Goal: Information Seeking & Learning: Find contact information

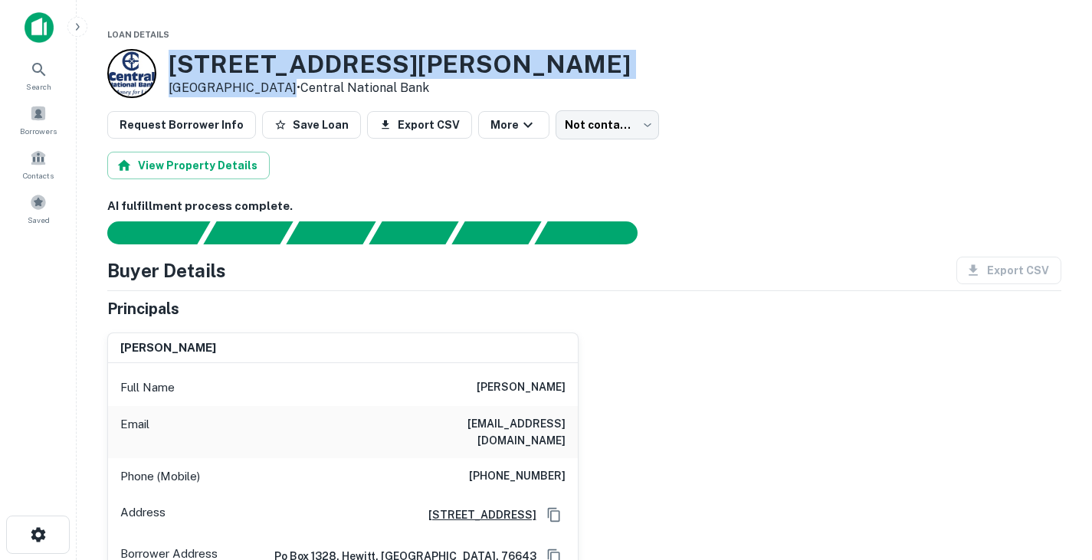
drag, startPoint x: 167, startPoint y: 65, endPoint x: 283, endPoint y: 88, distance: 117.9
click at [283, 88] on div "8824 Old Mcgregor Rd Woodway, TX 76712 • Central National Bank" at bounding box center [368, 73] width 523 height 49
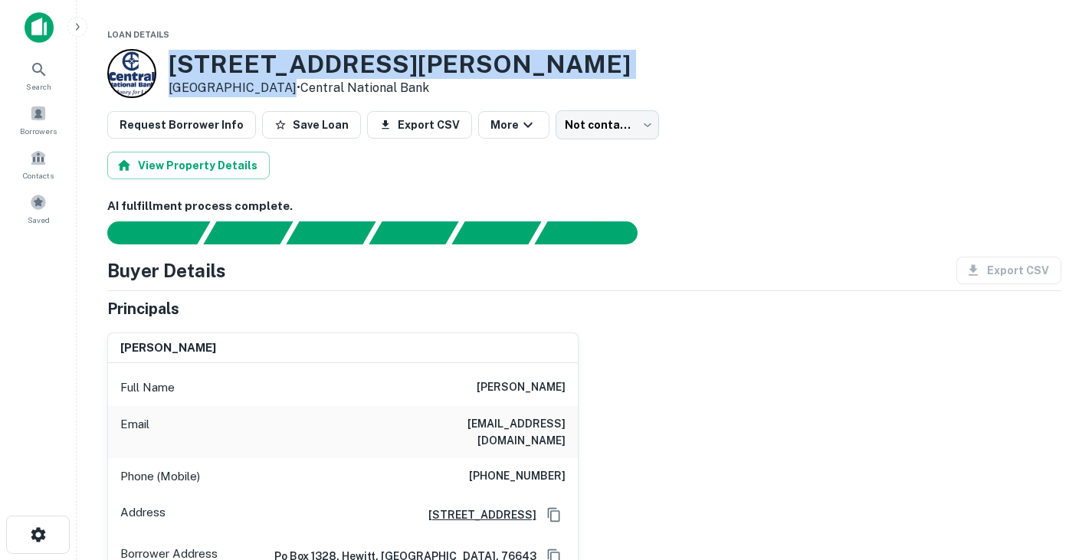
drag, startPoint x: 170, startPoint y: 56, endPoint x: 280, endPoint y: 81, distance: 112.4
click at [280, 81] on div "8824 Old Mcgregor Rd Woodway, TX 76712 • Central National Bank" at bounding box center [400, 73] width 462 height 47
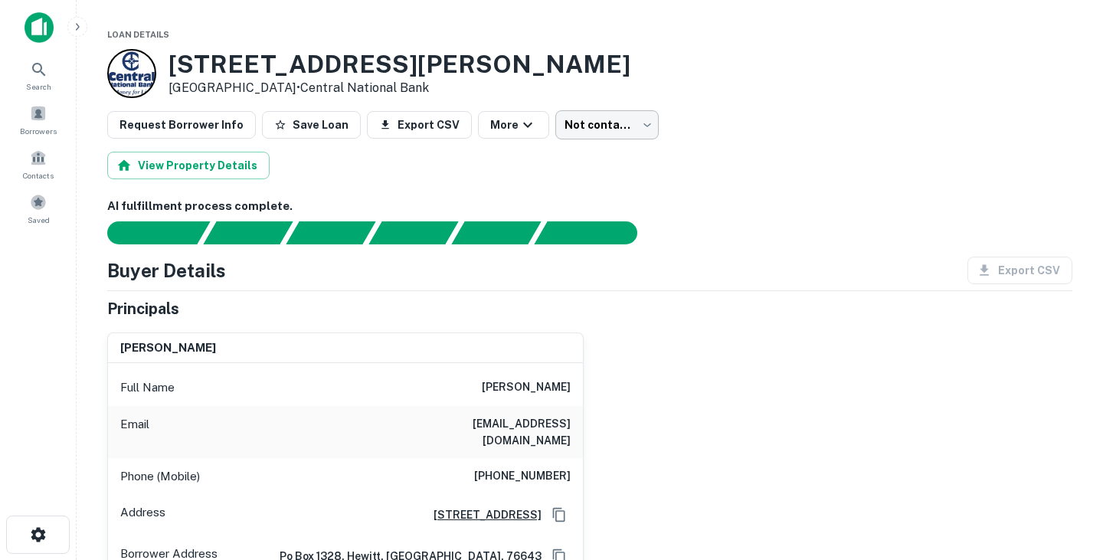
click at [599, 127] on body "Search Borrowers Contacts Saved Loan Details 8824 Old Mcgregor Rd Woodway, TX 7…" at bounding box center [551, 280] width 1103 height 560
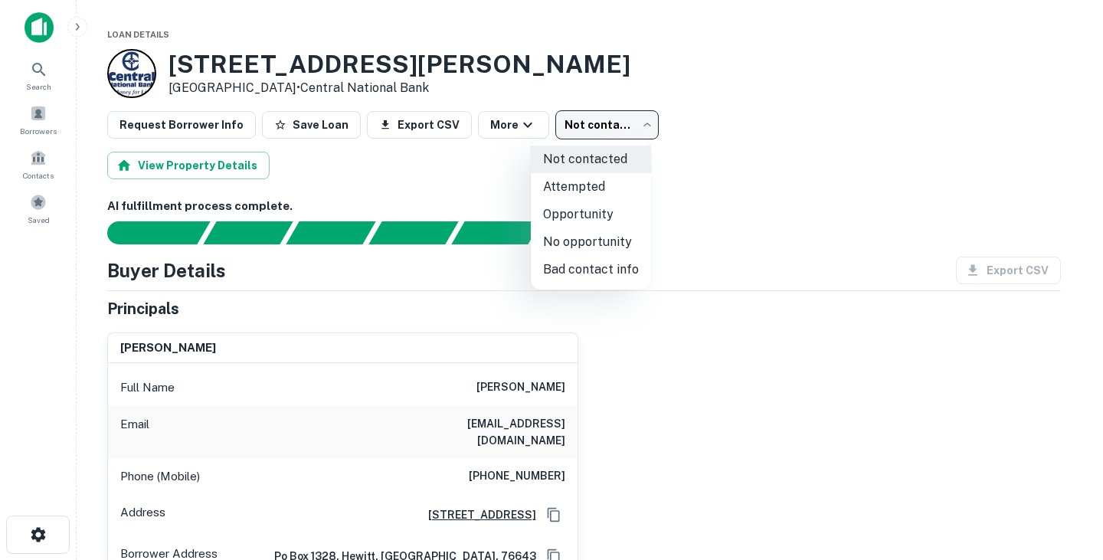
click at [588, 185] on li "Attempted" at bounding box center [591, 187] width 120 height 28
type input "*********"
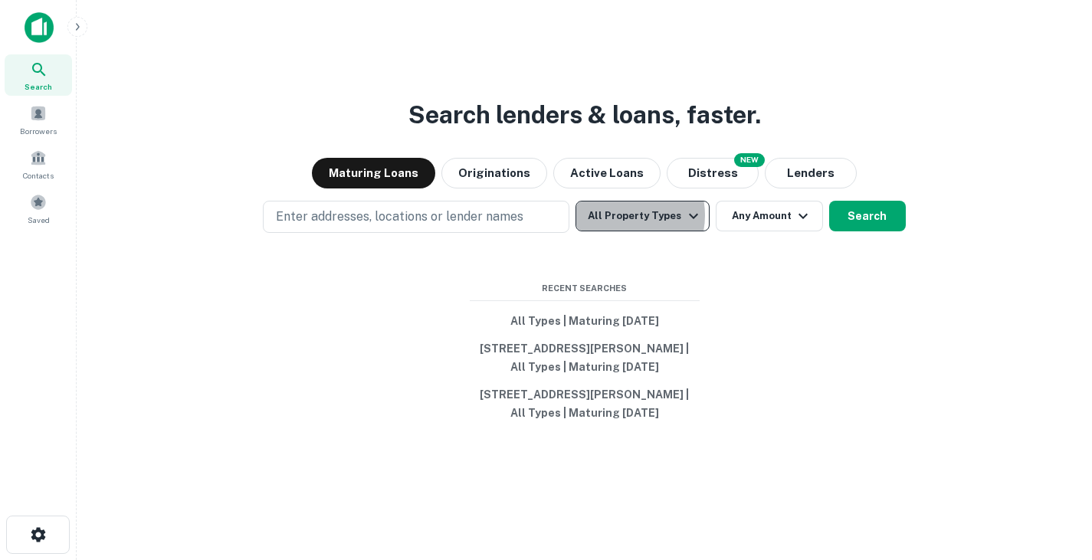
click at [622, 215] on button "All Property Types" at bounding box center [641, 216] width 133 height 31
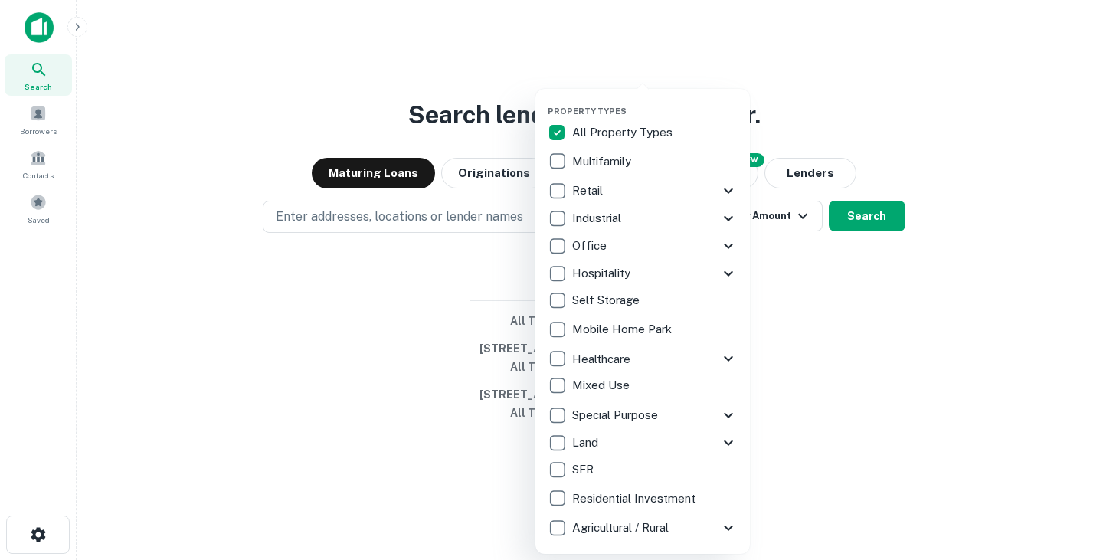
click at [611, 153] on p "Multifamily" at bounding box center [603, 161] width 62 height 18
click at [918, 142] on div at bounding box center [551, 280] width 1103 height 560
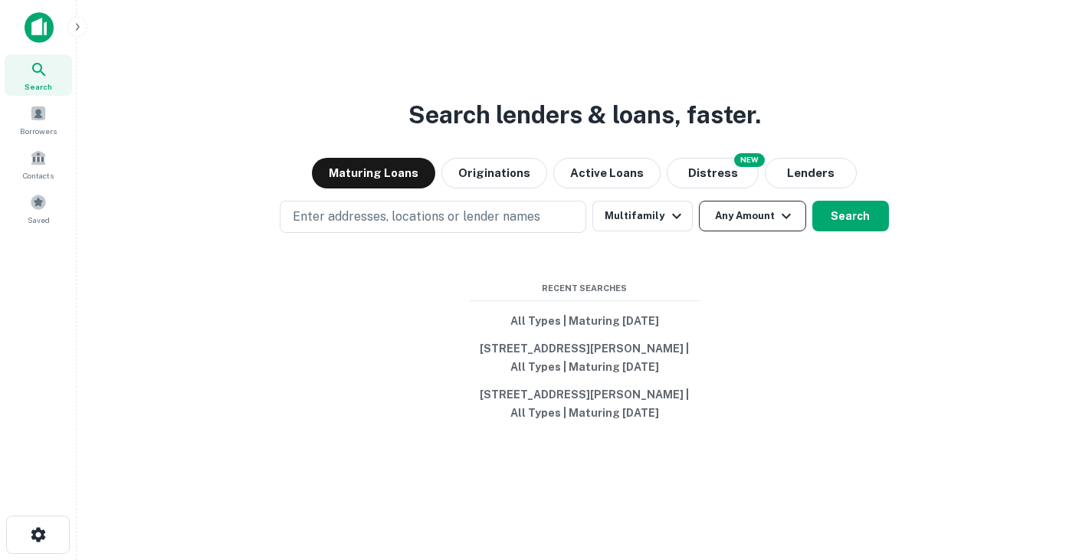
click at [741, 220] on button "Any Amount" at bounding box center [752, 216] width 107 height 31
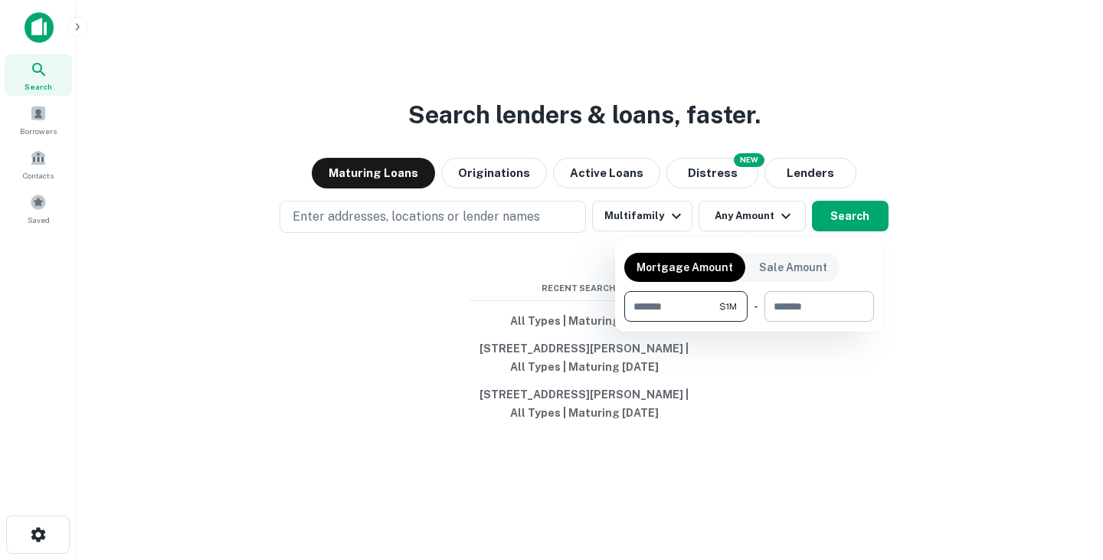
type input "*******"
click at [789, 301] on input "number" at bounding box center [813, 306] width 99 height 31
click at [791, 265] on p "Sale Amount" at bounding box center [793, 267] width 68 height 17
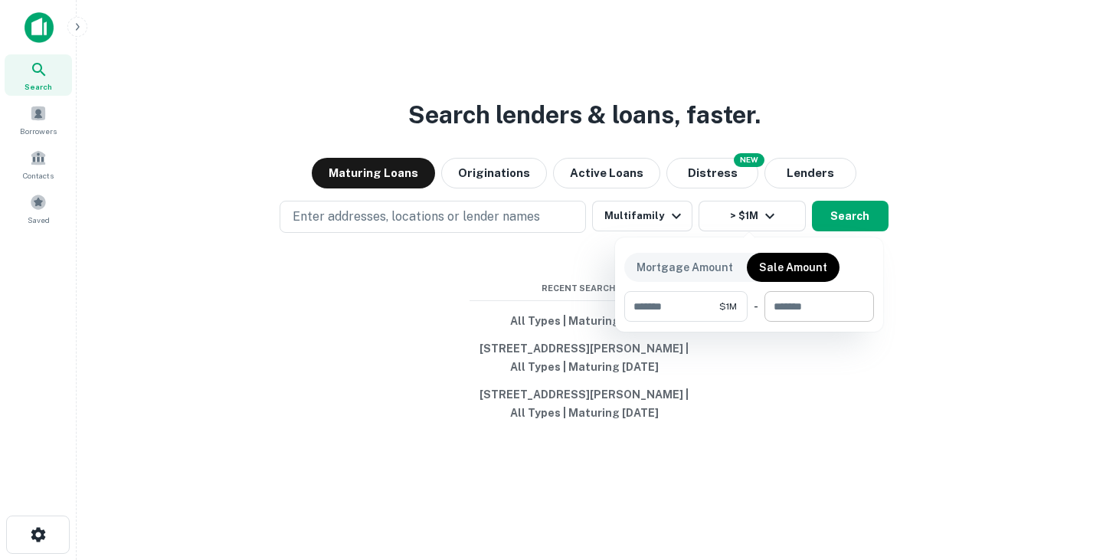
click at [800, 303] on input "number" at bounding box center [813, 306] width 99 height 31
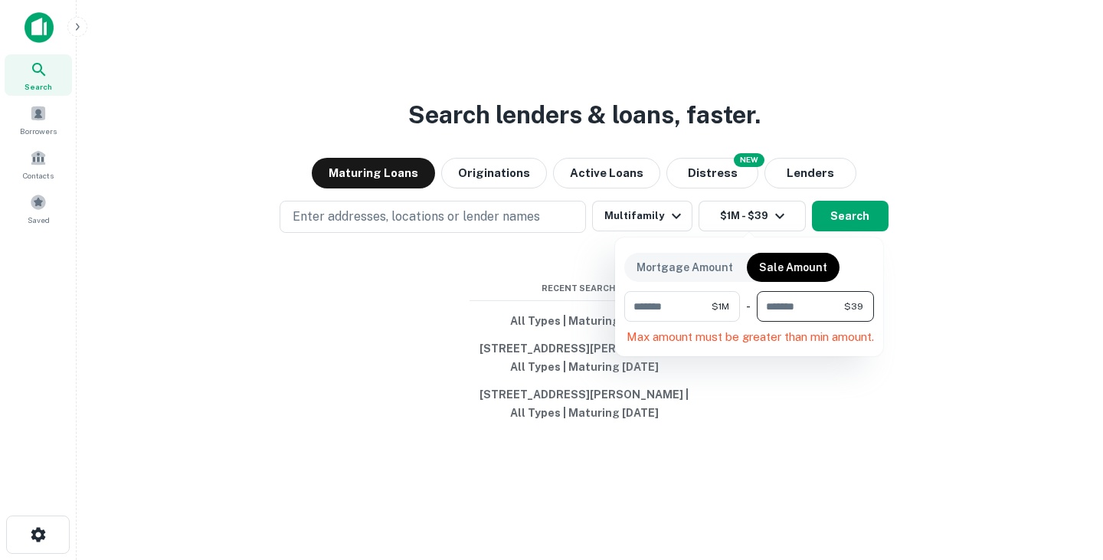
type input "*"
type input "********"
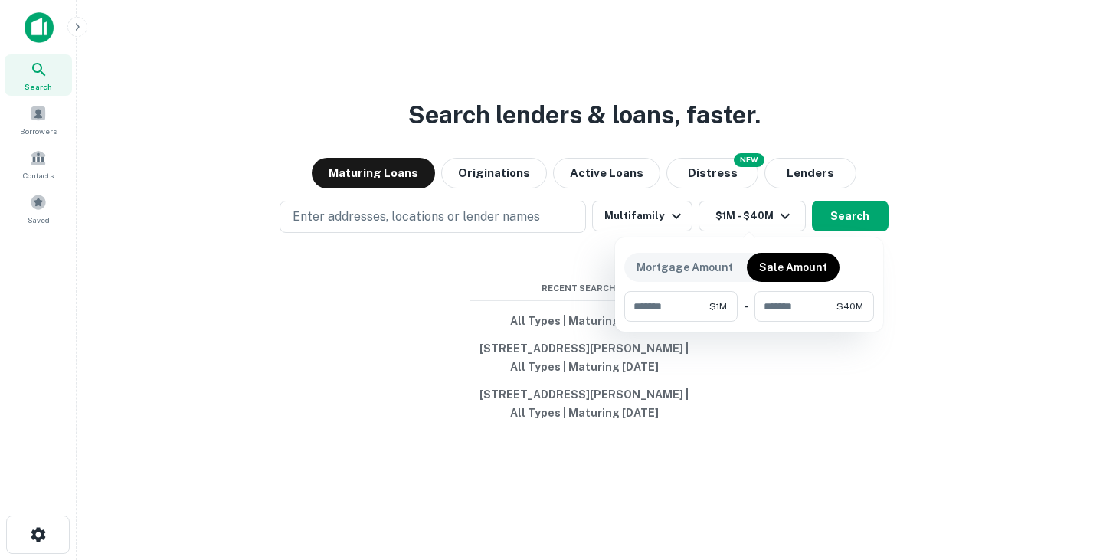
click at [943, 249] on div at bounding box center [551, 280] width 1103 height 560
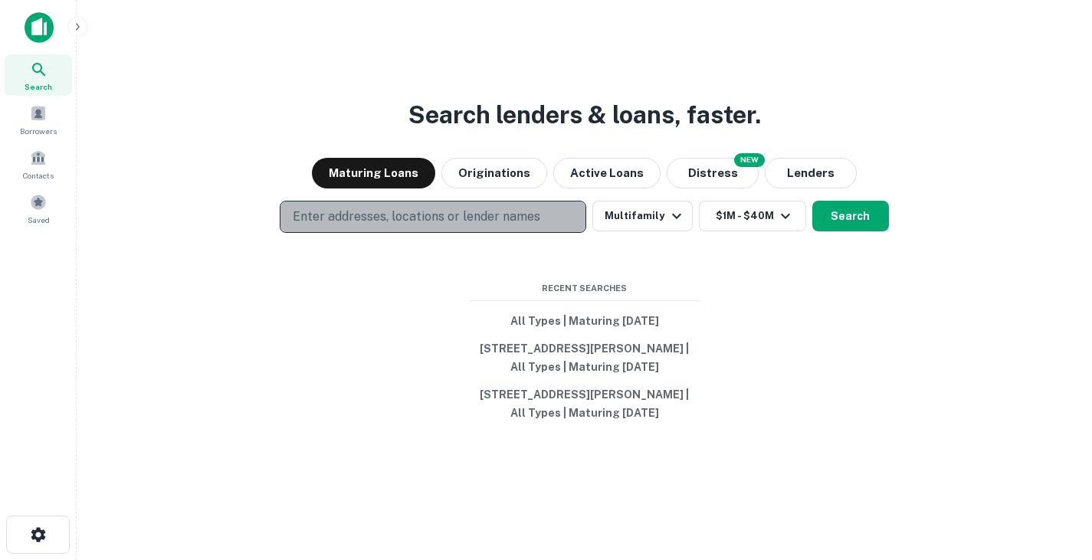
click at [568, 215] on button "Enter addresses, locations or lender names" at bounding box center [433, 217] width 306 height 32
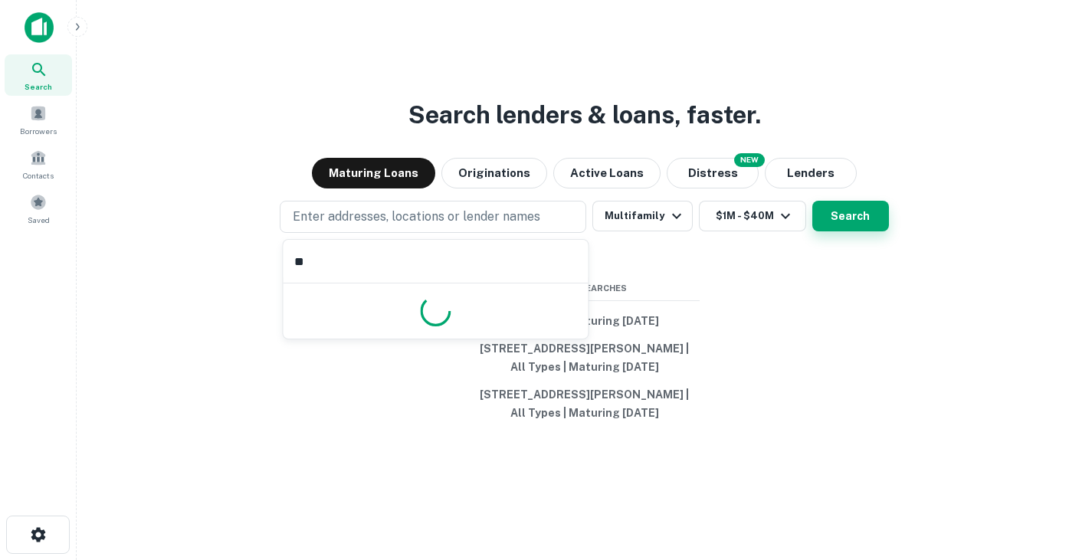
type input "*"
type input "*****"
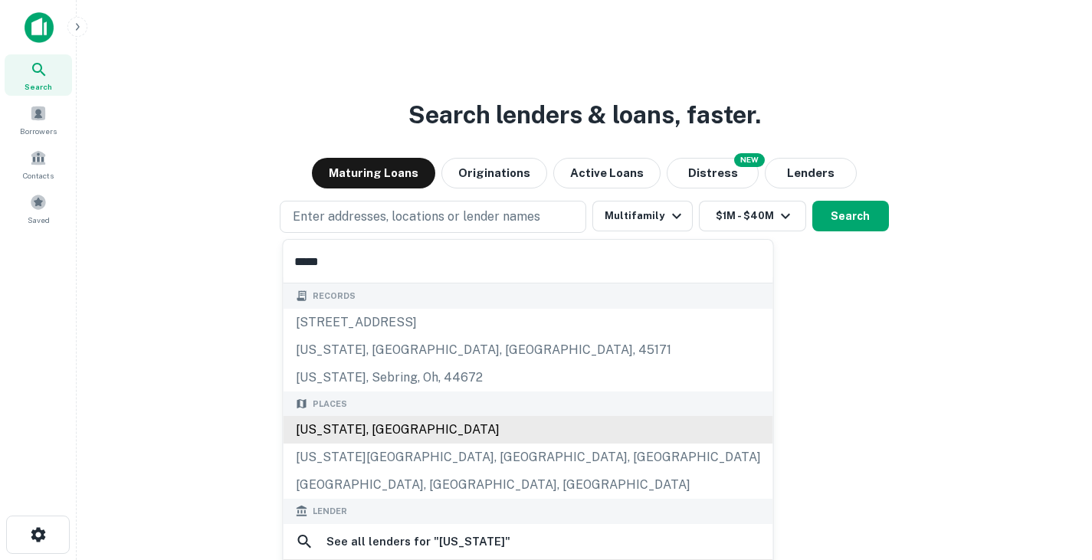
click at [364, 438] on div "Places Texas, USA Texas City, TX, USA Frisco, TX, USA" at bounding box center [527, 445] width 489 height 108
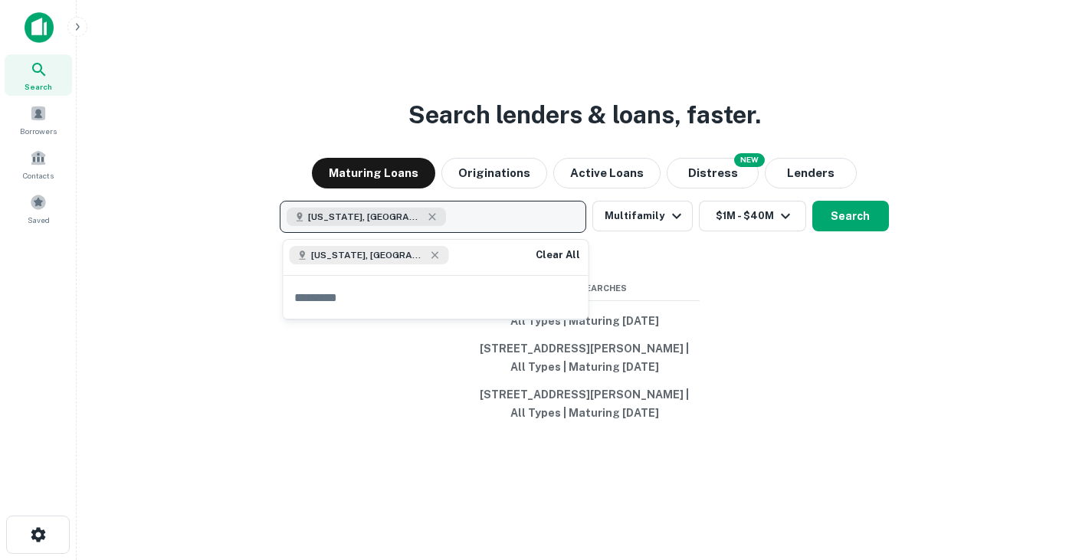
click at [416, 219] on button "Texas, USA" at bounding box center [433, 217] width 306 height 32
type input "*******"
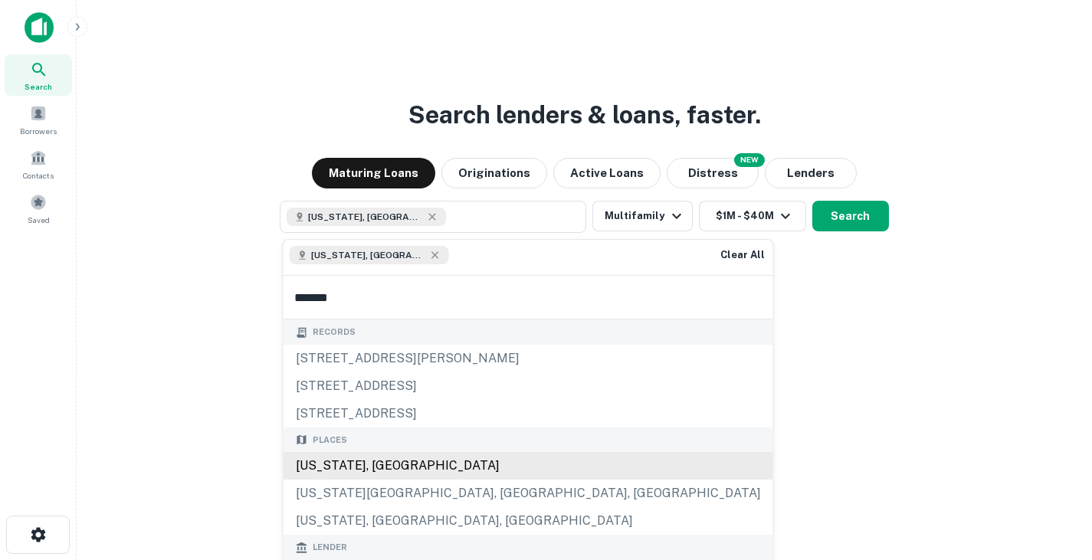
click at [377, 465] on div "Florida, USA" at bounding box center [527, 466] width 489 height 28
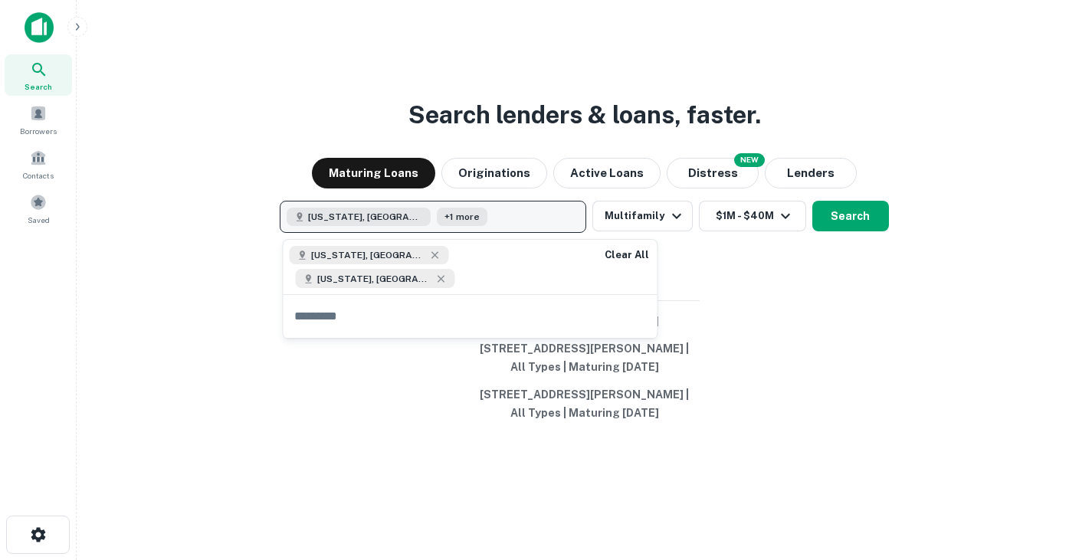
click at [457, 213] on button "Texas, USA +1 more" at bounding box center [433, 217] width 306 height 32
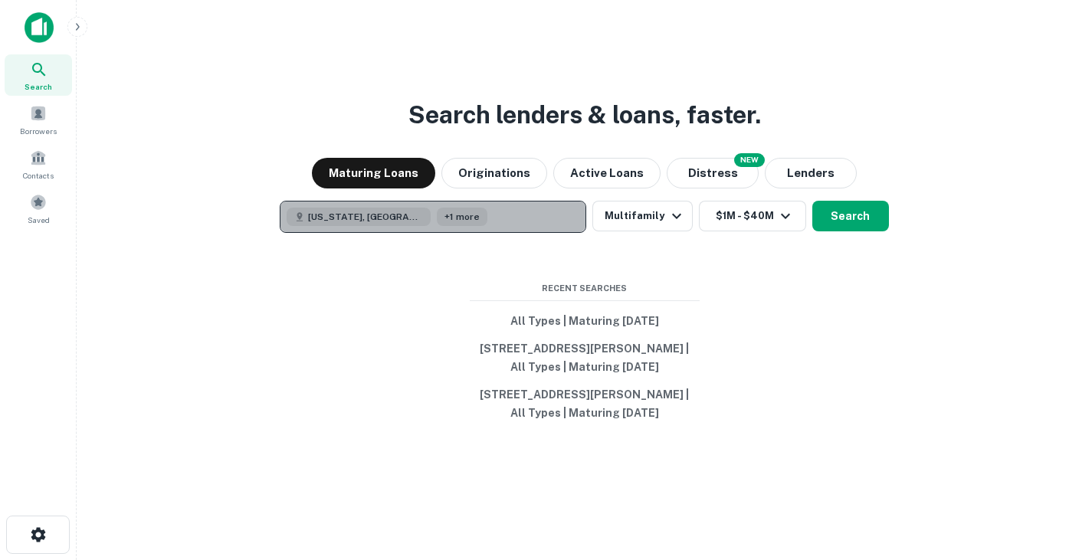
click at [457, 213] on button "Texas, USA +1 more" at bounding box center [433, 217] width 306 height 32
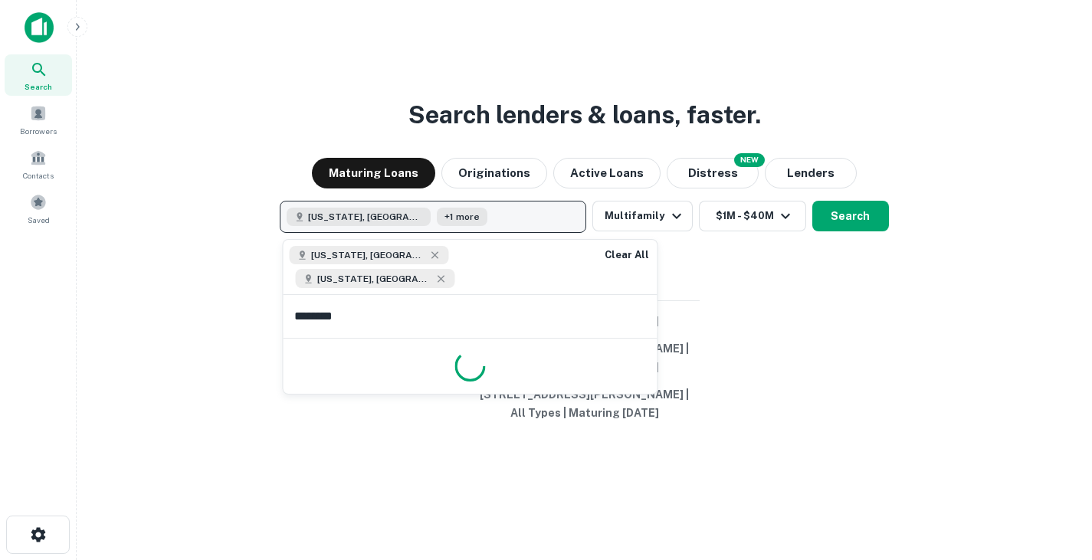
type input "*********"
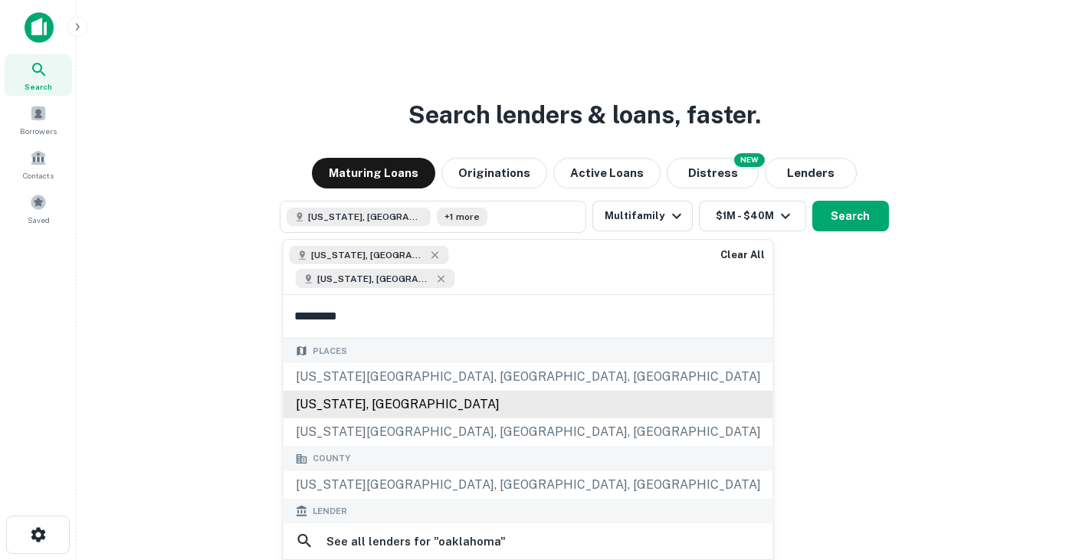
click at [395, 387] on div "Places Oklahoma City, OK, USA Oklahoma, USA Oklahoma County, OK, USA" at bounding box center [527, 393] width 489 height 108
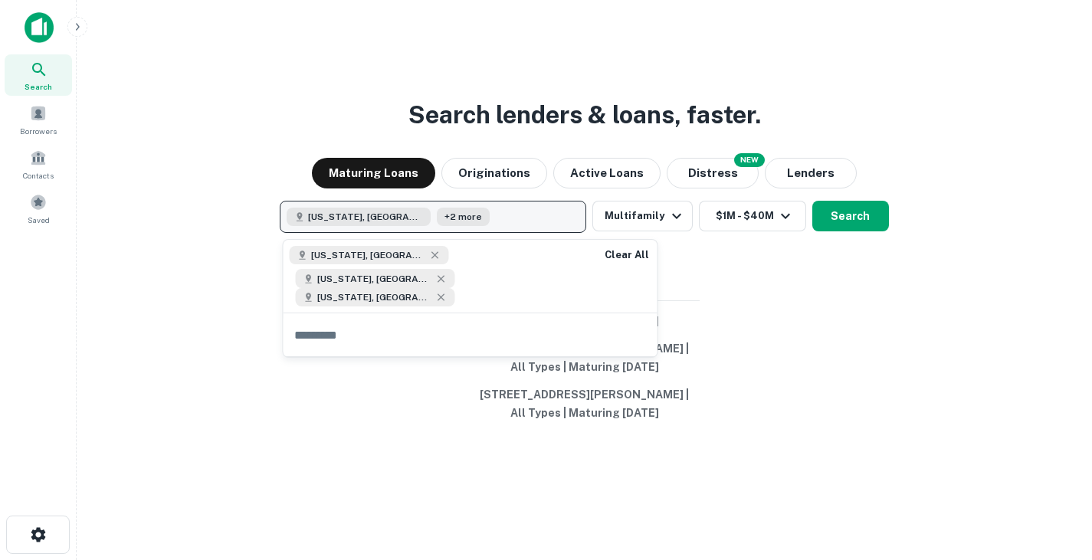
click at [469, 213] on button "Texas, USA +2 more" at bounding box center [433, 217] width 306 height 32
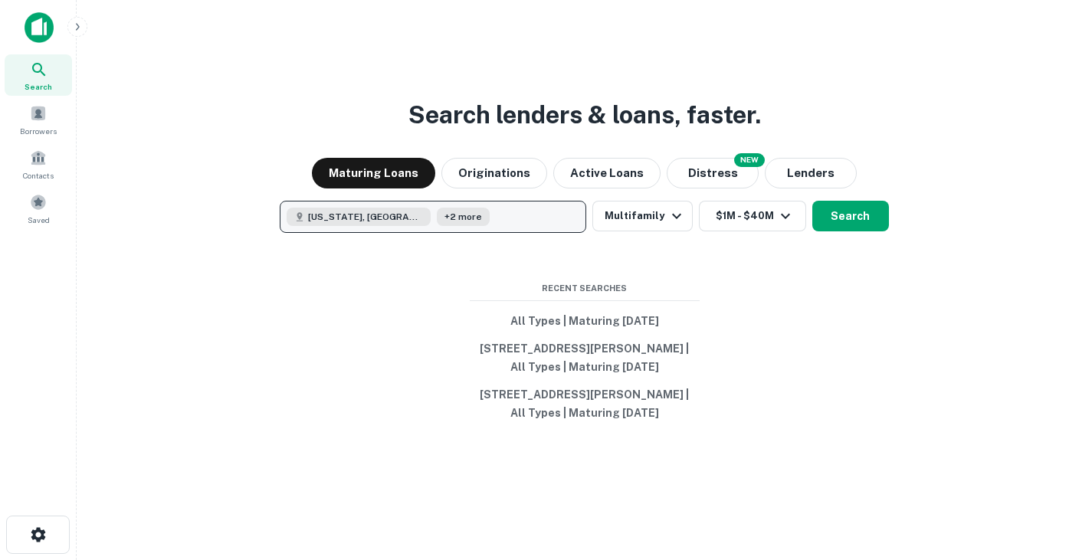
click at [469, 213] on button "Texas, USA +2 more" at bounding box center [433, 217] width 306 height 32
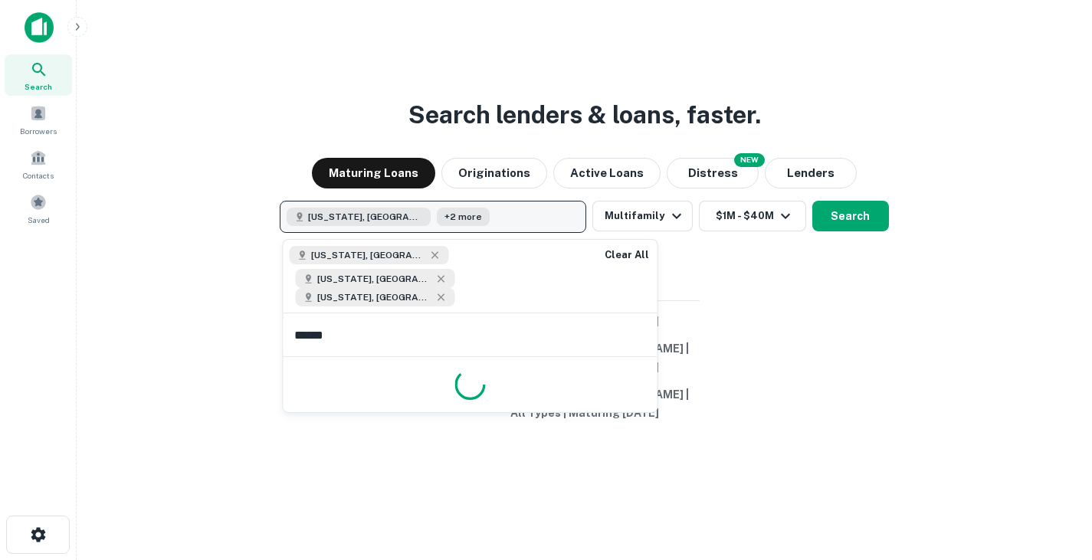
type input "*******"
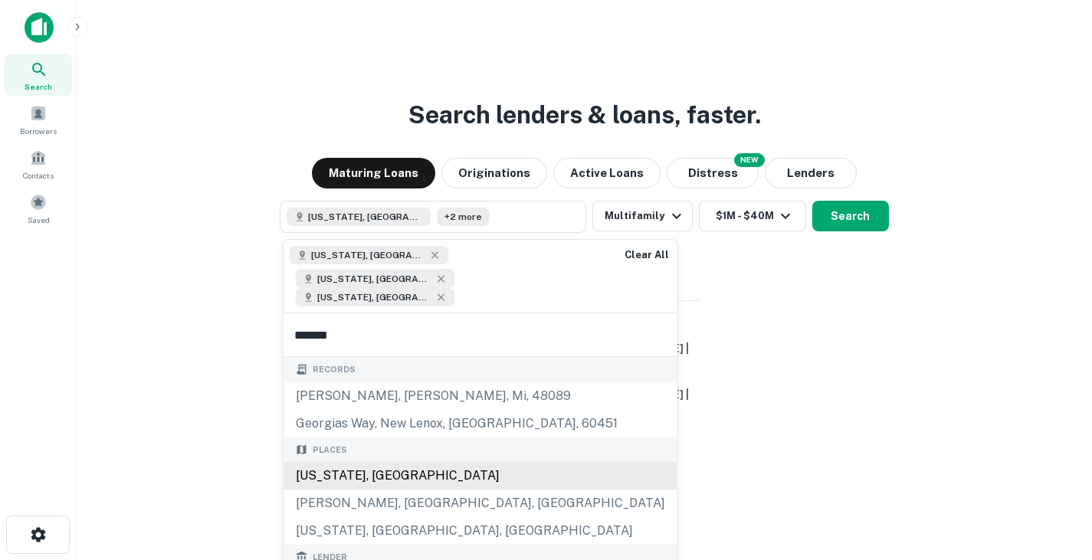
click at [432, 462] on div "Georgia, USA" at bounding box center [480, 476] width 394 height 28
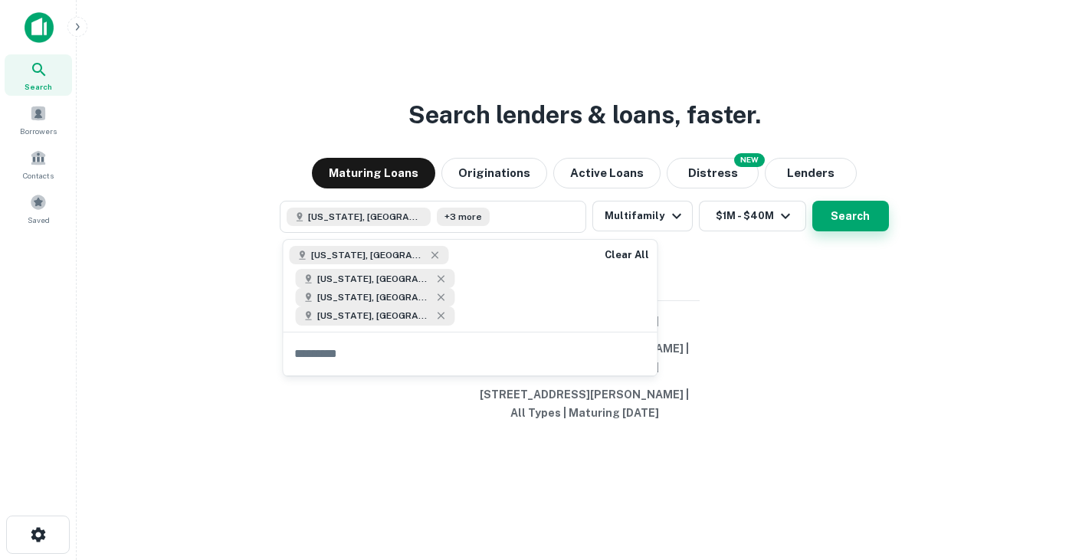
click at [858, 223] on button "Search" at bounding box center [850, 216] width 77 height 31
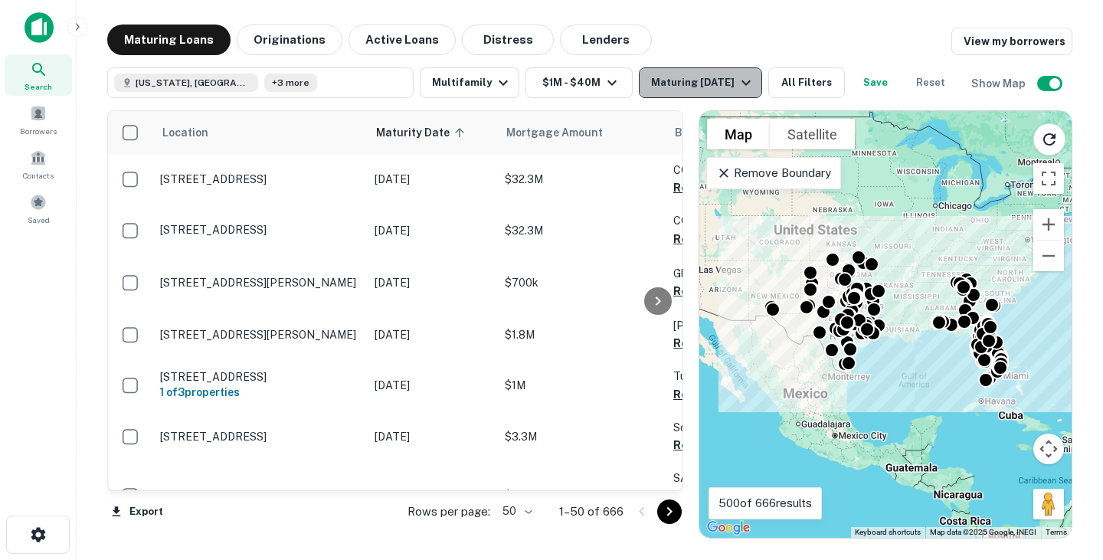
click at [737, 83] on icon "button" at bounding box center [746, 83] width 18 height 18
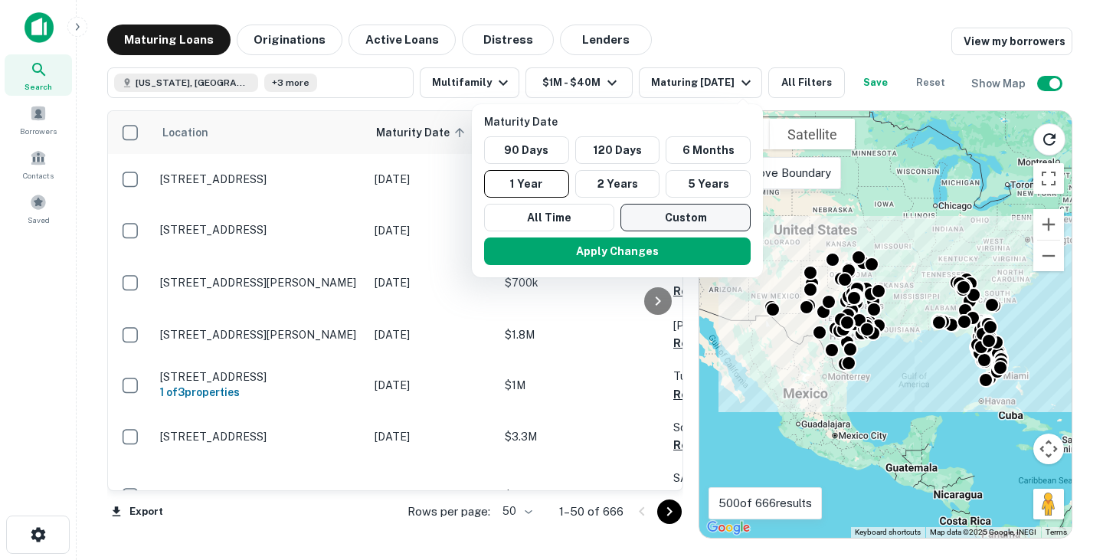
click at [696, 215] on button "Custom" at bounding box center [685, 218] width 130 height 28
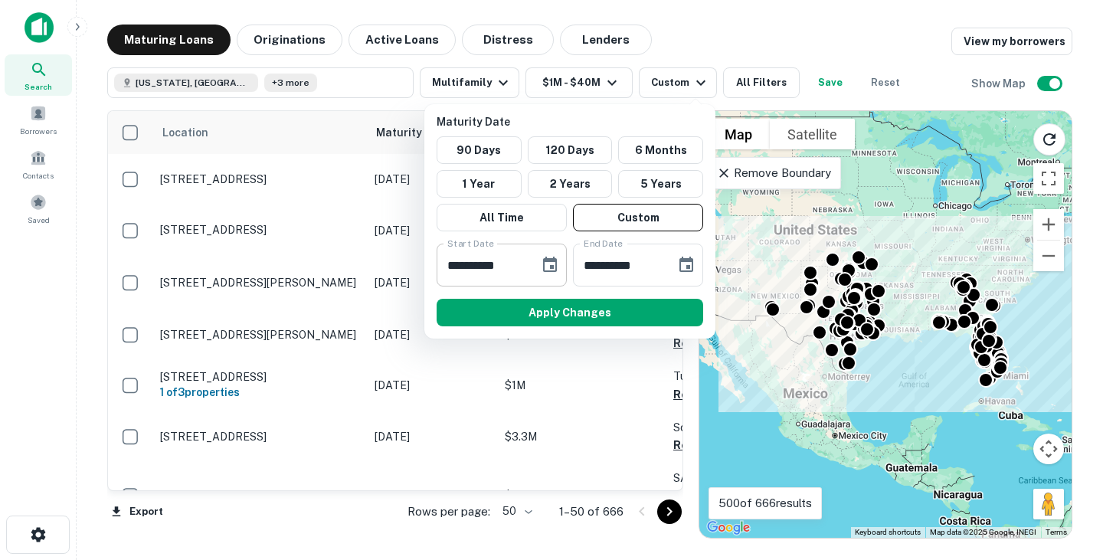
click at [546, 267] on icon "Choose date, selected date is Oct 9, 2025" at bounding box center [550, 265] width 18 height 18
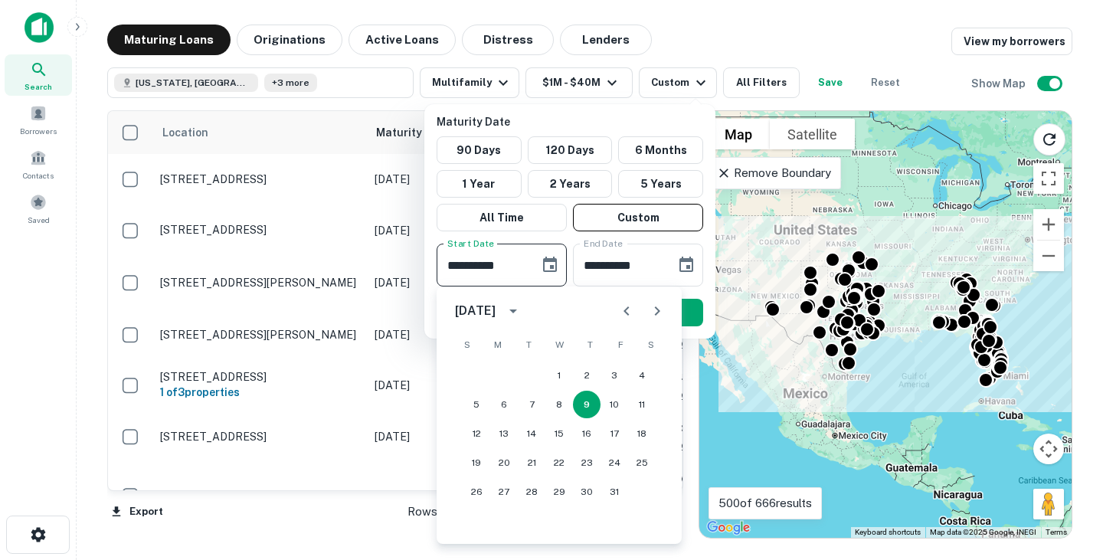
click at [658, 313] on icon "Next month" at bounding box center [657, 310] width 5 height 9
click at [563, 493] on button "31" at bounding box center [559, 492] width 28 height 28
type input "**********"
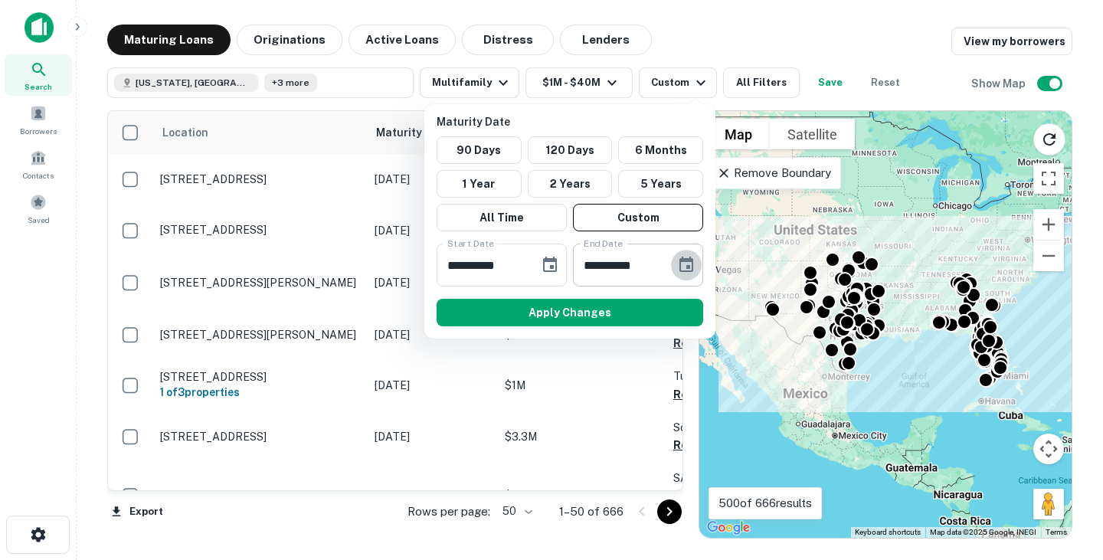
click at [686, 260] on icon "Choose date, selected date is Apr 7, 2026" at bounding box center [686, 264] width 14 height 15
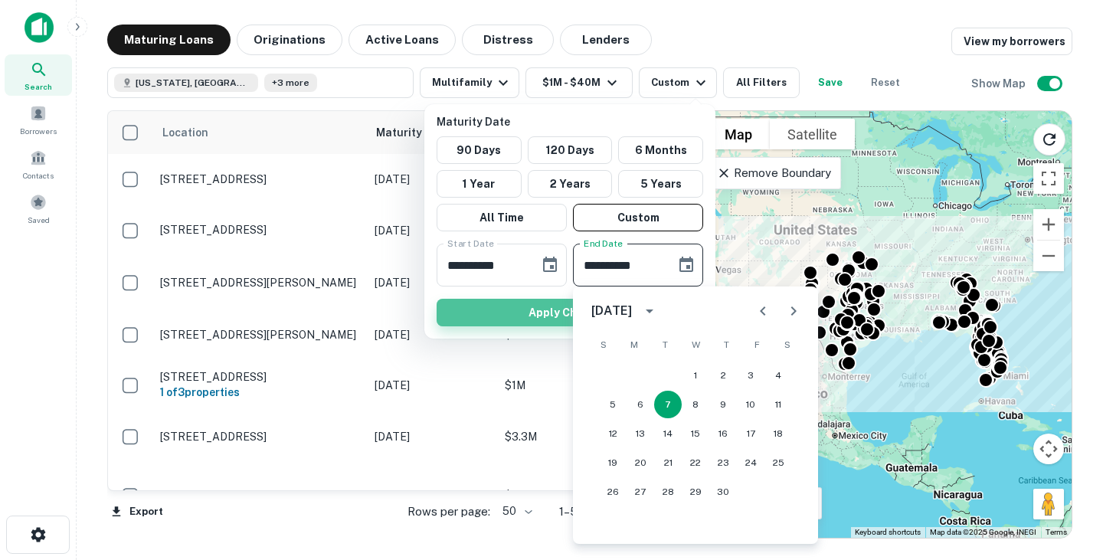
click at [495, 313] on button "Apply Changes" at bounding box center [570, 313] width 267 height 28
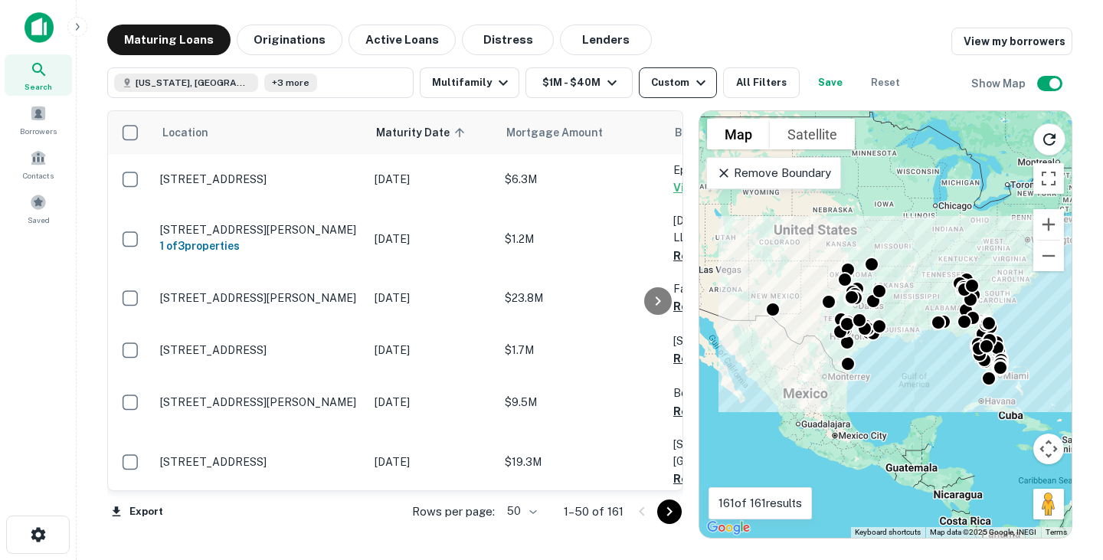
click at [666, 82] on div "Custom" at bounding box center [680, 83] width 59 height 18
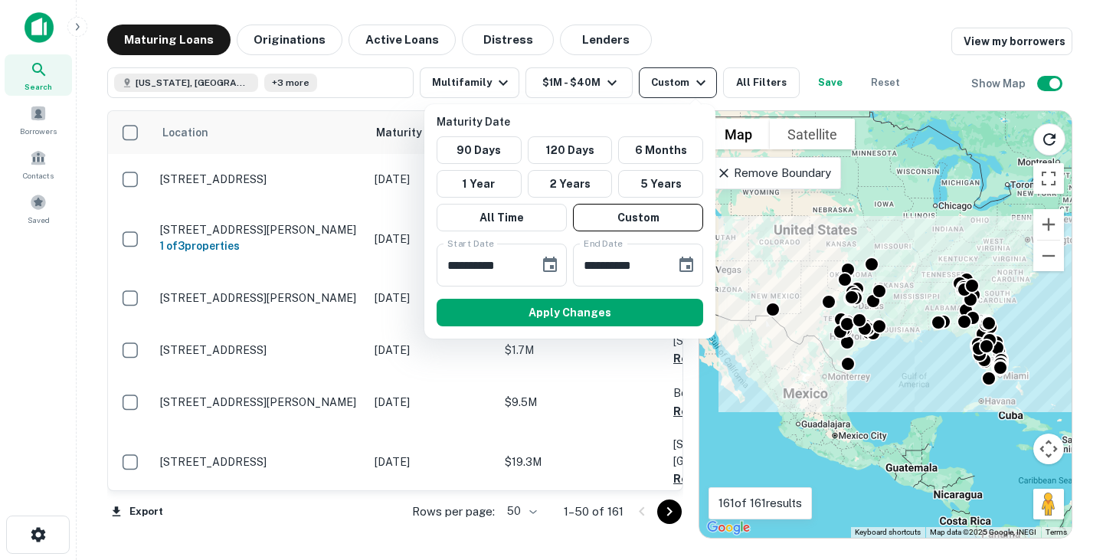
click at [666, 82] on div at bounding box center [551, 280] width 1103 height 560
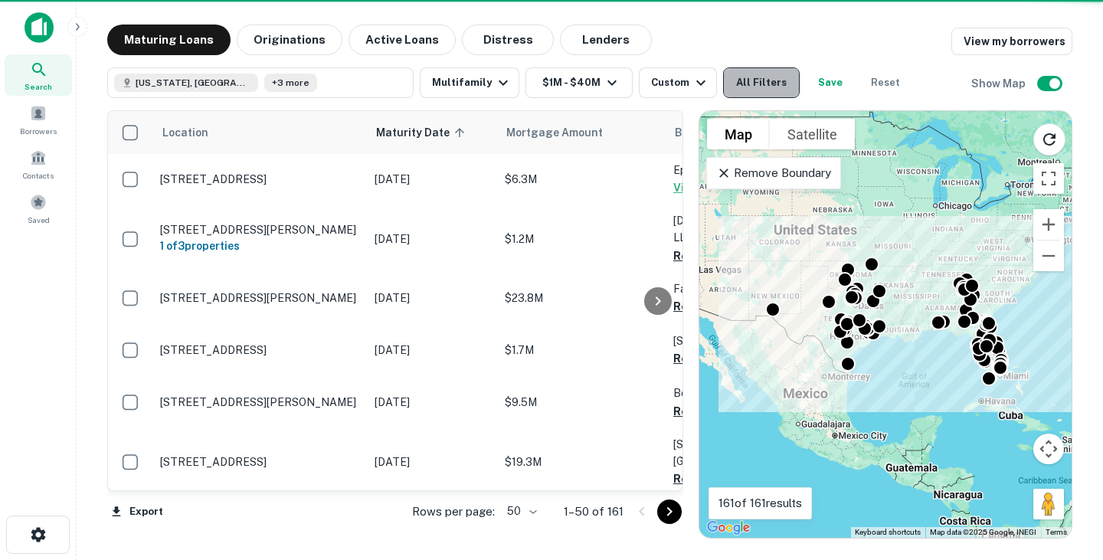
click at [761, 77] on button "All Filters" at bounding box center [761, 82] width 77 height 31
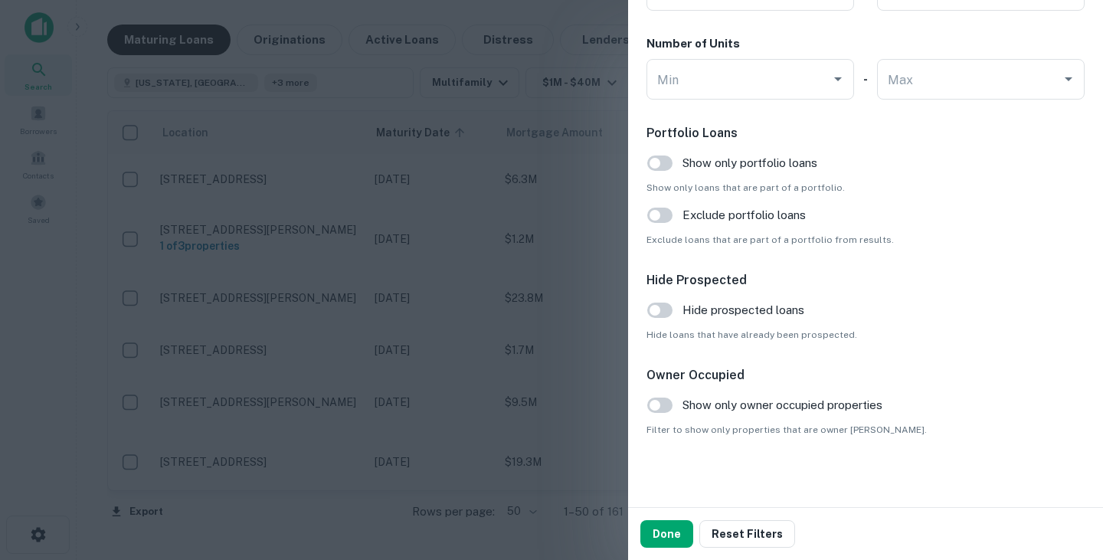
scroll to position [1595, 0]
click at [666, 525] on button "Done" at bounding box center [666, 534] width 53 height 28
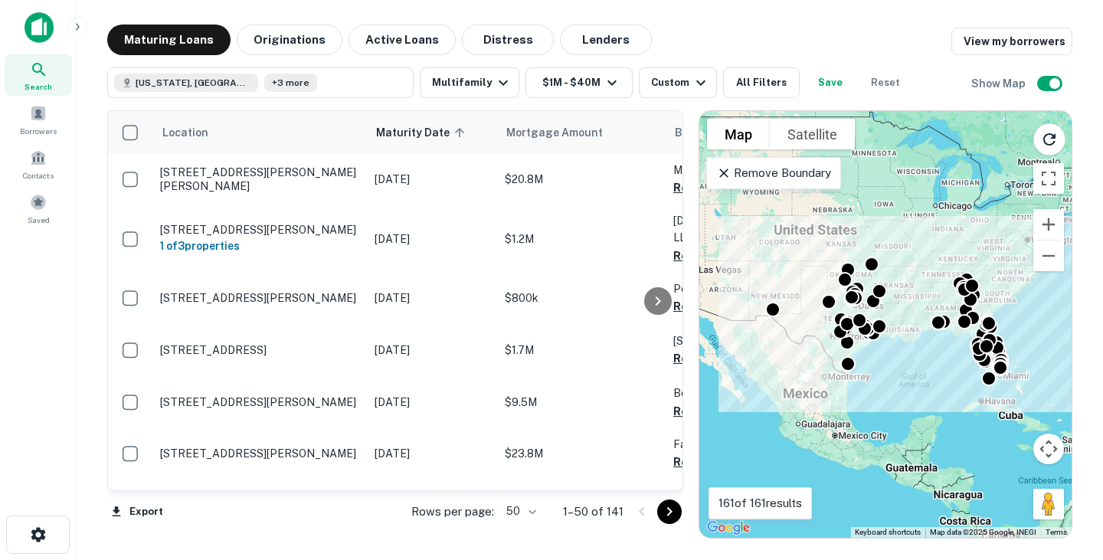
drag, startPoint x: 496, startPoint y: 34, endPoint x: 522, endPoint y: 4, distance: 40.2
click at [522, 4] on main "Maturing Loans Originations Active Loans Distress Lenders View my borrowers Tex…" at bounding box center [590, 280] width 1026 height 560
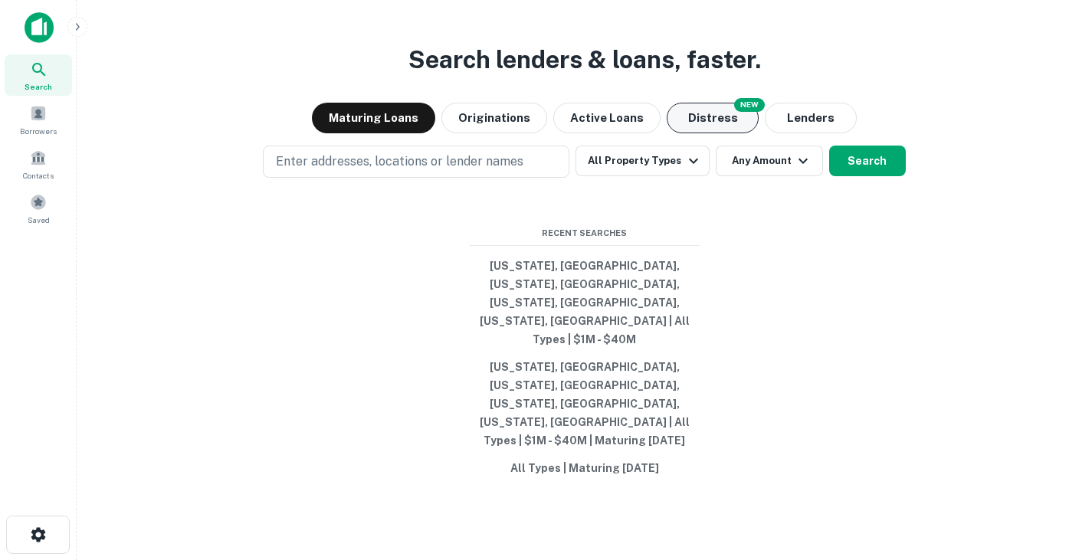
click at [721, 133] on button "Distress" at bounding box center [712, 118] width 92 height 31
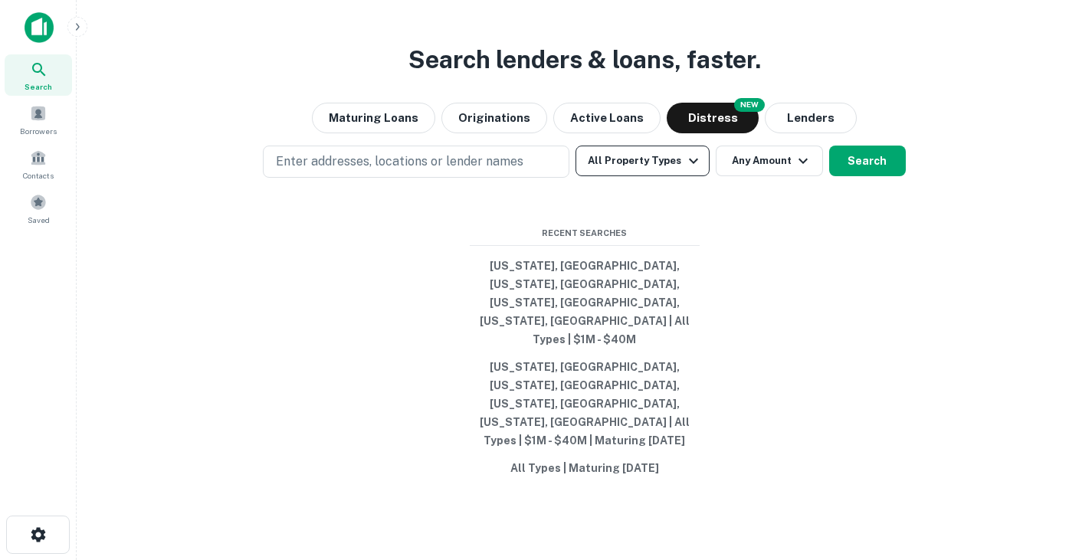
click at [687, 170] on icon "button" at bounding box center [693, 161] width 18 height 18
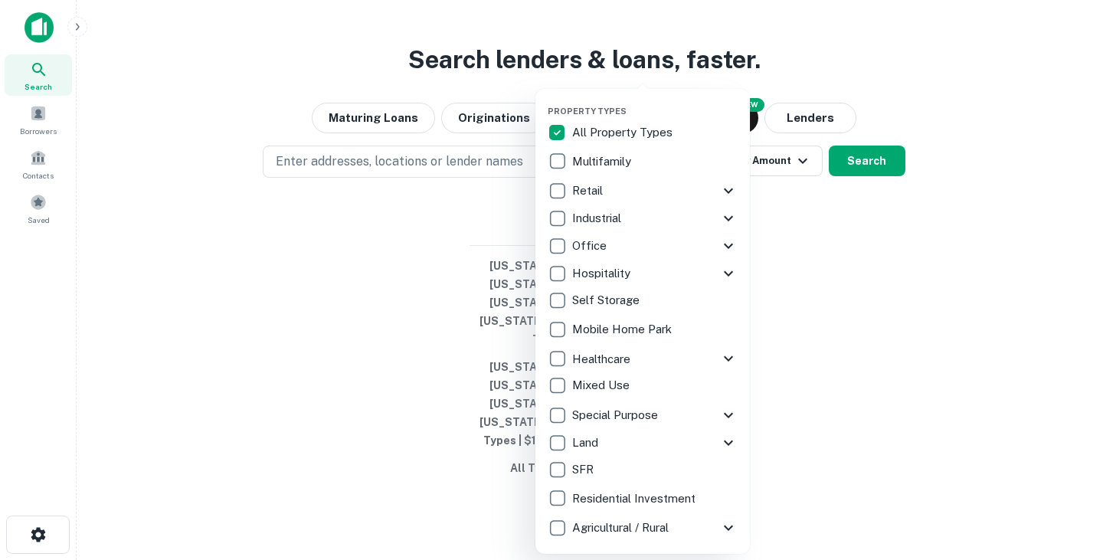
click at [614, 164] on p "Multifamily" at bounding box center [603, 161] width 62 height 18
click at [804, 239] on div at bounding box center [551, 280] width 1103 height 560
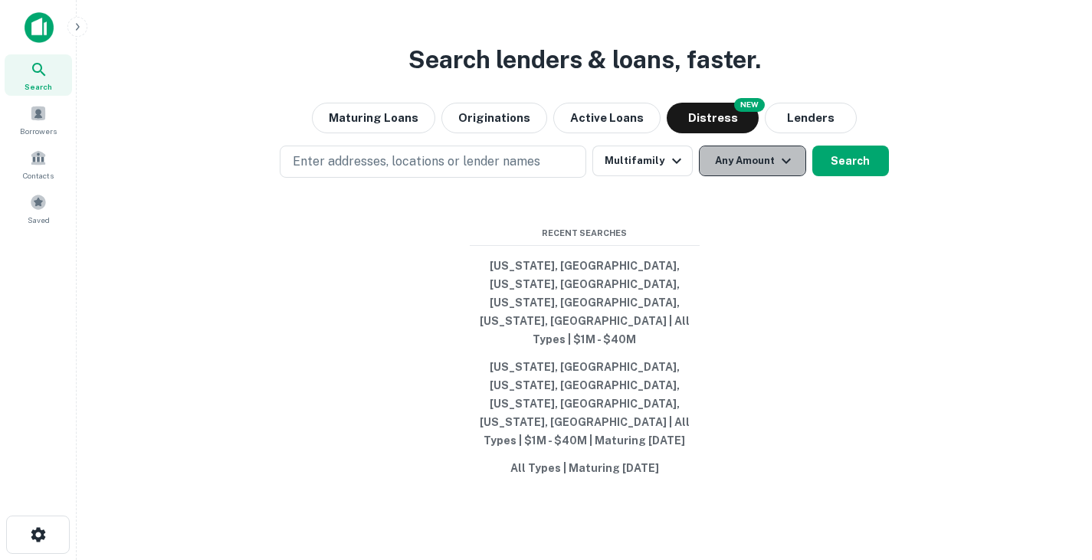
click at [747, 176] on button "Any Amount" at bounding box center [752, 161] width 107 height 31
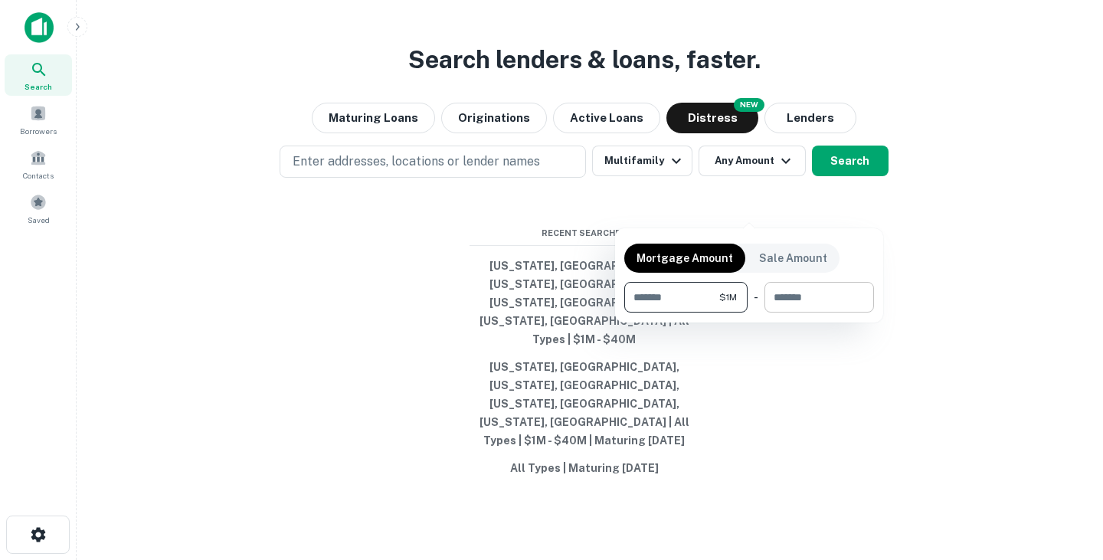
type input "*******"
click at [785, 295] on input "number" at bounding box center [813, 297] width 99 height 31
type input "********"
click at [800, 370] on div at bounding box center [551, 280] width 1103 height 560
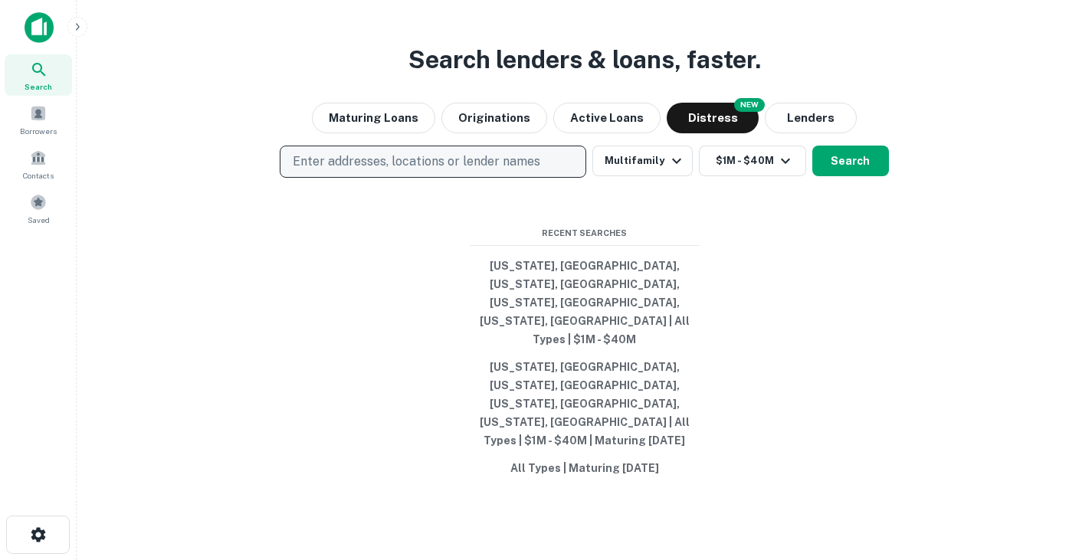
click at [515, 171] on p "Enter addresses, locations or lender names" at bounding box center [416, 161] width 247 height 18
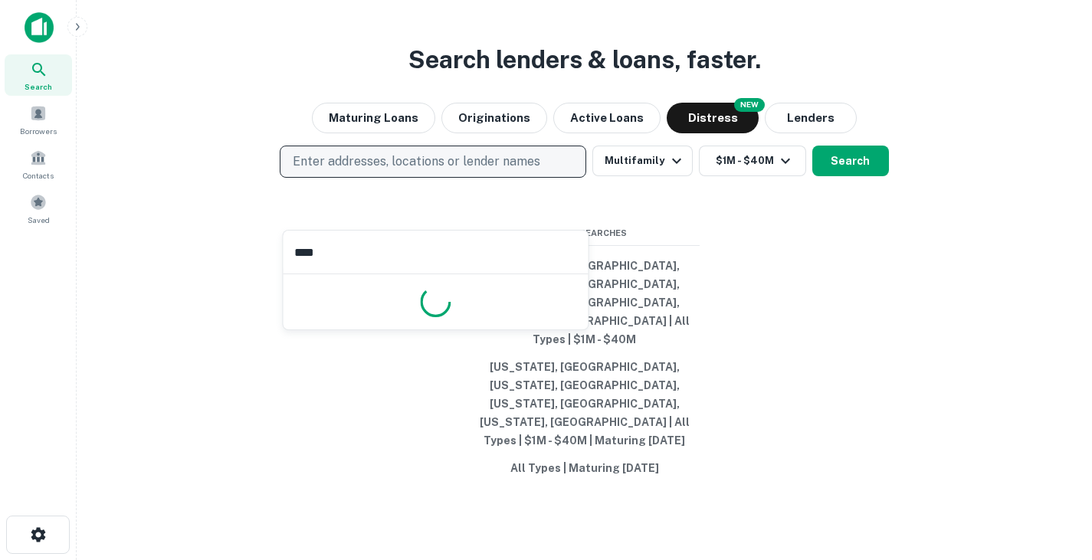
type input "*****"
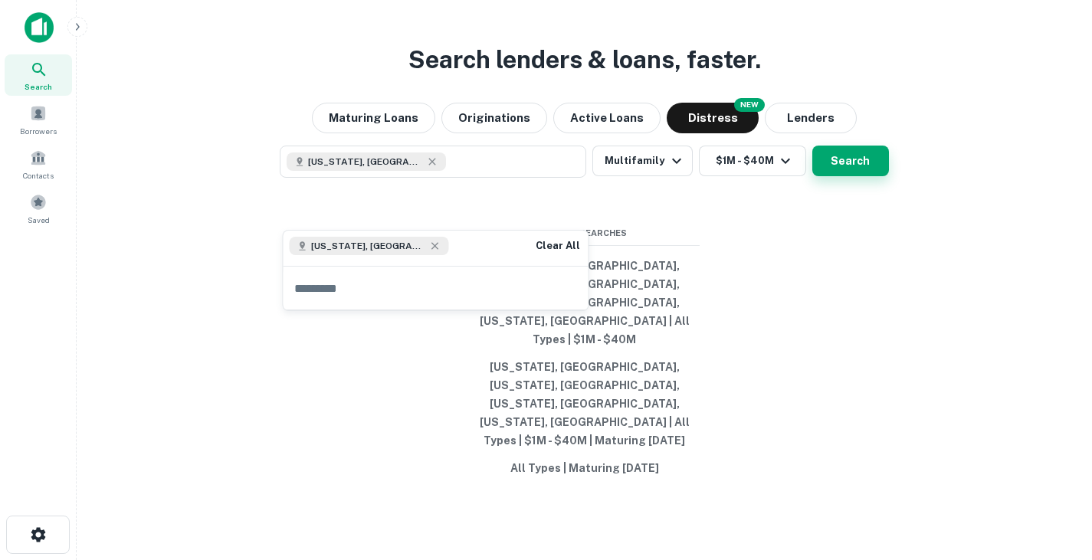
click at [852, 176] on button "Search" at bounding box center [850, 161] width 77 height 31
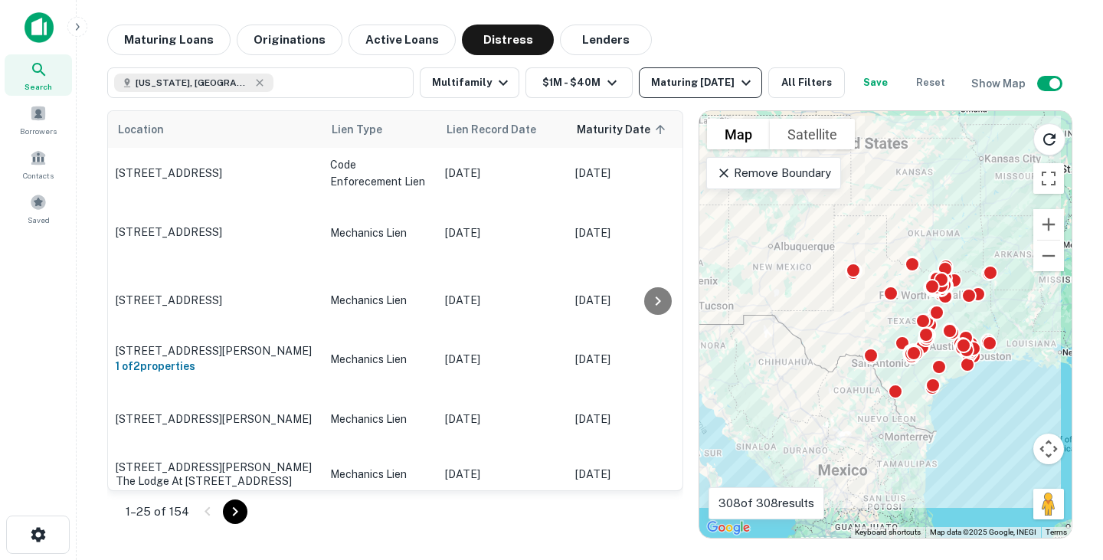
click at [737, 89] on icon "button" at bounding box center [746, 83] width 18 height 18
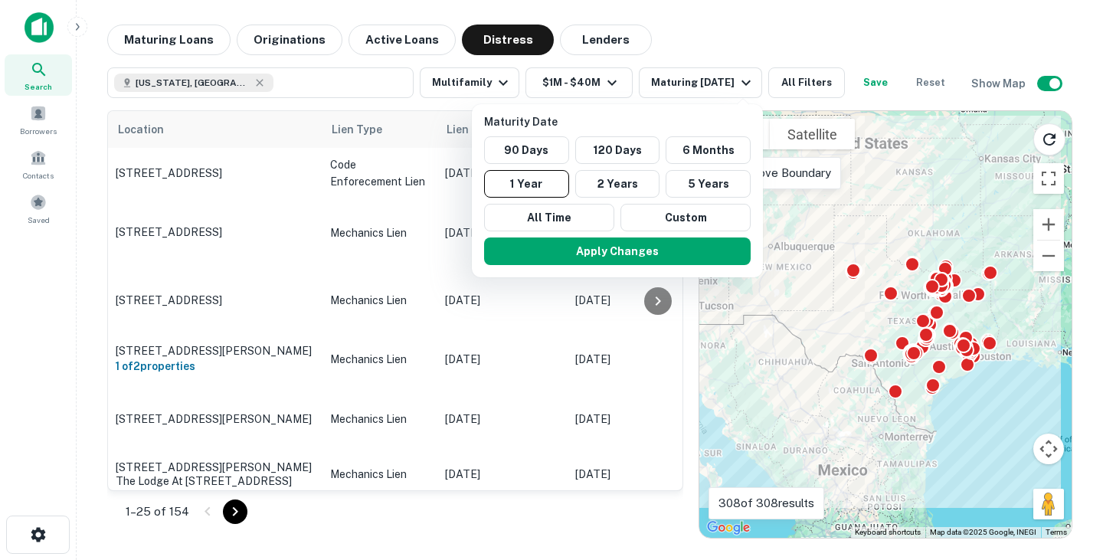
click at [708, 83] on div at bounding box center [551, 280] width 1103 height 560
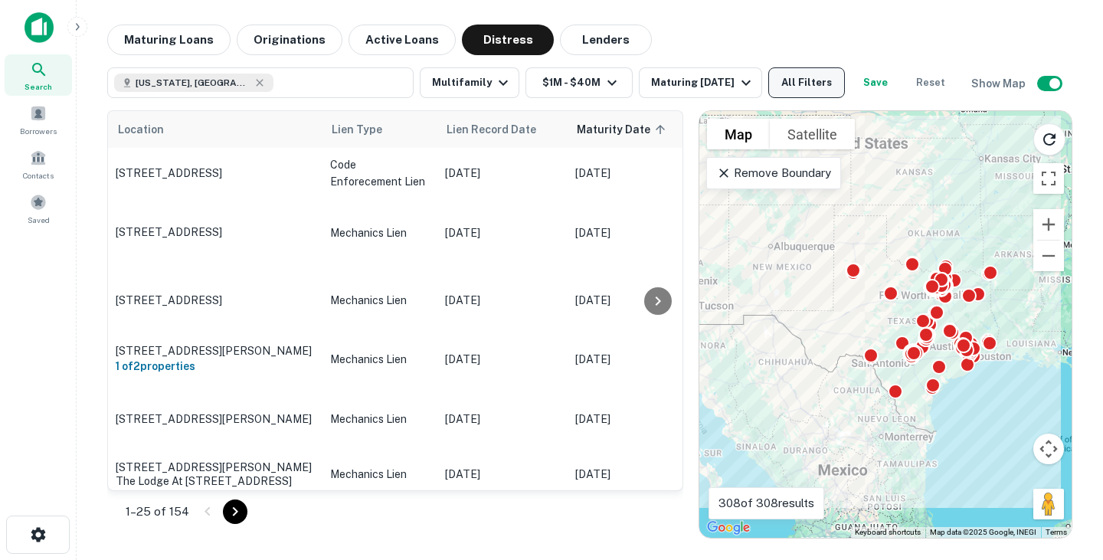
click at [787, 73] on button "All Filters" at bounding box center [806, 82] width 77 height 31
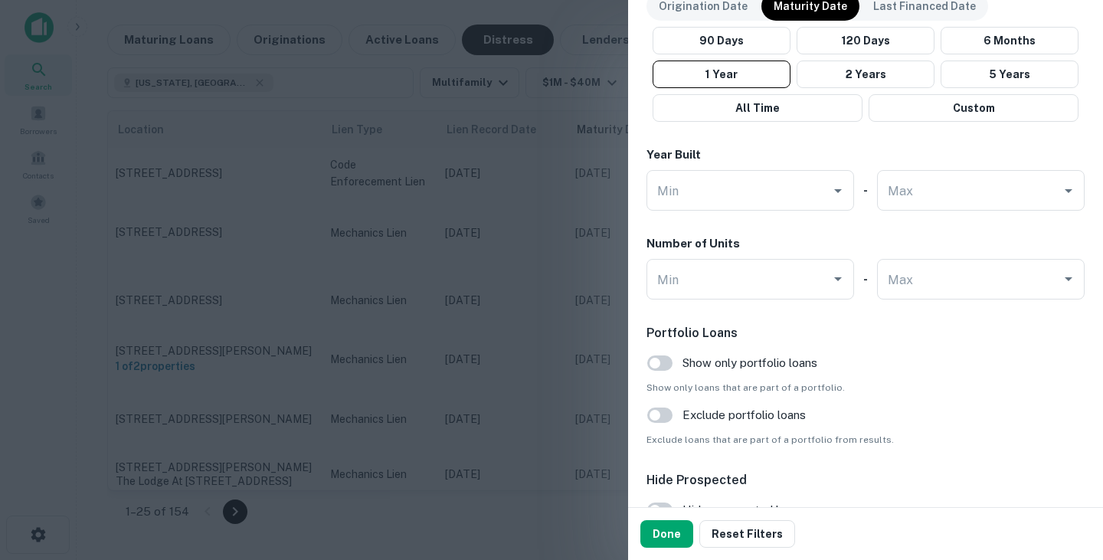
scroll to position [1699, 0]
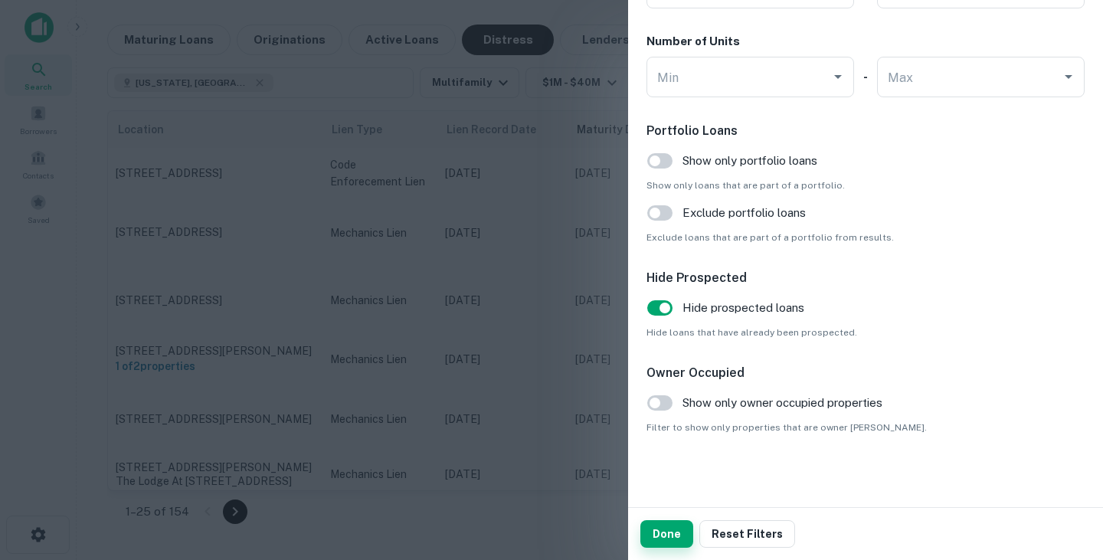
click at [664, 528] on button "Done" at bounding box center [666, 534] width 53 height 28
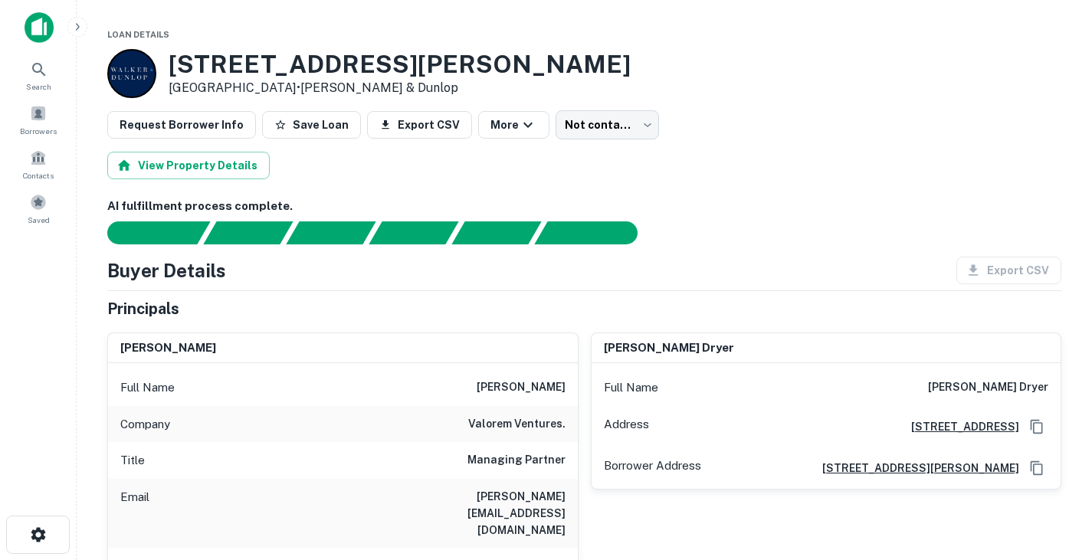
click at [736, 70] on div "[STREET_ADDRESS][PERSON_NAME] • [PERSON_NAME] & [PERSON_NAME]" at bounding box center [584, 73] width 954 height 49
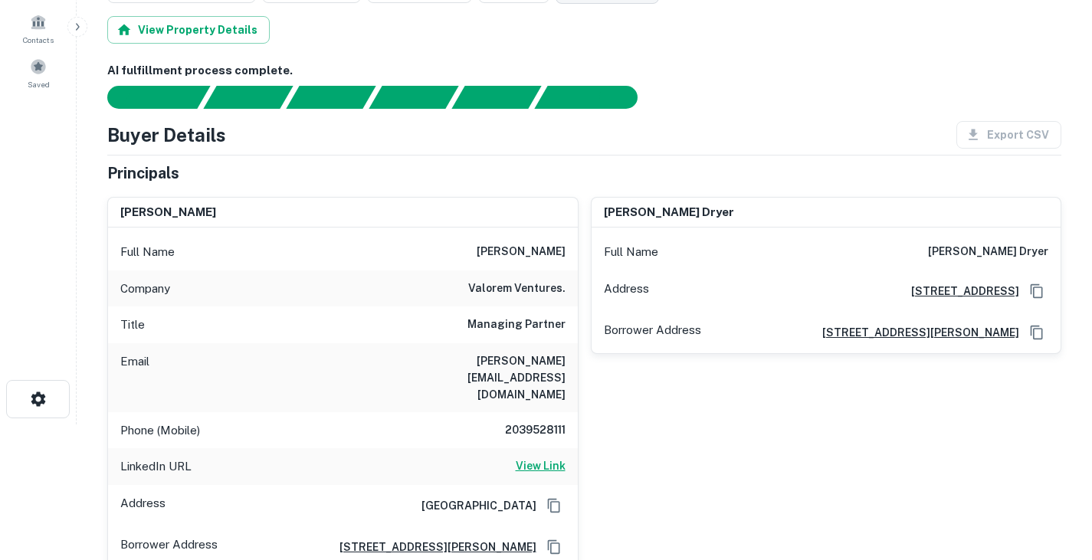
scroll to position [136, 0]
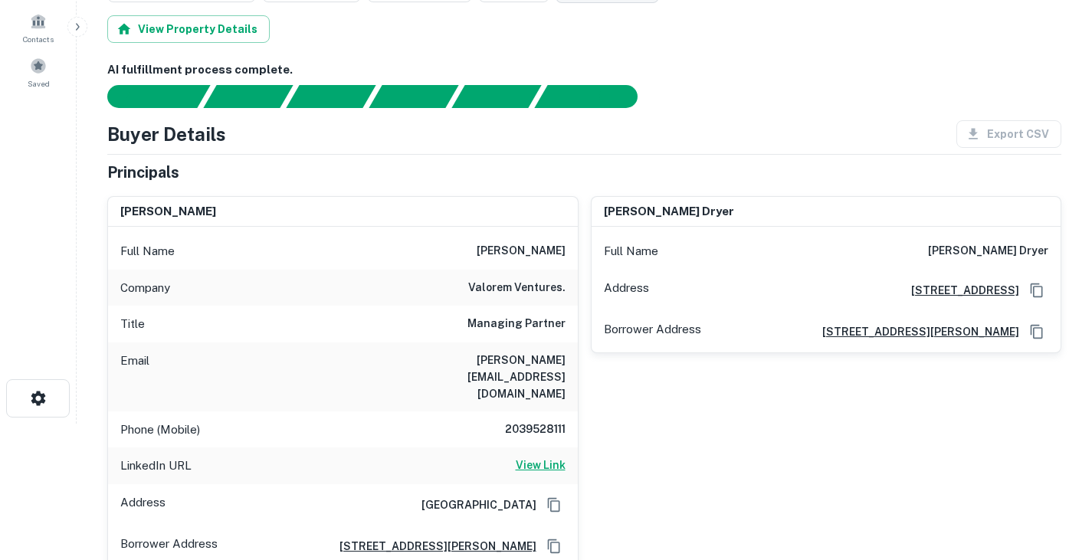
click at [532, 457] on h6 "View Link" at bounding box center [541, 465] width 50 height 17
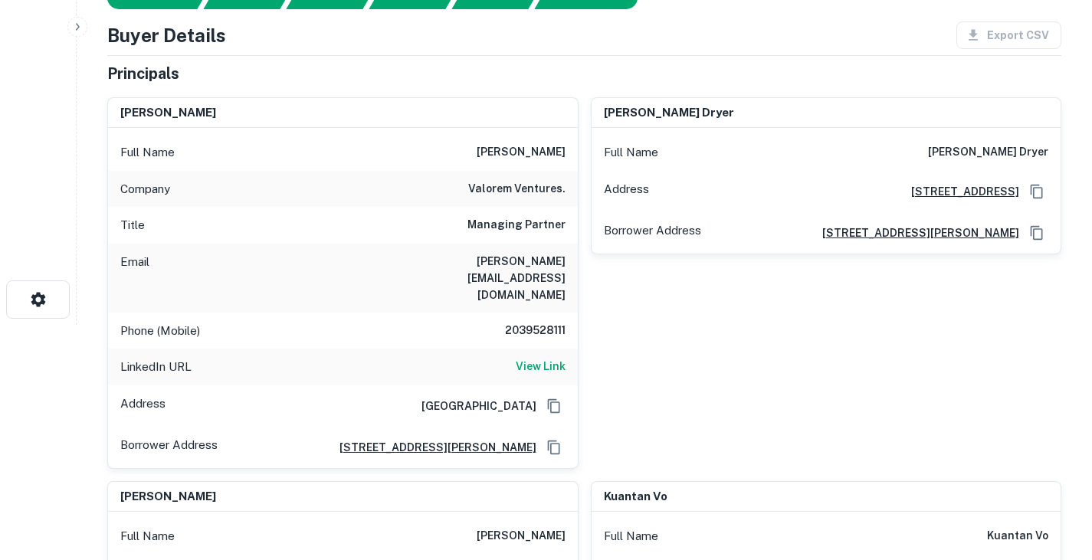
scroll to position [5, 0]
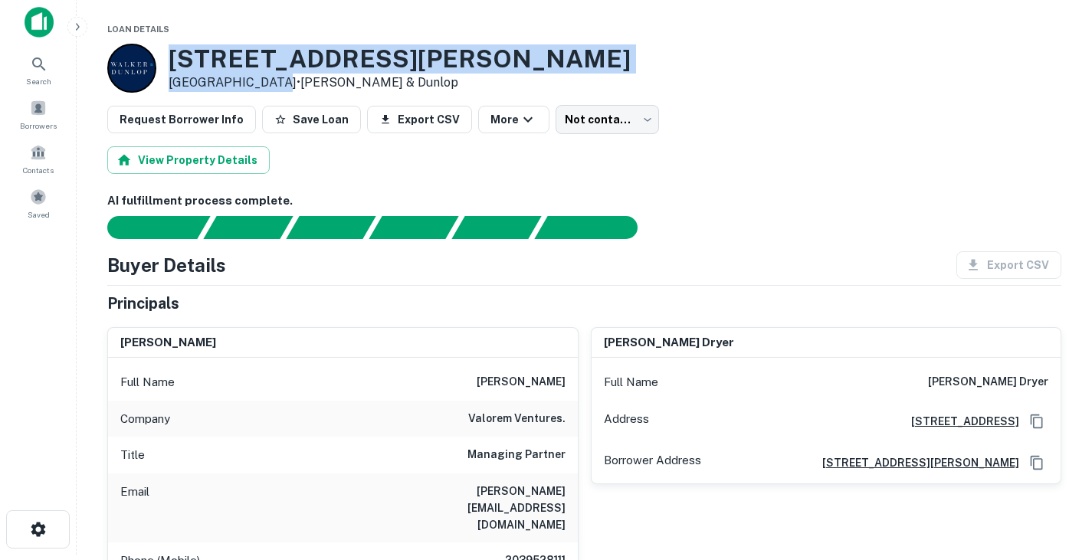
drag, startPoint x: 201, startPoint y: 63, endPoint x: 265, endPoint y: 80, distance: 65.8
click at [265, 80] on div "[STREET_ADDRESS][PERSON_NAME] • [PERSON_NAME] & [PERSON_NAME]" at bounding box center [400, 67] width 462 height 47
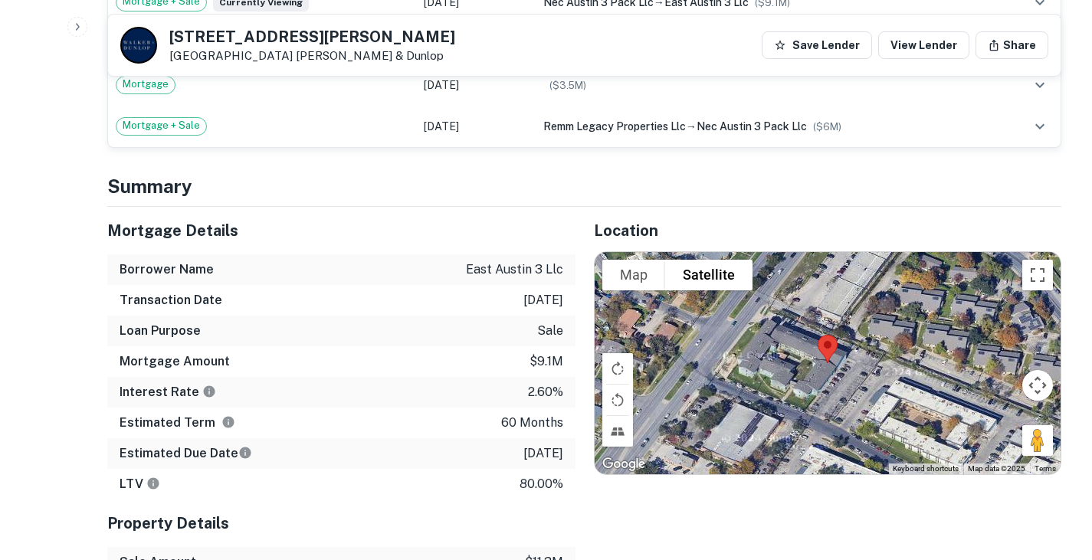
scroll to position [1412, 0]
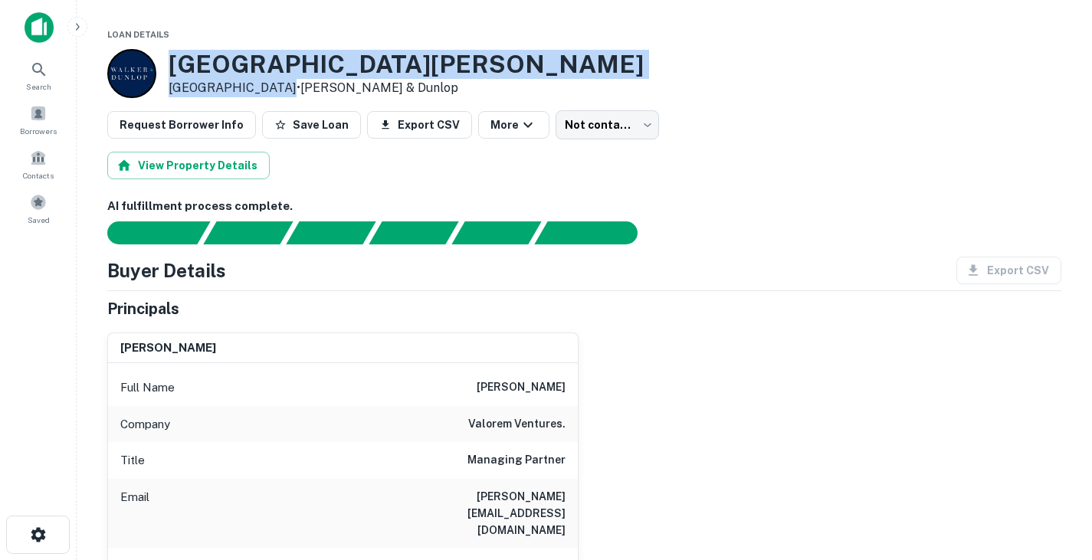
drag, startPoint x: 170, startPoint y: 61, endPoint x: 268, endPoint y: 92, distance: 102.7
click at [268, 92] on div "1521 Reagan Hill Dr Austin, TX 78752 • Walker & Dunlop" at bounding box center [406, 73] width 475 height 47
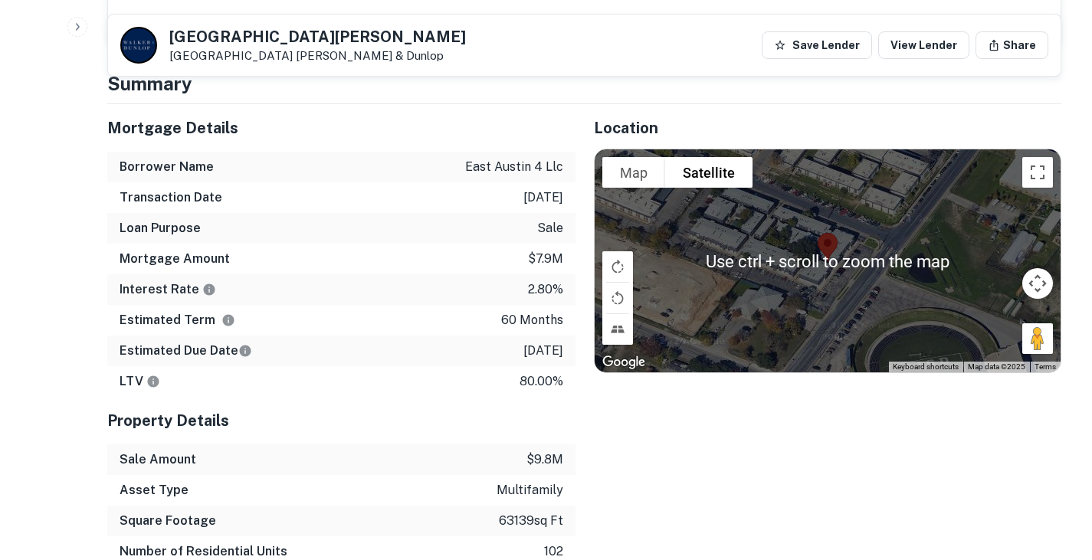
scroll to position [1200, 0]
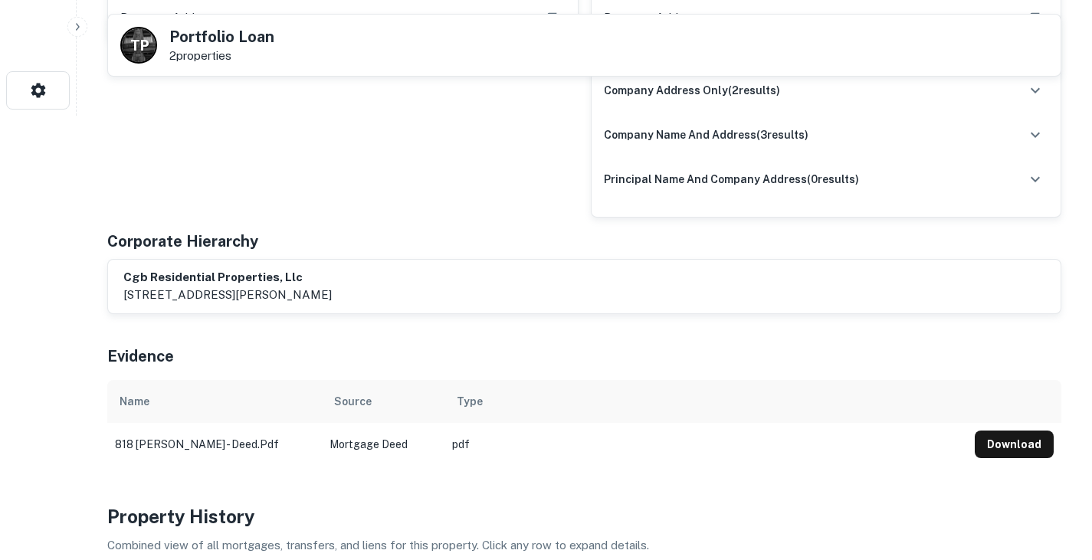
scroll to position [444, 0]
drag, startPoint x: 405, startPoint y: 278, endPoint x: 119, endPoint y: 279, distance: 286.5
click at [119, 279] on div "cgb residential properties, llc [STREET_ADDRESS][PERSON_NAME]" at bounding box center [584, 287] width 952 height 54
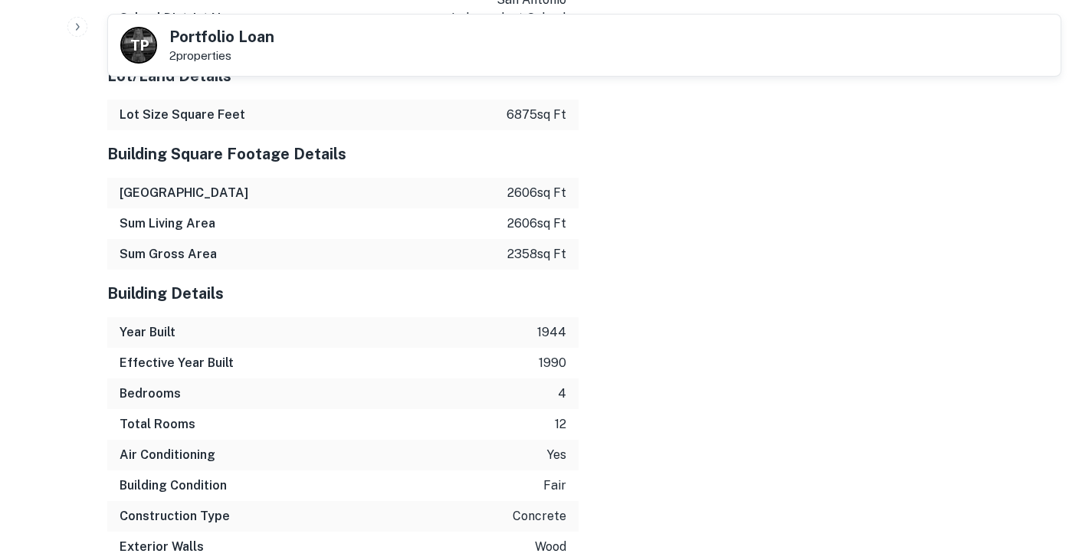
scroll to position [2839, 0]
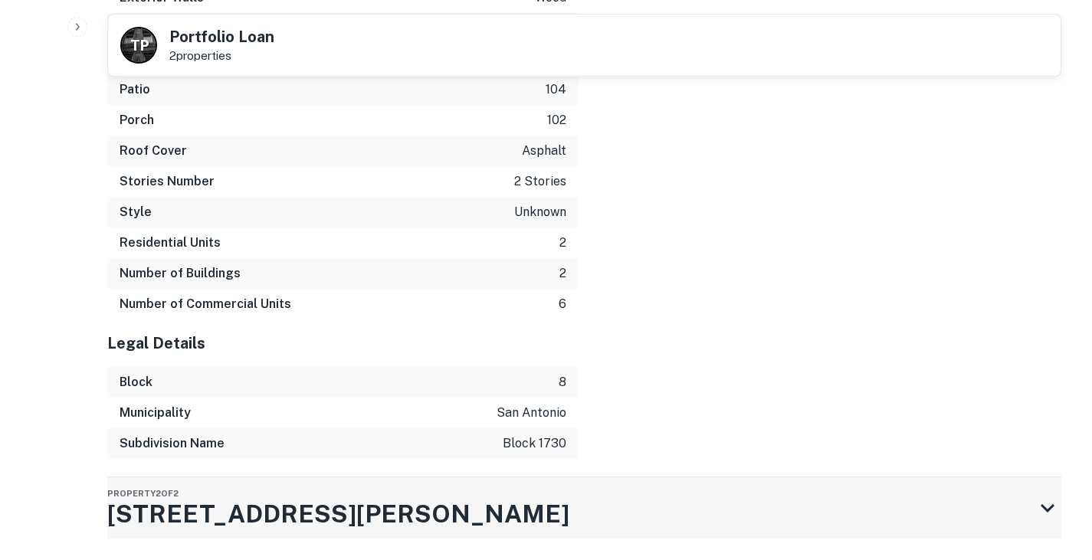
click at [267, 496] on h3 "[STREET_ADDRESS][PERSON_NAME]" at bounding box center [338, 514] width 462 height 37
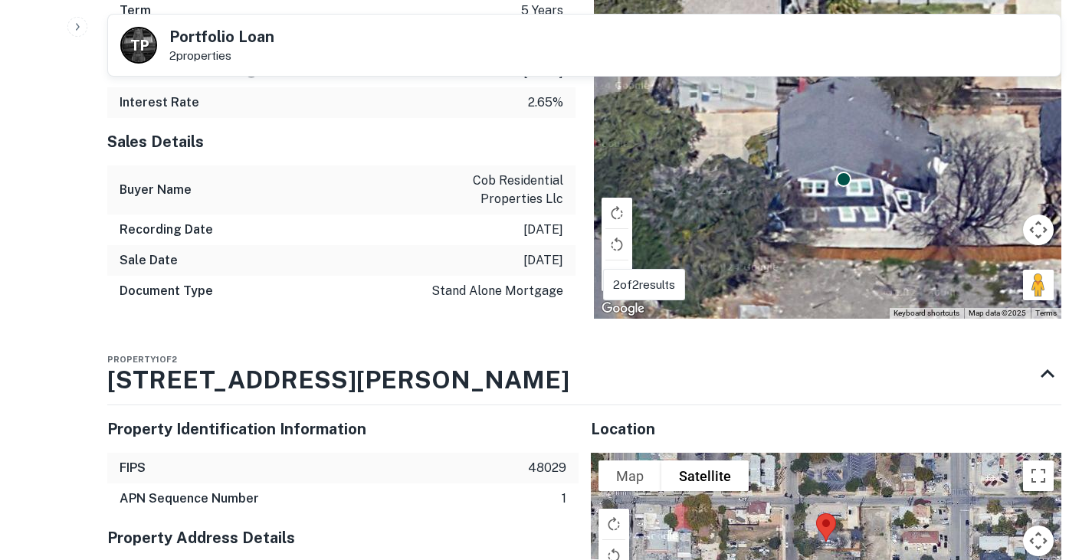
scroll to position [1459, 0]
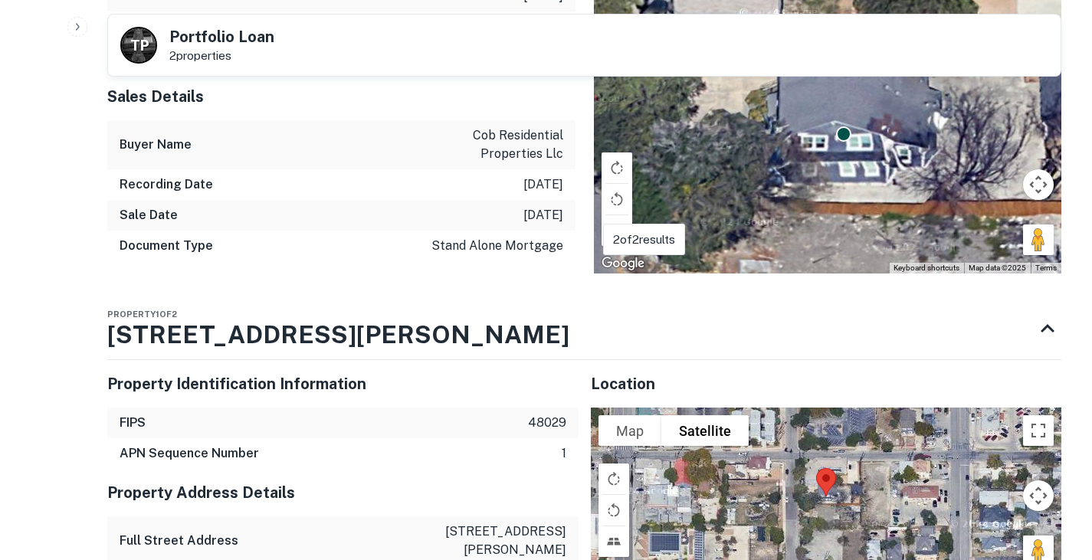
drag, startPoint x: 293, startPoint y: 299, endPoint x: 106, endPoint y: 299, distance: 186.9
drag, startPoint x: 487, startPoint y: 496, endPoint x: 569, endPoint y: 528, distance: 88.1
click at [569, 528] on div "Property Address Details Full Street Address 818 ogden st City san antonio Zip …" at bounding box center [342, 563] width 471 height 188
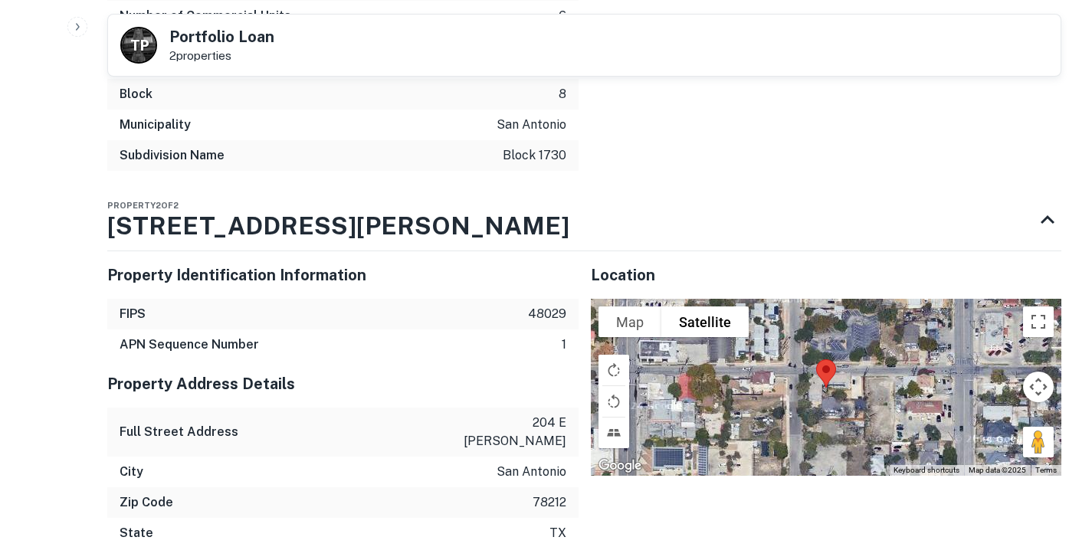
scroll to position [3133, 0]
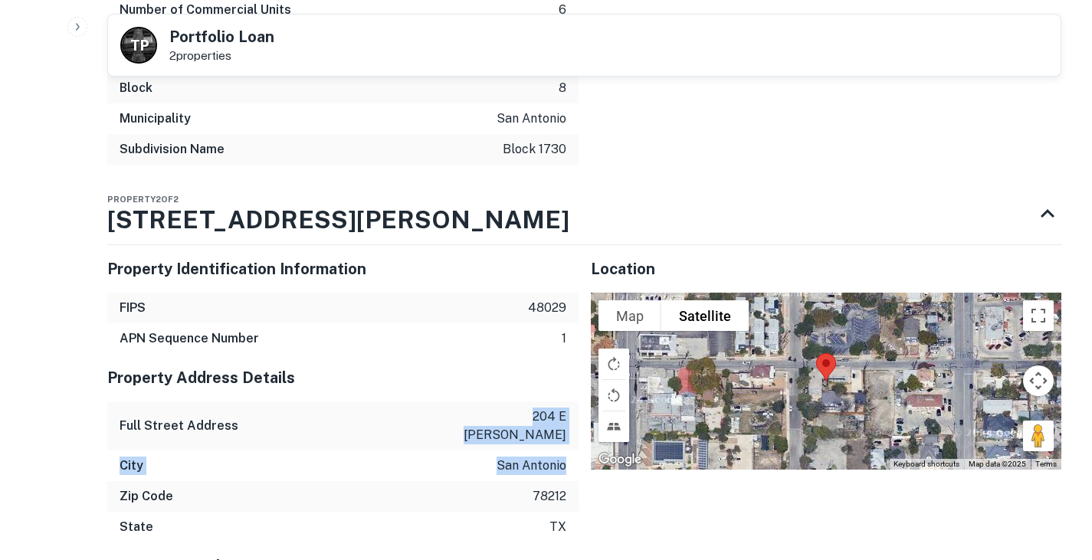
drag, startPoint x: 478, startPoint y: 362, endPoint x: 573, endPoint y: 394, distance: 100.3
click at [573, 394] on div "Property Address Details Full Street Address [STREET_ADDRESS][PERSON_NAME][US_S…" at bounding box center [342, 448] width 471 height 188
click at [519, 188] on div "Property 2 of [STREET_ADDRESS][PERSON_NAME]" at bounding box center [570, 213] width 926 height 61
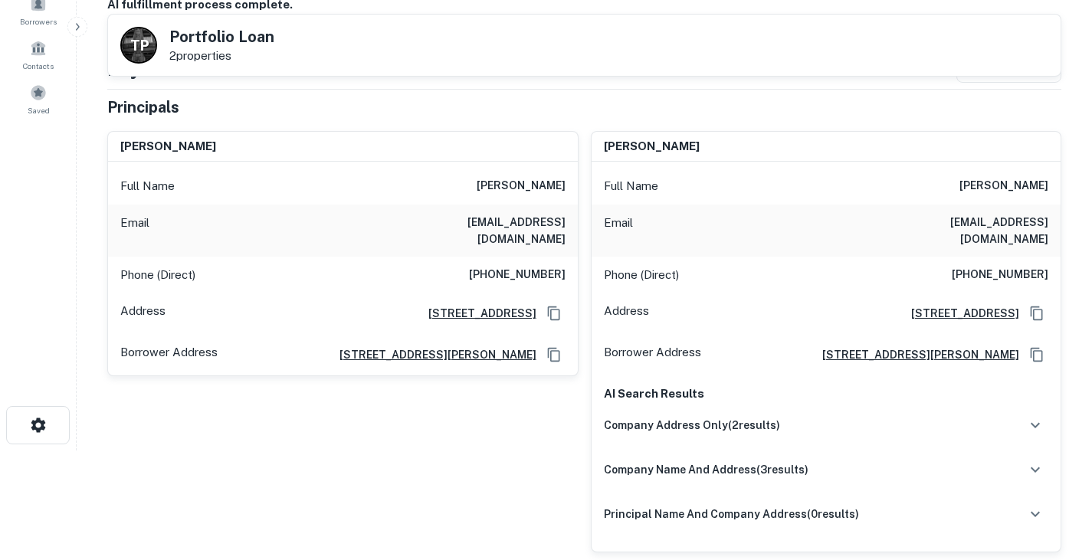
scroll to position [0, 0]
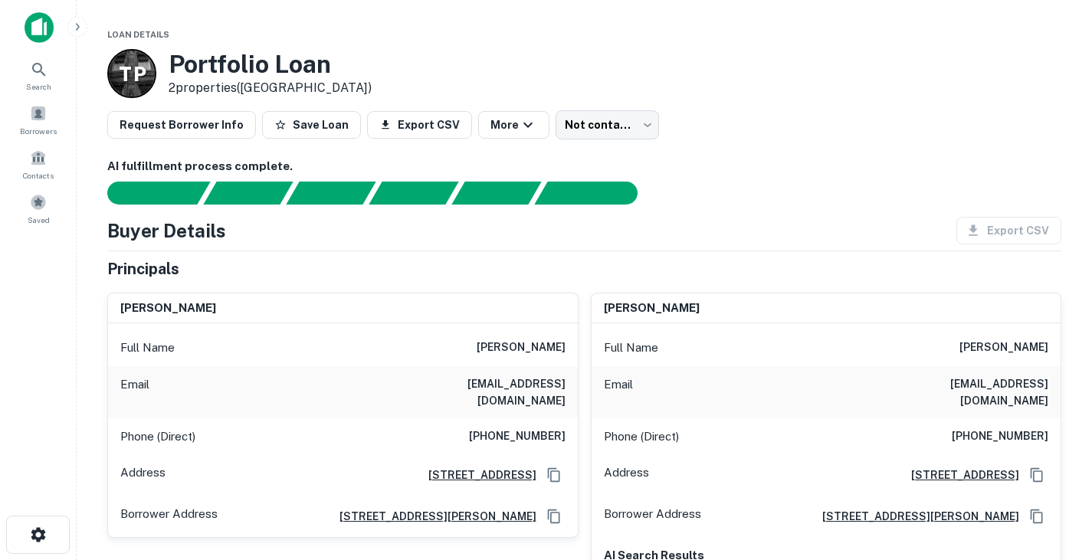
click at [691, 246] on div "Buyer Details Export CSV Principals jacob volin Full Name jacob volin Email vol…" at bounding box center [584, 514] width 954 height 594
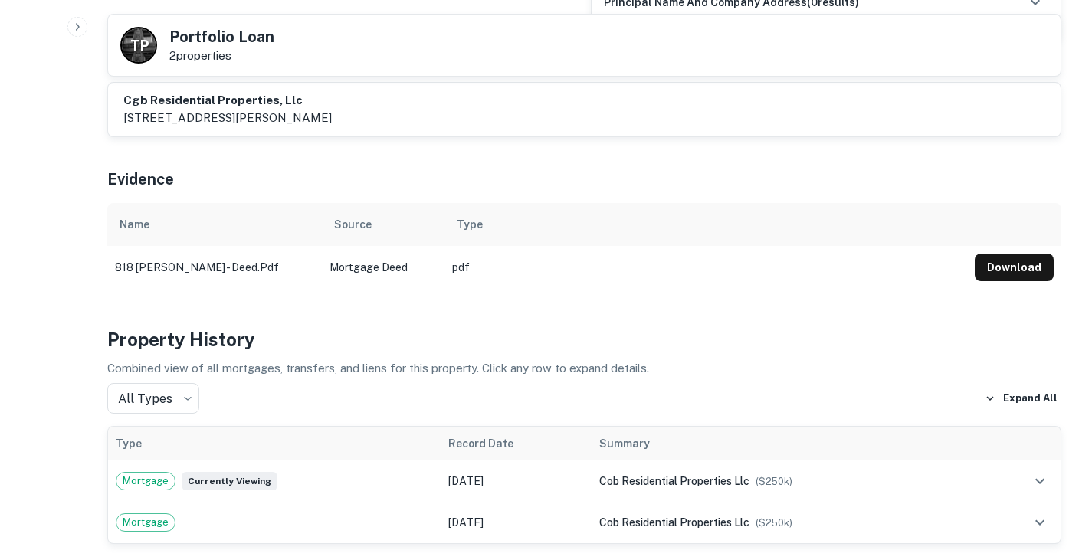
scroll to position [584, 0]
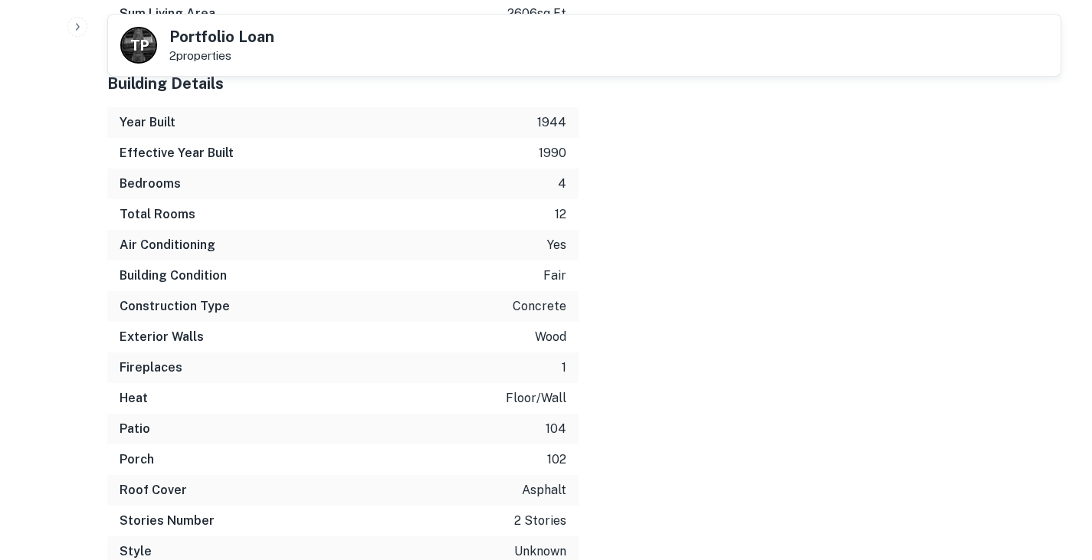
scroll to position [2839, 0]
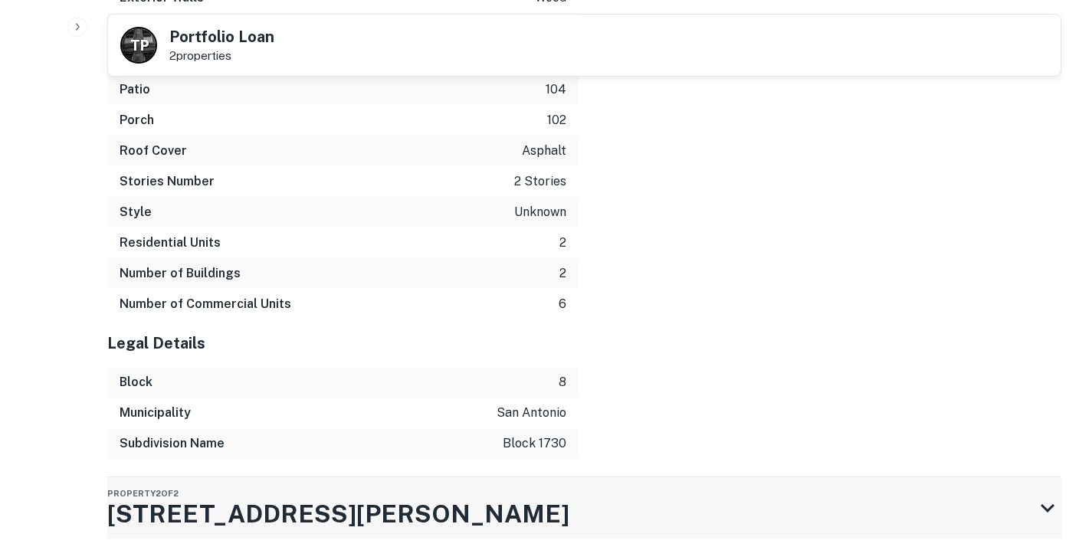
click at [339, 477] on div "Property 2 of [STREET_ADDRESS][PERSON_NAME]" at bounding box center [570, 507] width 926 height 61
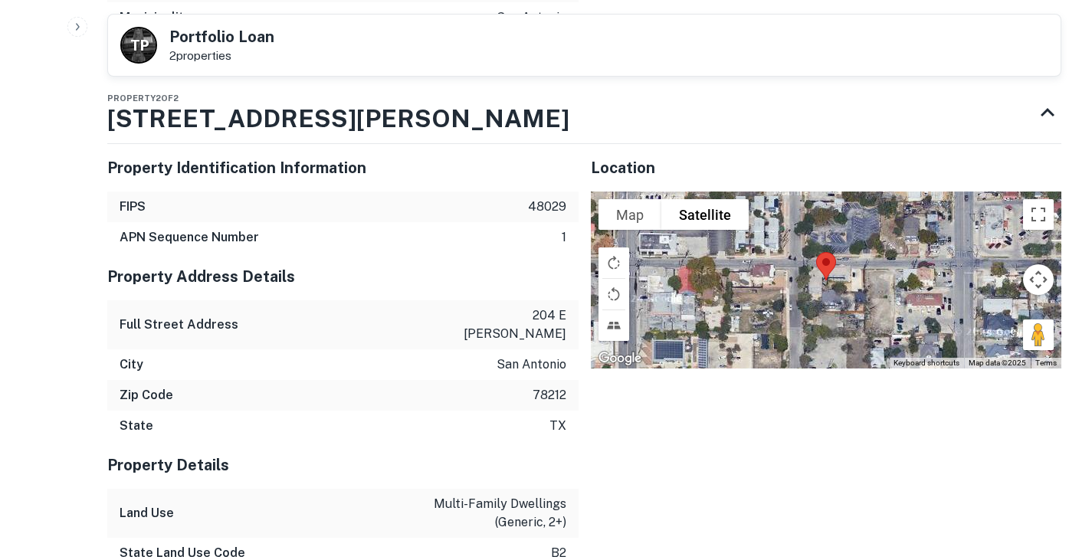
scroll to position [3235, 0]
drag, startPoint x: 482, startPoint y: 257, endPoint x: 562, endPoint y: 258, distance: 80.4
click at [562, 306] on p "204 e dewey pl" at bounding box center [497, 324] width 138 height 37
drag, startPoint x: 476, startPoint y: 260, endPoint x: 566, endPoint y: 286, distance: 93.3
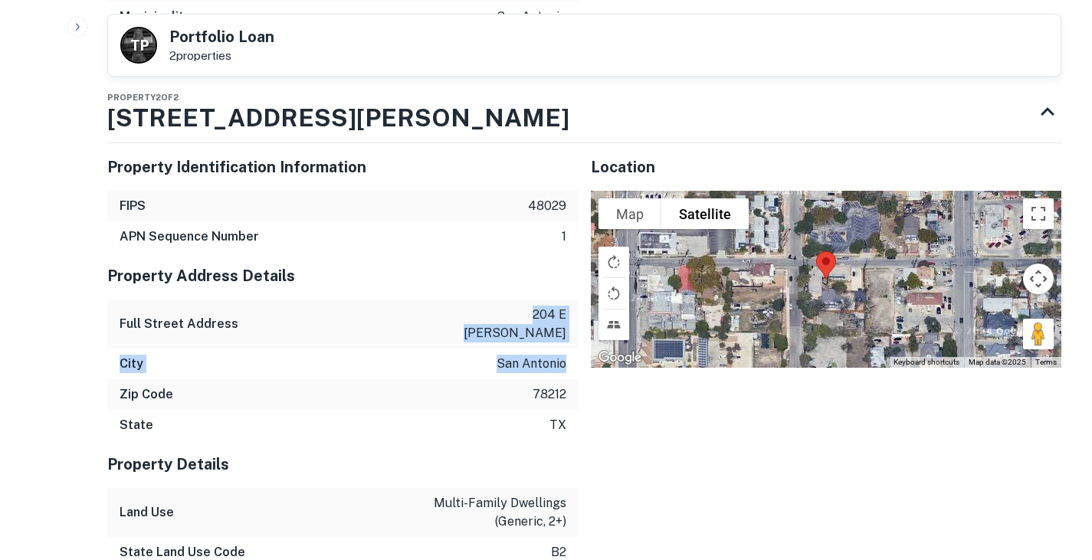
click at [566, 286] on div "Property Address Details Full Street Address 204 e dewey pl City san antonio Zi…" at bounding box center [342, 346] width 471 height 188
copy div "204 e dewey pl City san antonio"
click at [423, 252] on div "Property Address Details" at bounding box center [342, 275] width 471 height 47
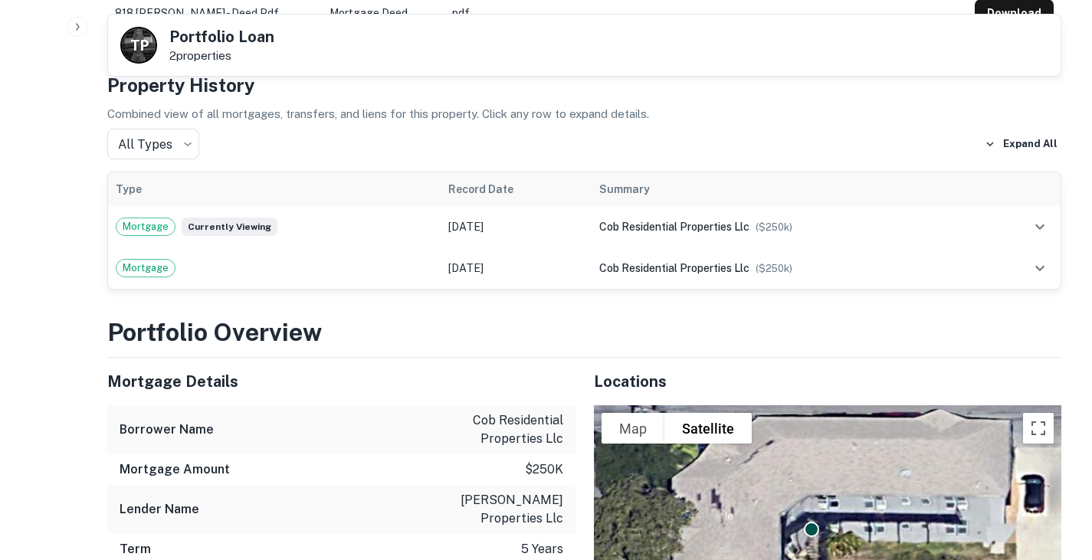
scroll to position [813, 0]
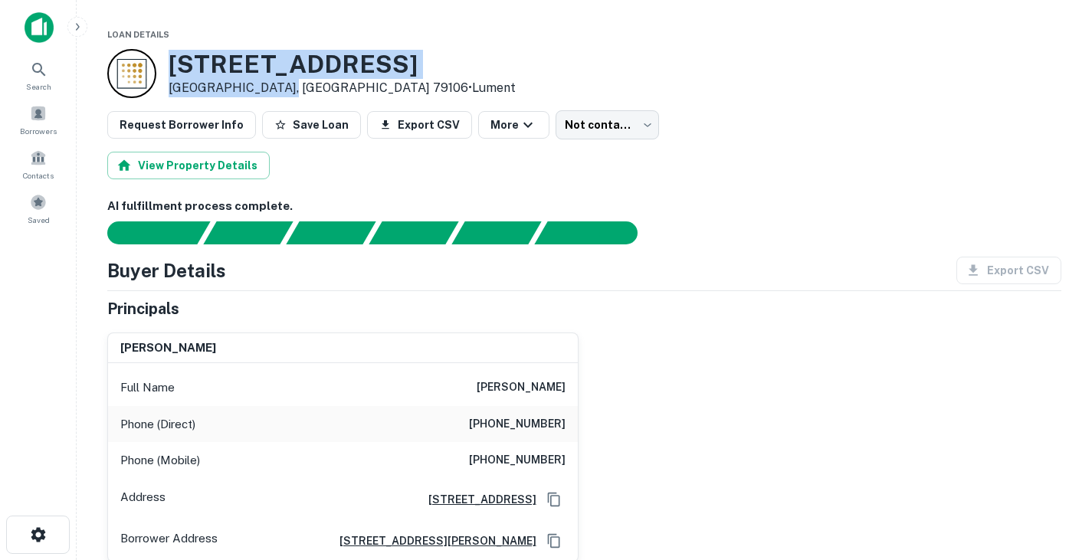
drag, startPoint x: 172, startPoint y: 64, endPoint x: 274, endPoint y: 87, distance: 104.3
click at [274, 87] on div "[STREET_ADDRESS] • Lument" at bounding box center [342, 73] width 347 height 47
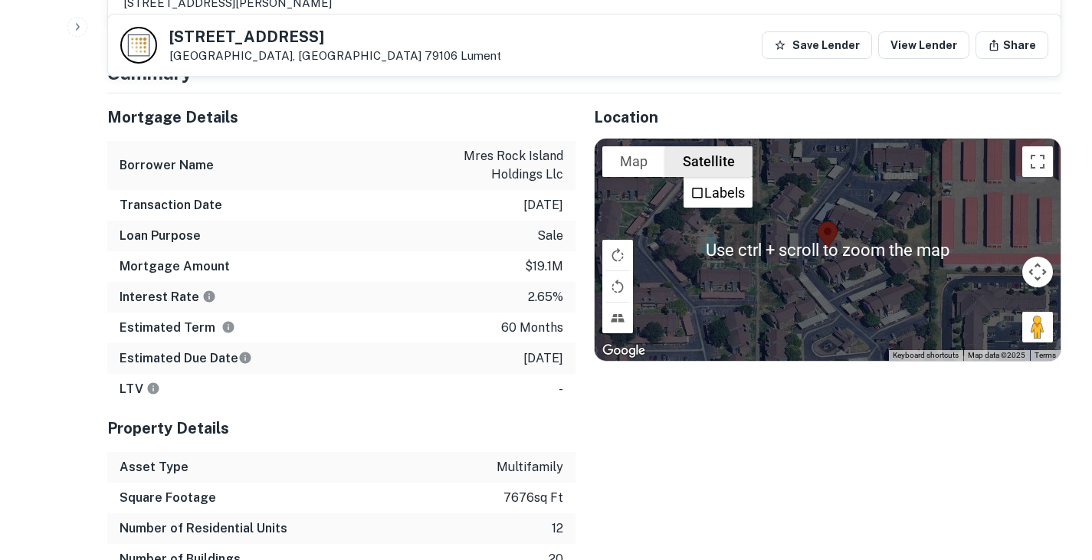
scroll to position [446, 0]
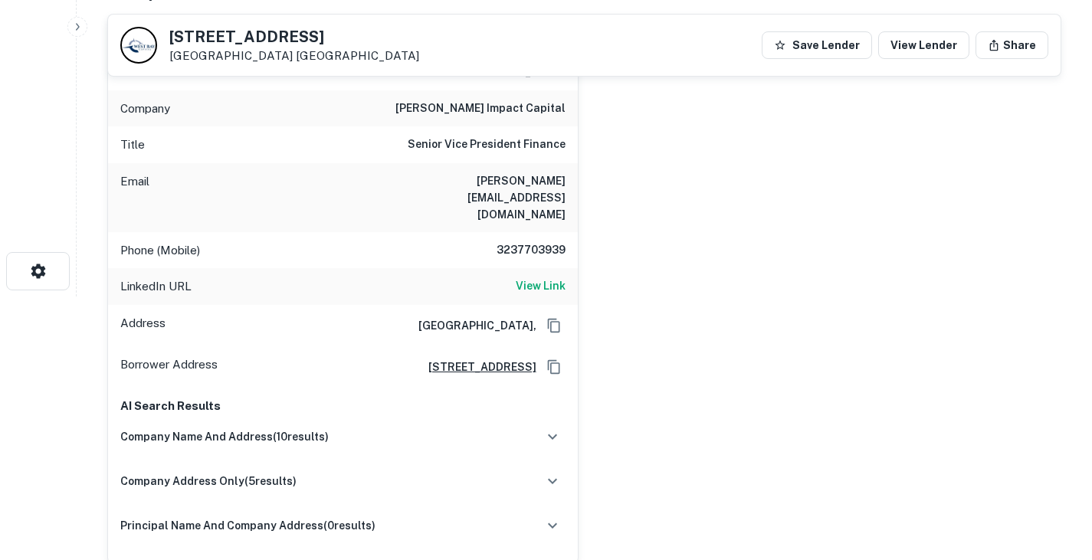
scroll to position [261, 0]
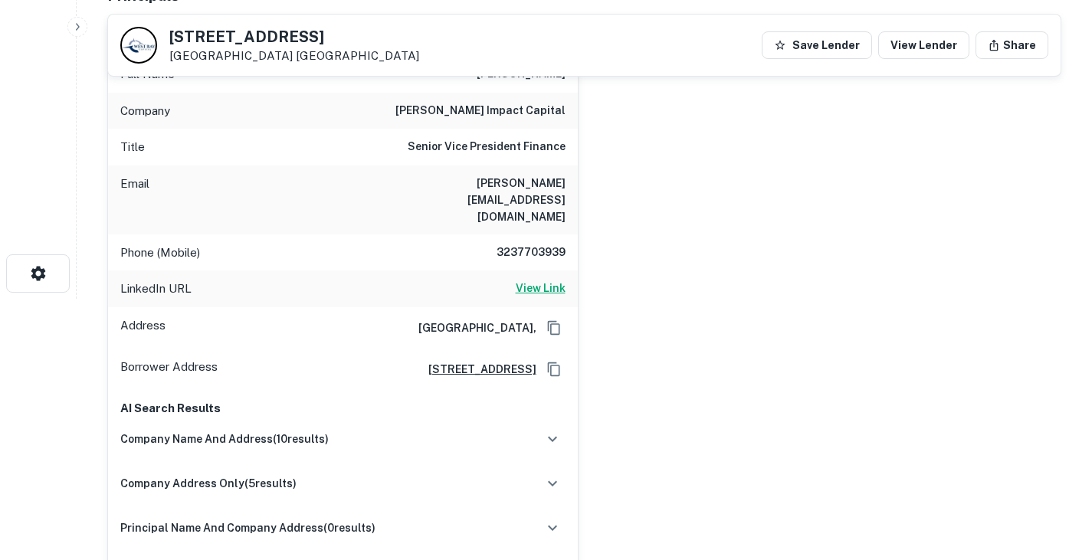
click at [529, 280] on h6 "View Link" at bounding box center [541, 288] width 50 height 17
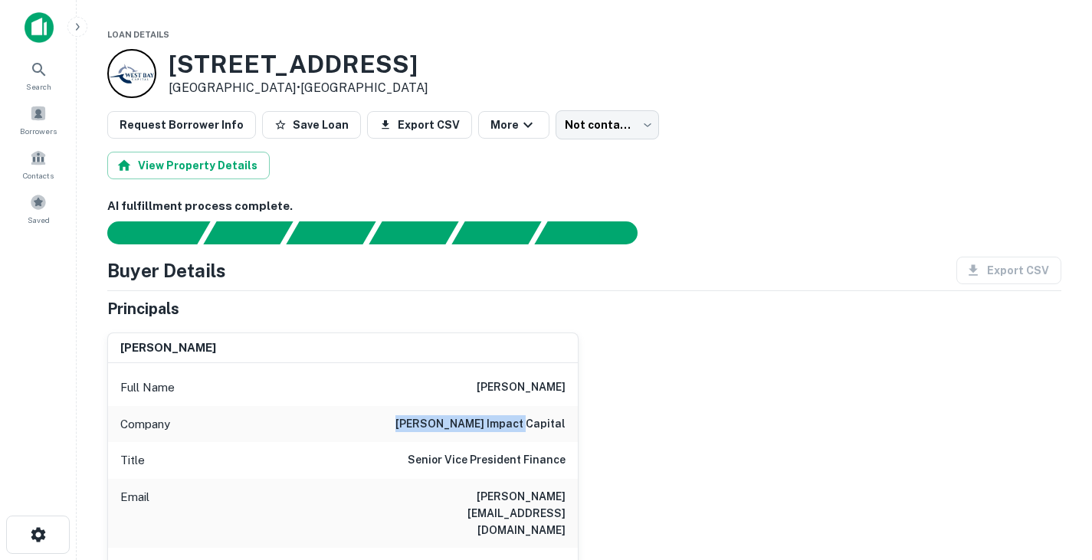
drag, startPoint x: 457, startPoint y: 421, endPoint x: 565, endPoint y: 428, distance: 108.2
click at [565, 428] on div "Company [PERSON_NAME] impact capital" at bounding box center [343, 424] width 470 height 37
drag, startPoint x: 166, startPoint y: 59, endPoint x: 300, endPoint y: 92, distance: 138.0
click at [300, 92] on div "[STREET_ADDRESS] • [GEOGRAPHIC_DATA]" at bounding box center [267, 73] width 321 height 49
drag, startPoint x: 479, startPoint y: 378, endPoint x: 589, endPoint y: 418, distance: 117.5
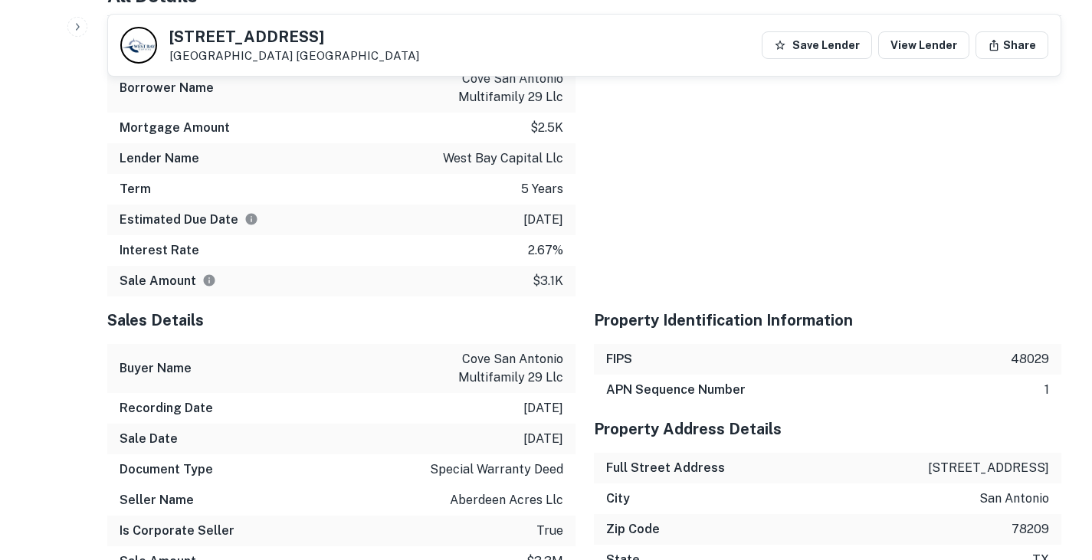
scroll to position [1921, 0]
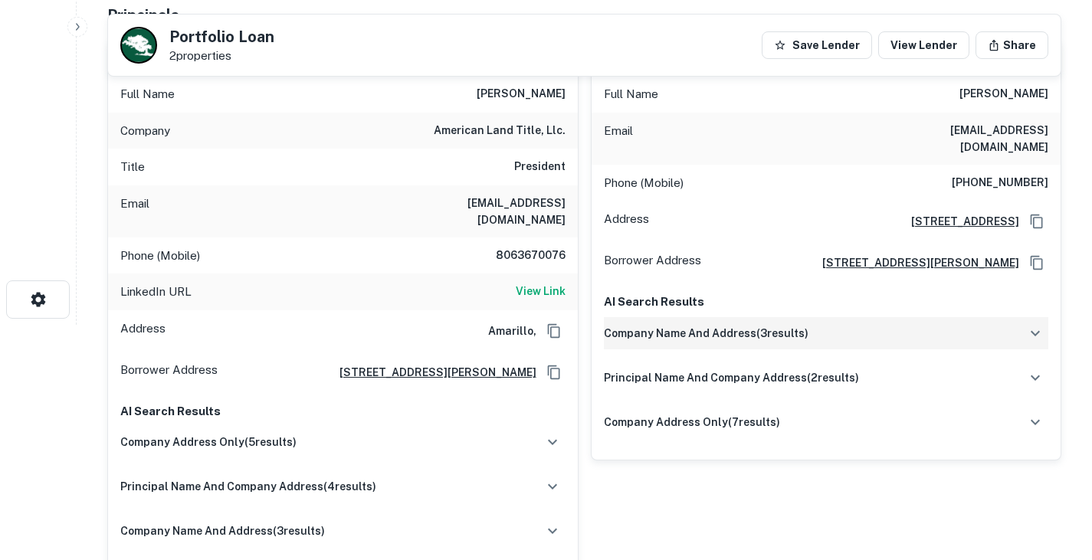
scroll to position [195, 0]
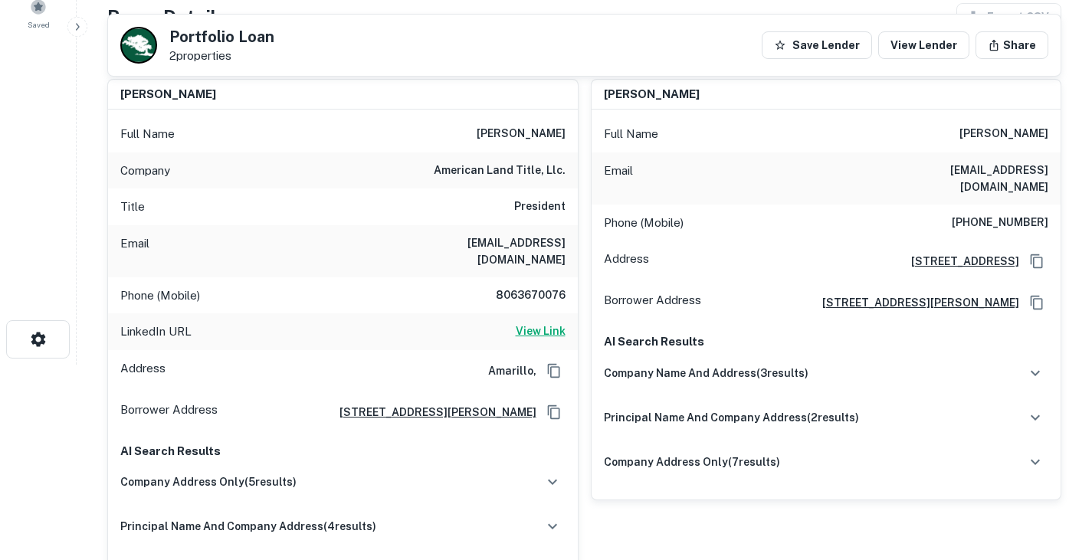
click at [529, 322] on h6 "View Link" at bounding box center [541, 330] width 50 height 17
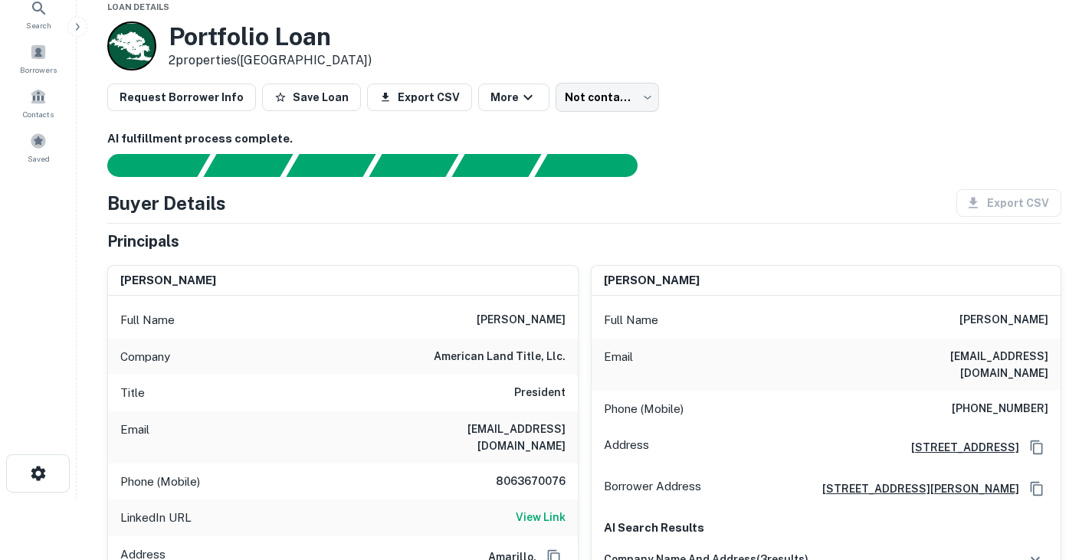
scroll to position [64, 0]
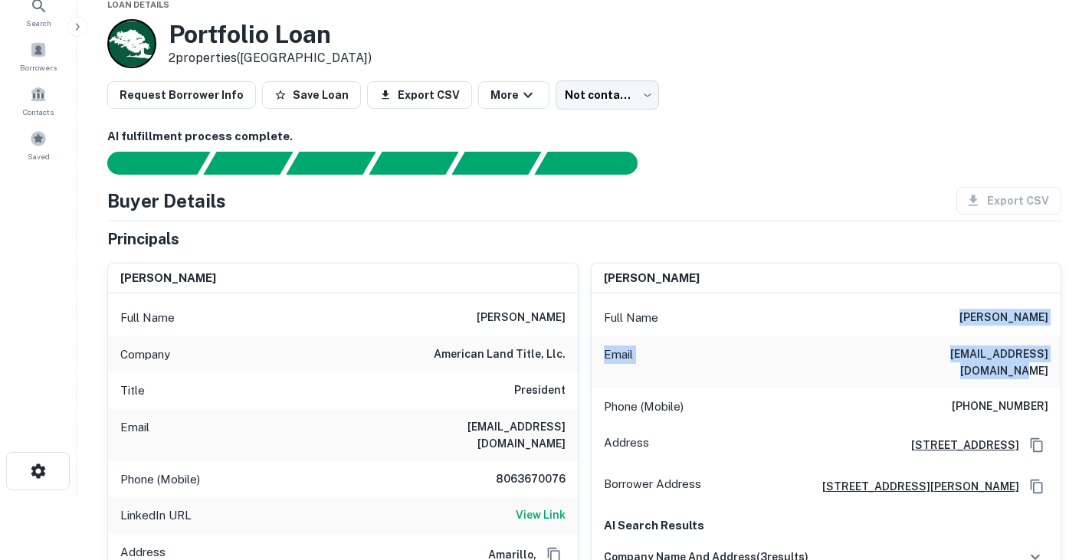
drag, startPoint x: 954, startPoint y: 316, endPoint x: 1045, endPoint y: 345, distance: 95.9
click at [1045, 345] on div "Full Name [PERSON_NAME] Email [EMAIL_ADDRESS][DOMAIN_NAME] Phone (Mobile) [PHON…" at bounding box center [826, 488] width 470 height 390
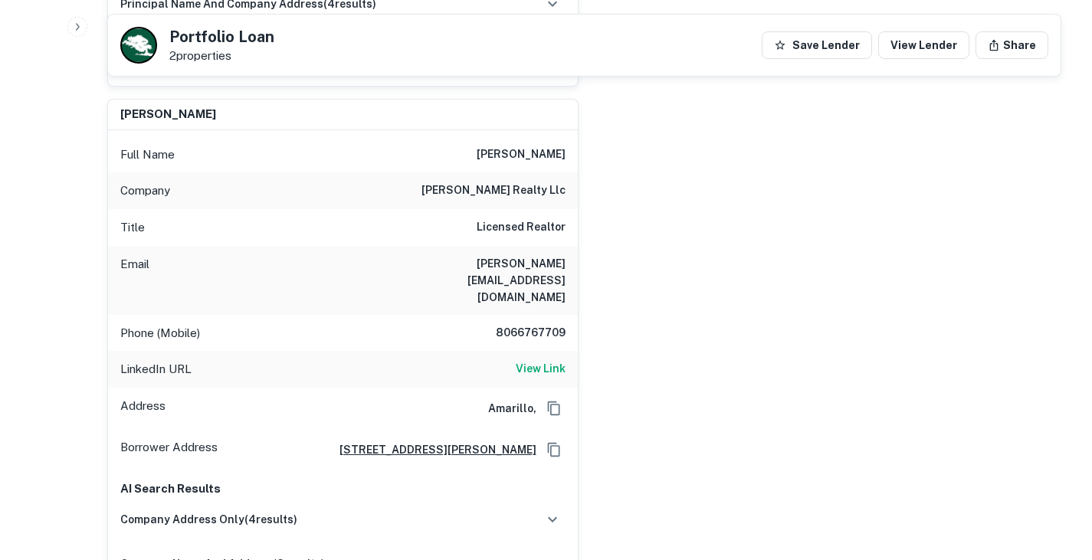
scroll to position [721, 0]
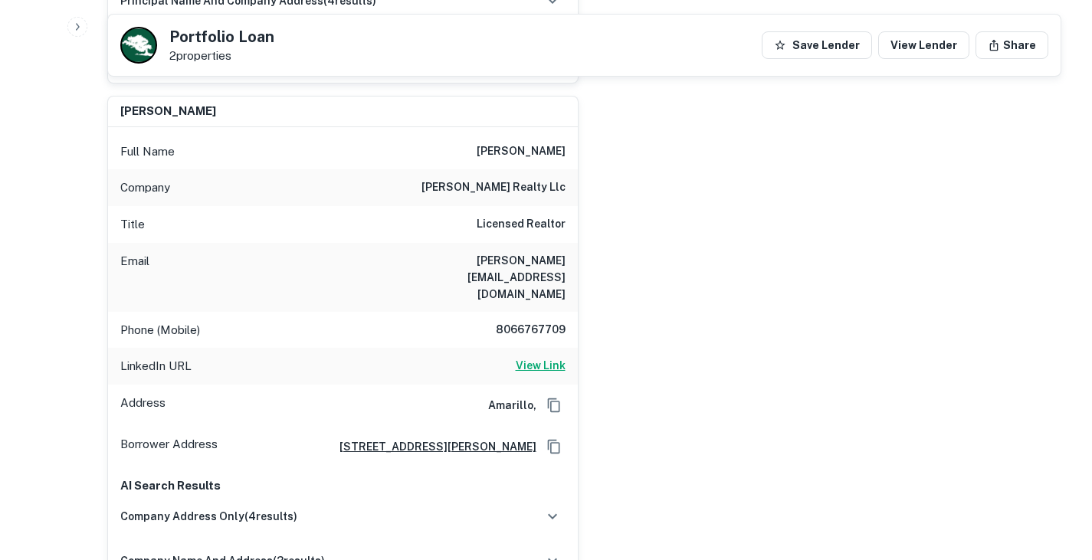
click at [549, 357] on h6 "View Link" at bounding box center [541, 365] width 50 height 17
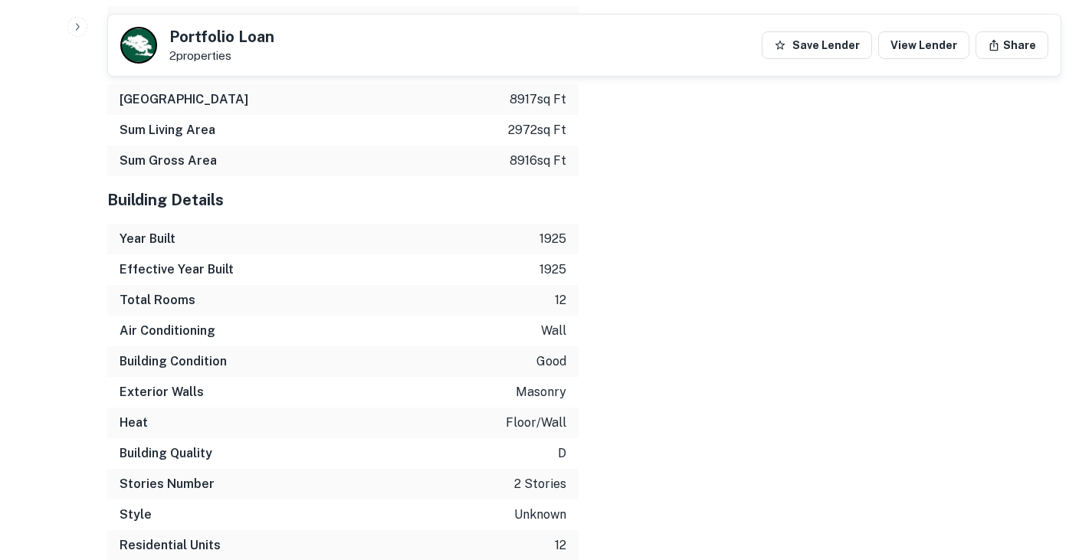
scroll to position [3098, 0]
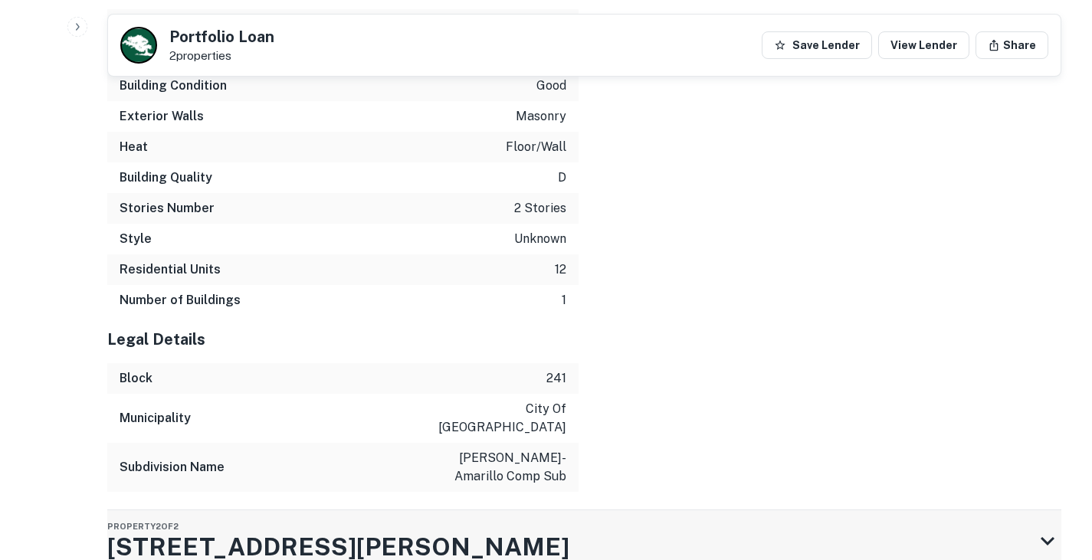
click at [365, 510] on div "Property 2 of 2 [STREET_ADDRESS][PERSON_NAME]" at bounding box center [570, 540] width 926 height 61
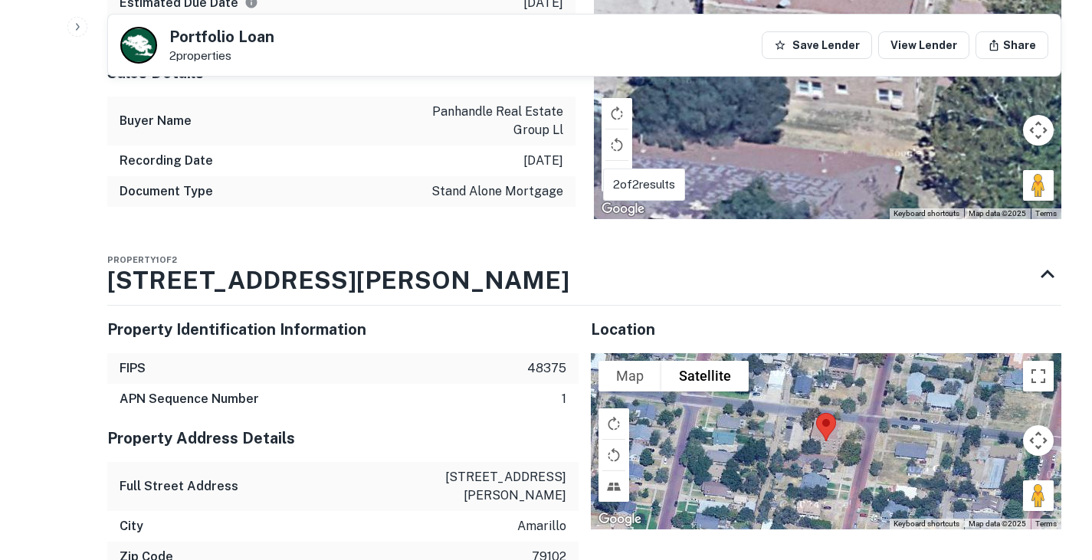
scroll to position [1940, 0]
drag, startPoint x: 465, startPoint y: 427, endPoint x: 565, endPoint y: 461, distance: 105.9
click at [565, 461] on div "Property Address Details Full Street Address [STREET_ADDRESS][PERSON_NAME][US_S…" at bounding box center [342, 509] width 471 height 188
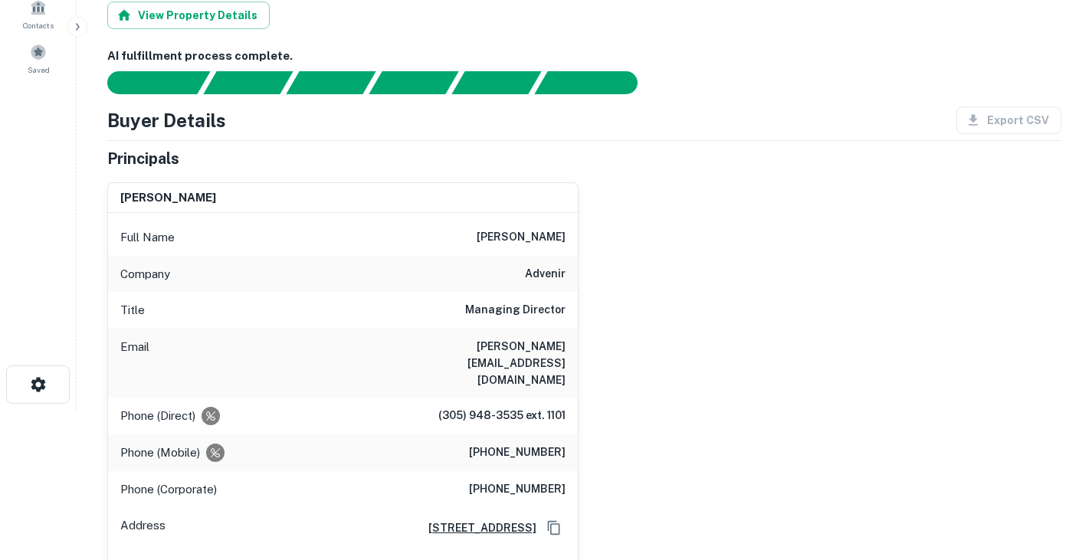
scroll to position [151, 0]
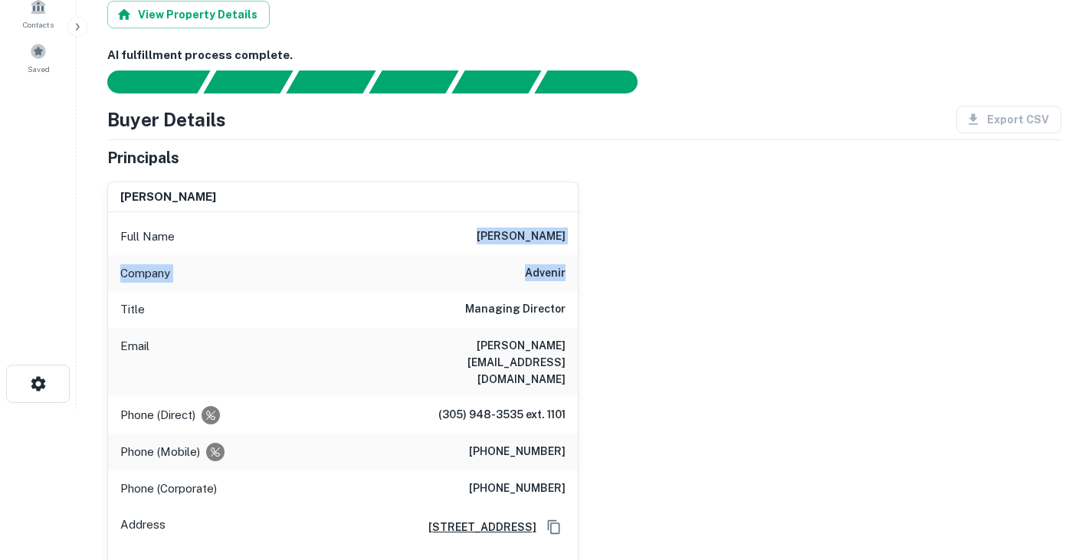
drag, startPoint x: 463, startPoint y: 231, endPoint x: 568, endPoint y: 273, distance: 113.8
click at [568, 273] on div "Full Name [PERSON_NAME] Company advenir Title Managing Director Email [PERSON_N…" at bounding box center [343, 400] width 470 height 377
click at [625, 225] on div "[PERSON_NAME] Full Name [PERSON_NAME] Company advenir Title Managing Director E…" at bounding box center [578, 379] width 966 height 421
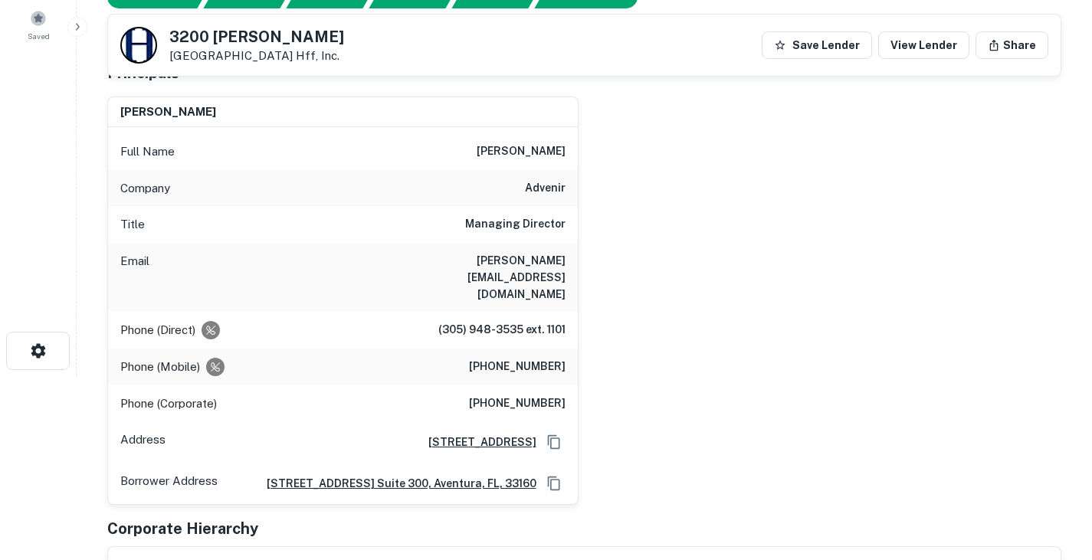
scroll to position [0, 0]
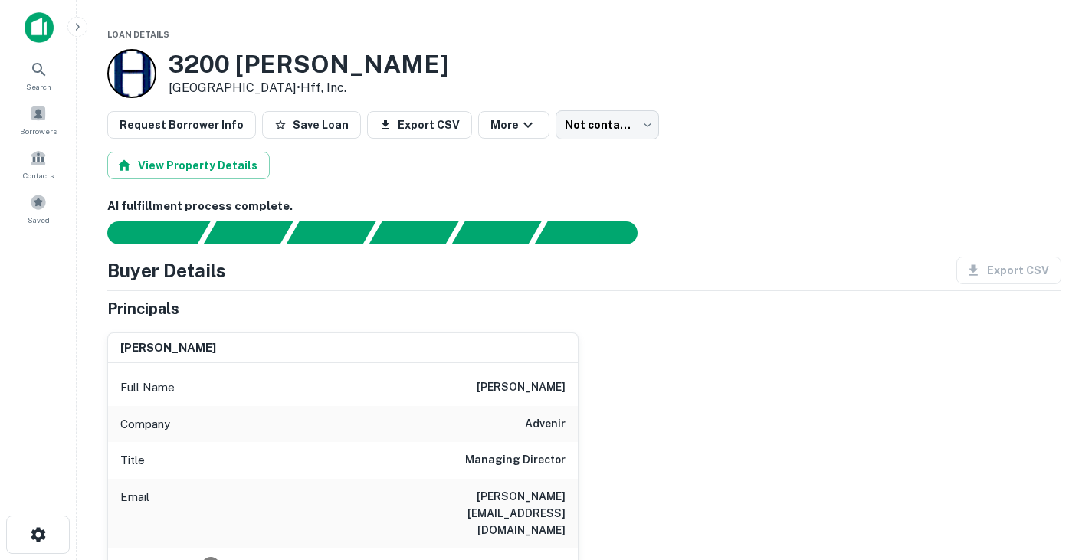
drag, startPoint x: 170, startPoint y: 59, endPoint x: 279, endPoint y: 87, distance: 112.4
click at [279, 87] on div "3200 Bromley Pl Midland, TX 79705 • Hff, Inc." at bounding box center [309, 73] width 280 height 47
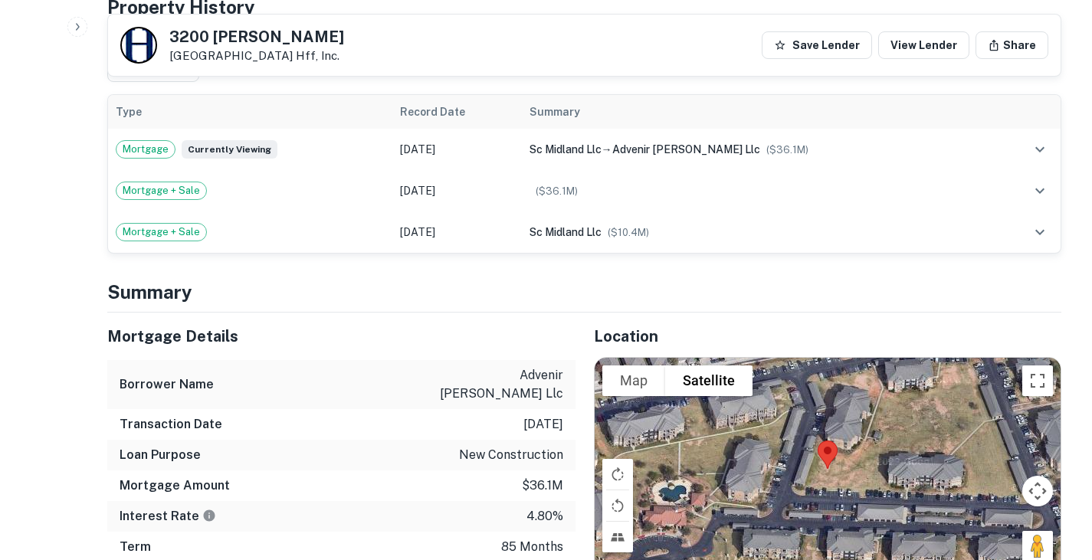
scroll to position [834, 0]
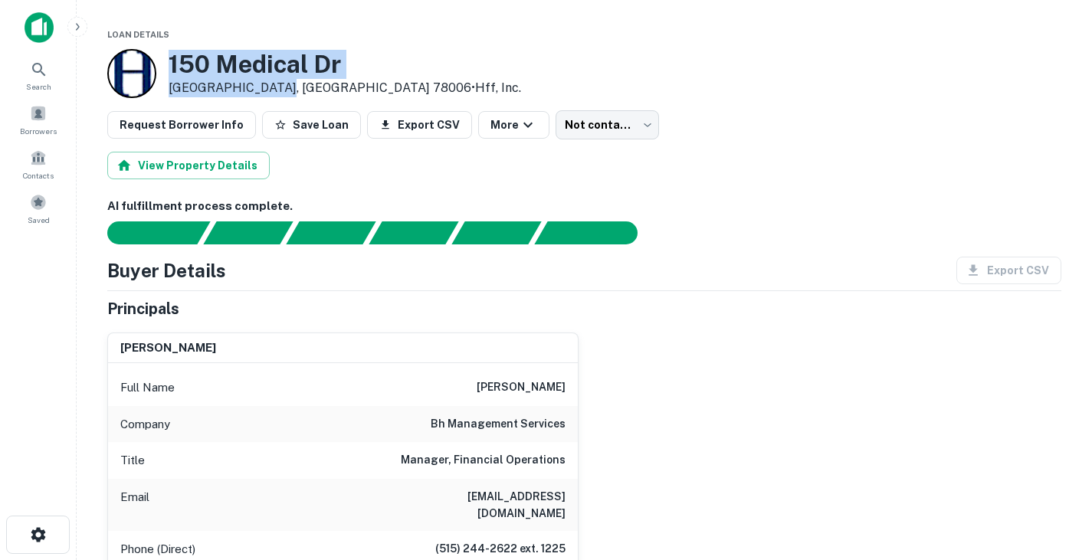
drag, startPoint x: 169, startPoint y: 58, endPoint x: 273, endPoint y: 83, distance: 107.8
click at [273, 83] on div "[STREET_ADDRESS][PERSON_NAME] • Hff, Inc." at bounding box center [345, 73] width 352 height 47
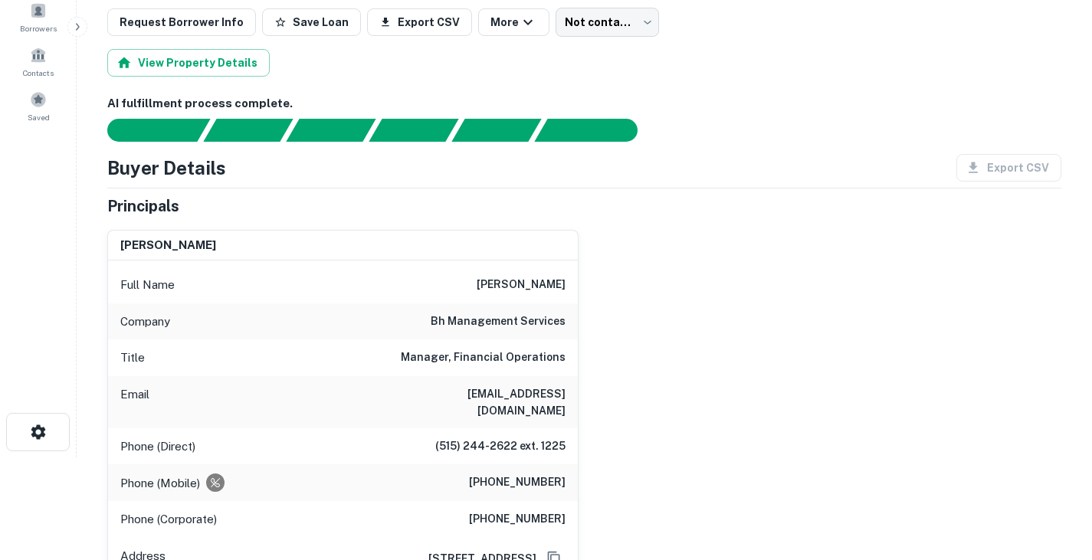
scroll to position [104, 0]
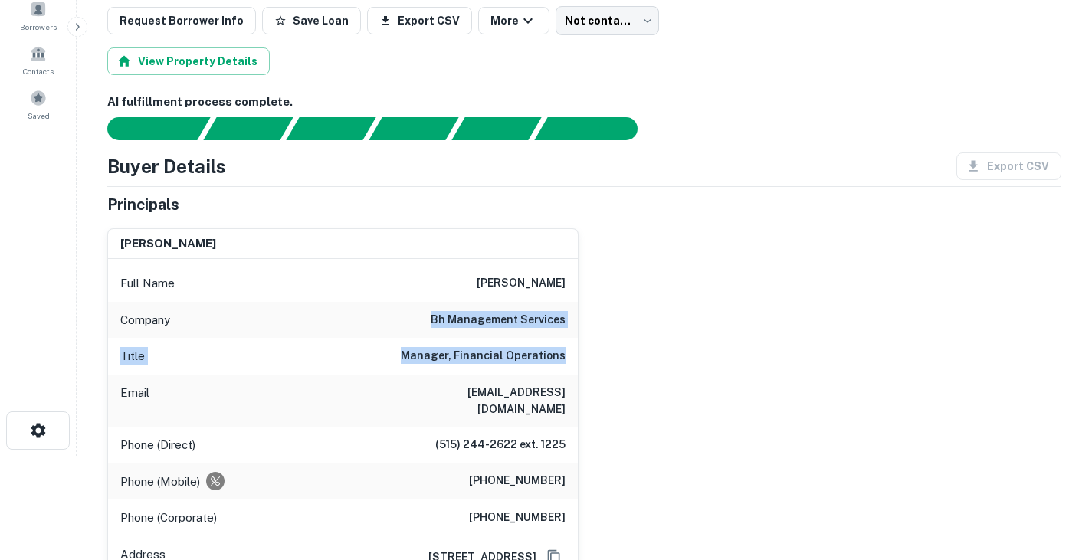
drag, startPoint x: 437, startPoint y: 319, endPoint x: 566, endPoint y: 355, distance: 133.6
click at [566, 355] on div "Full Name [PERSON_NAME] Company bh management services Title Manager, Financial…" at bounding box center [343, 481] width 470 height 445
click at [477, 398] on h6 "[EMAIL_ADDRESS][DOMAIN_NAME]" at bounding box center [473, 401] width 184 height 34
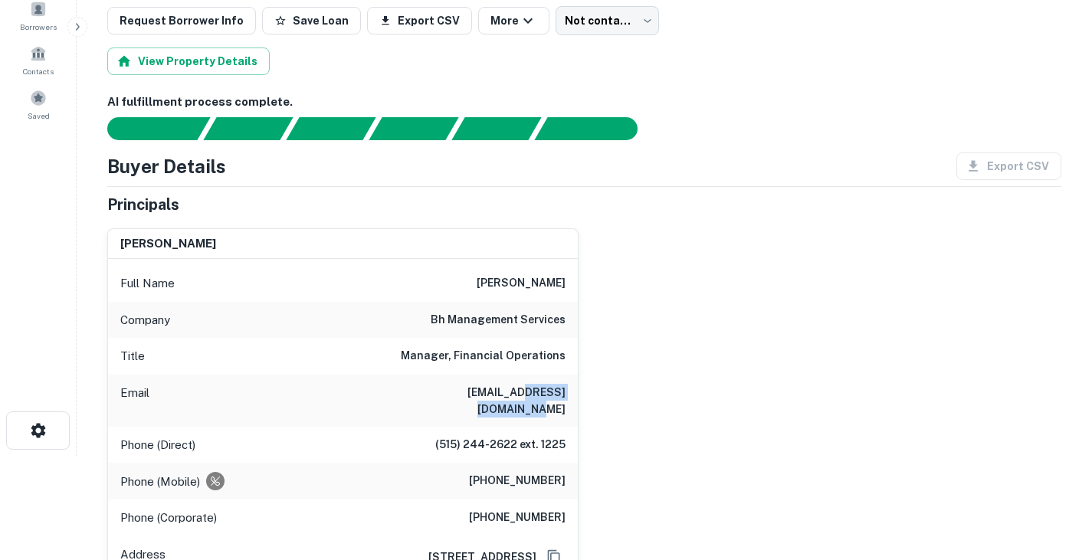
drag, startPoint x: 462, startPoint y: 388, endPoint x: 565, endPoint y: 394, distance: 102.8
click at [565, 394] on div "Email [EMAIL_ADDRESS][DOMAIN_NAME]" at bounding box center [343, 401] width 470 height 52
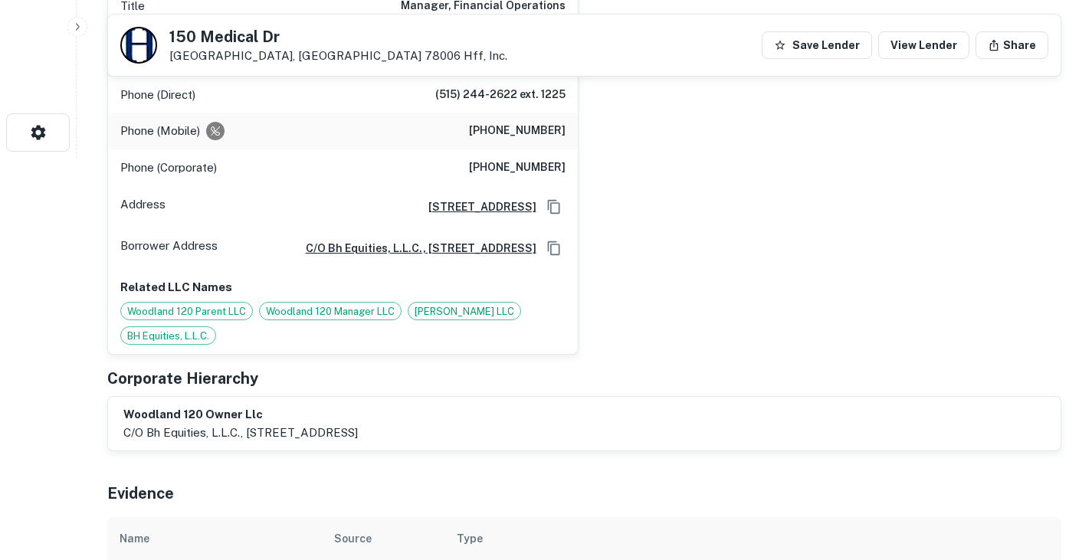
click at [675, 288] on div "[PERSON_NAME] Full Name [PERSON_NAME] Company bh management services Title Mana…" at bounding box center [578, 110] width 966 height 489
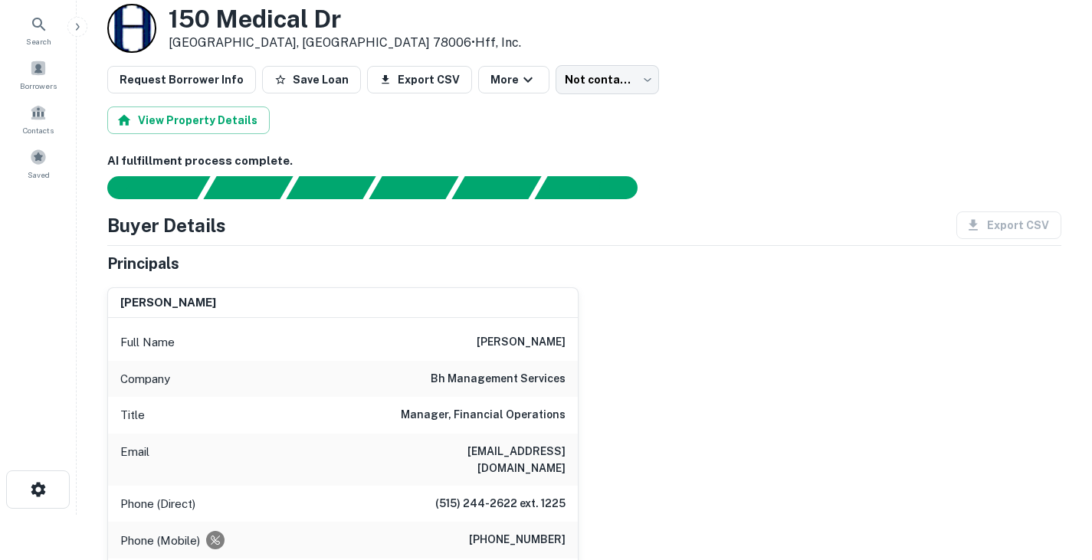
scroll to position [0, 0]
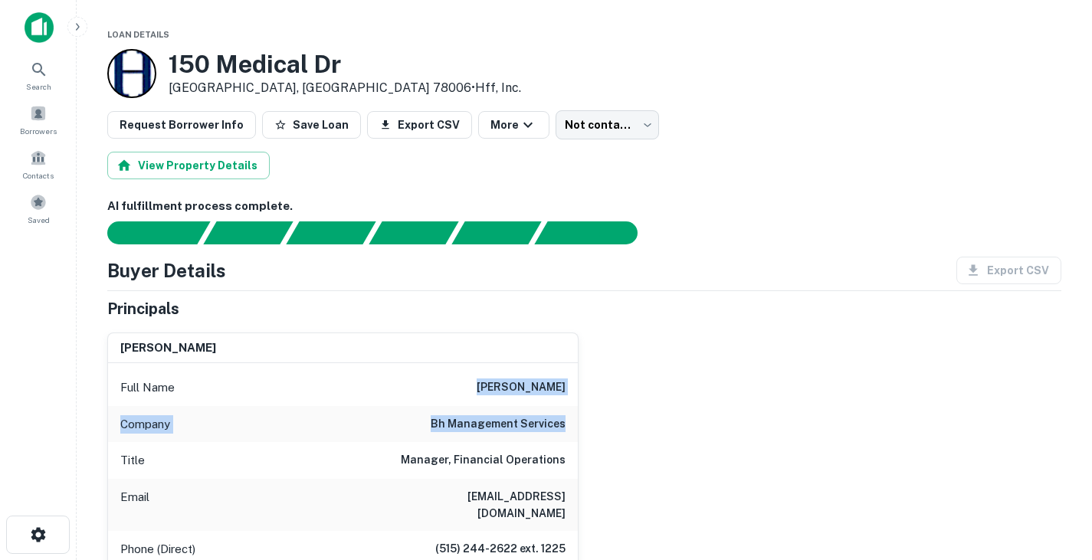
drag, startPoint x: 486, startPoint y: 381, endPoint x: 580, endPoint y: 428, distance: 105.2
click at [580, 428] on div "debbie sanford Full Name debbie sanford Company bh management services Title Ma…" at bounding box center [578, 564] width 966 height 489
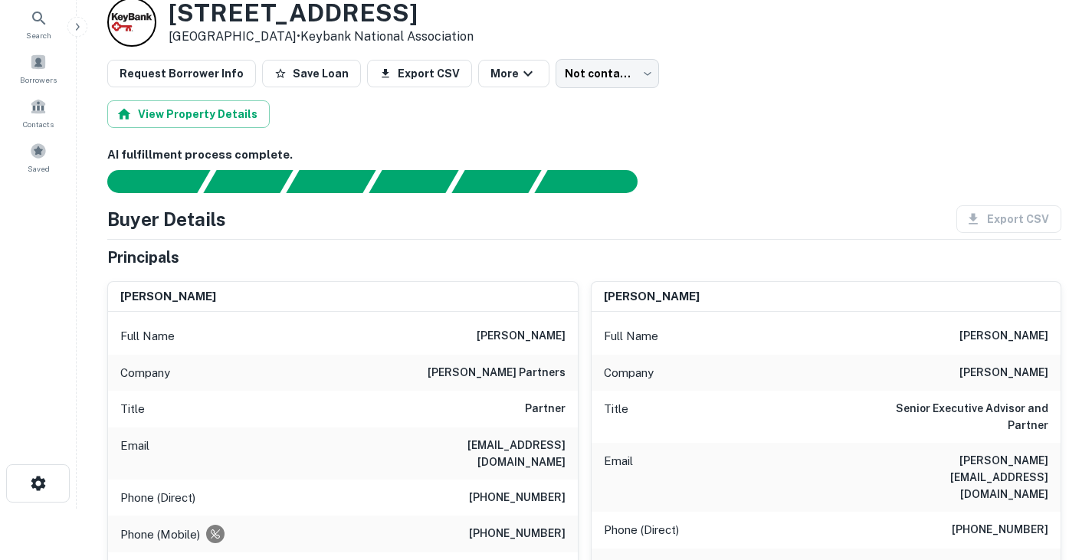
scroll to position [26, 0]
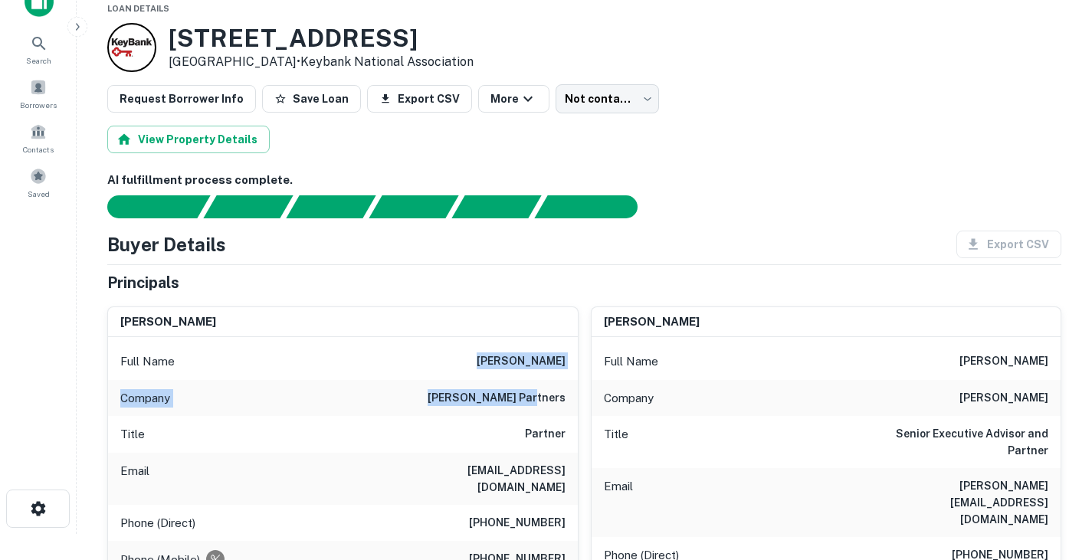
drag, startPoint x: 489, startPoint y: 358, endPoint x: 565, endPoint y: 412, distance: 92.3
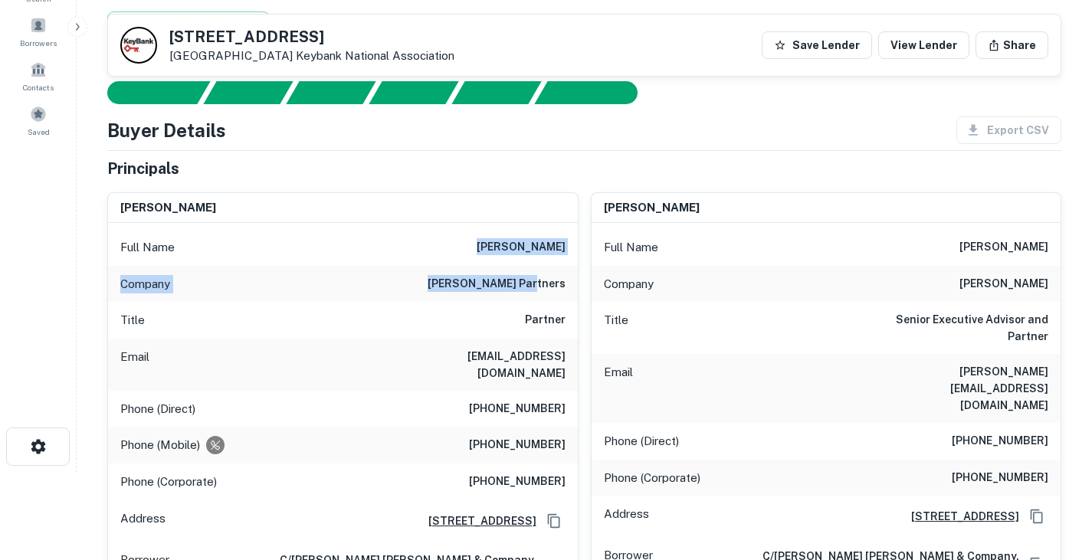
scroll to position [0, 0]
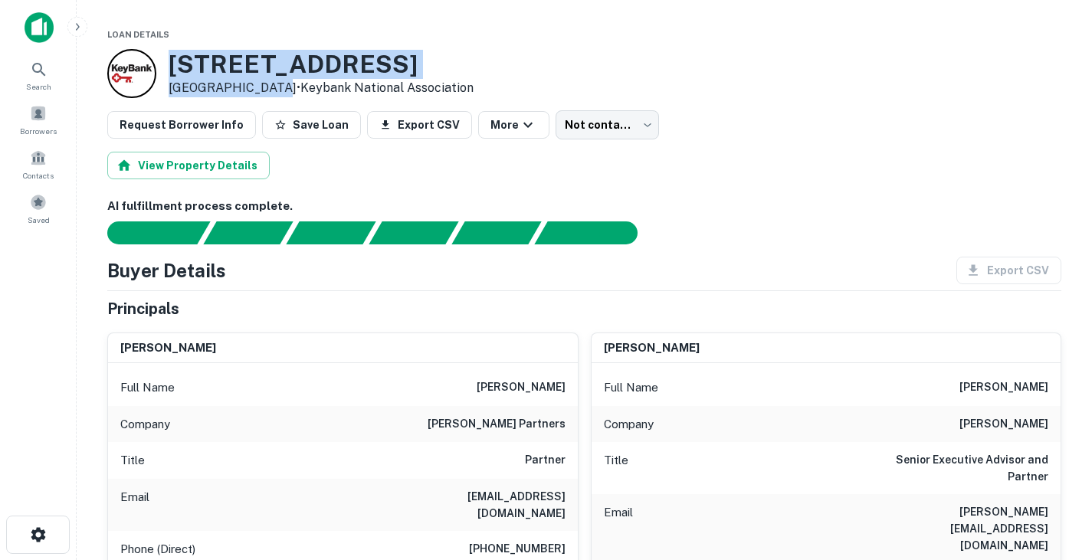
drag, startPoint x: 174, startPoint y: 59, endPoint x: 262, endPoint y: 83, distance: 91.2
click at [262, 83] on div "2250 Ridgepoint Dr Austin, TX 78754 • Keybank National Association" at bounding box center [321, 73] width 305 height 47
drag, startPoint x: 268, startPoint y: 86, endPoint x: 172, endPoint y: 66, distance: 98.5
click at [172, 66] on div "2250 Ridgepoint Dr Austin, TX 78754 • Keybank National Association" at bounding box center [321, 73] width 305 height 47
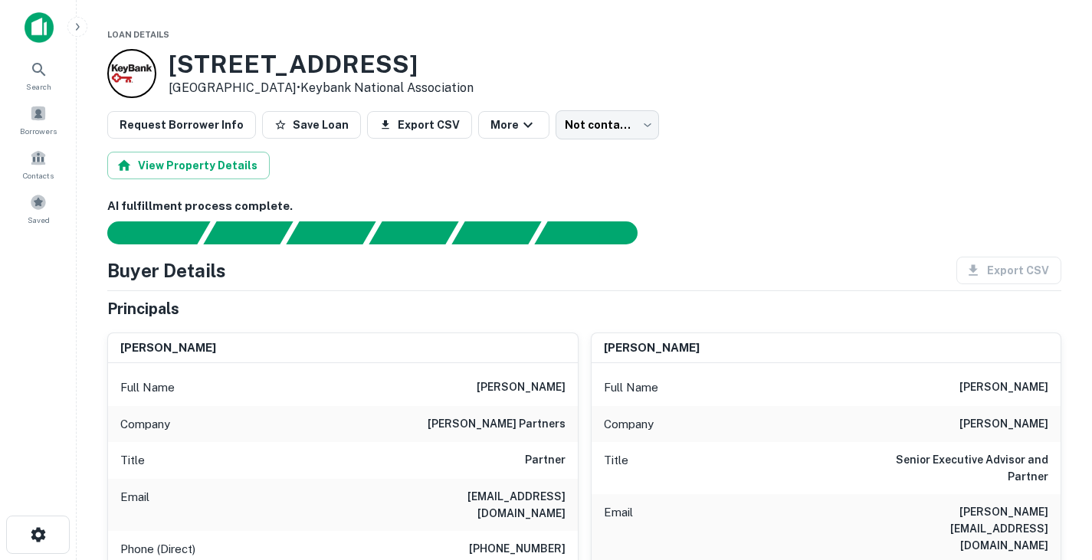
click at [558, 267] on div "Buyer Details Export CSV" at bounding box center [584, 271] width 954 height 28
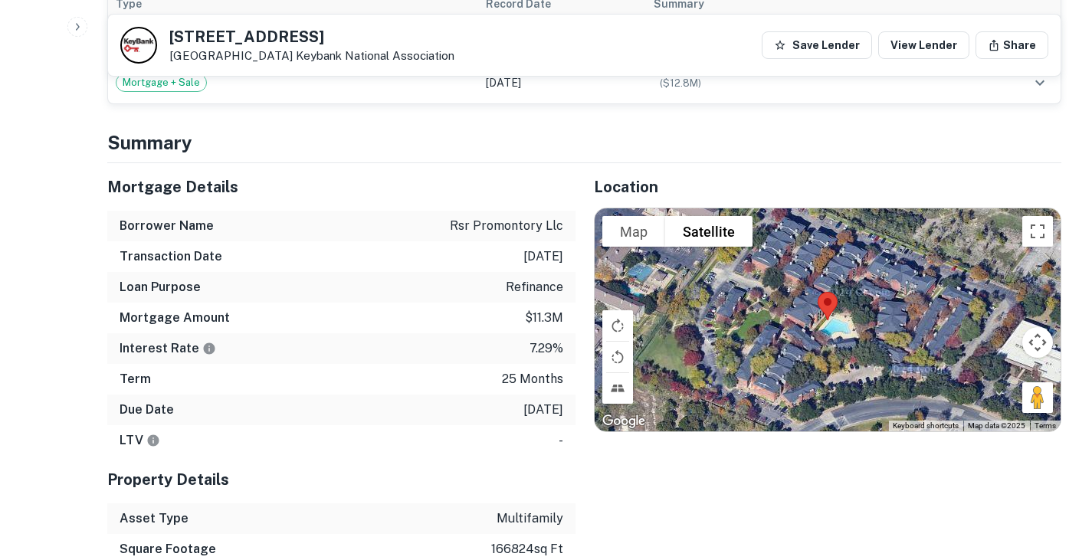
scroll to position [2300, 0]
click at [493, 363] on div "Term 25 months" at bounding box center [341, 378] width 468 height 31
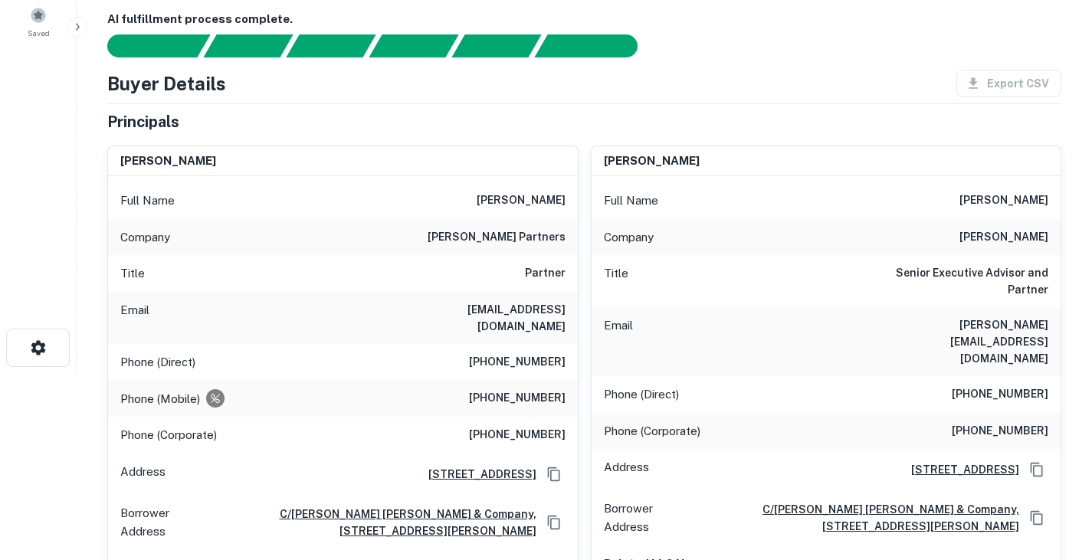
scroll to position [0, 0]
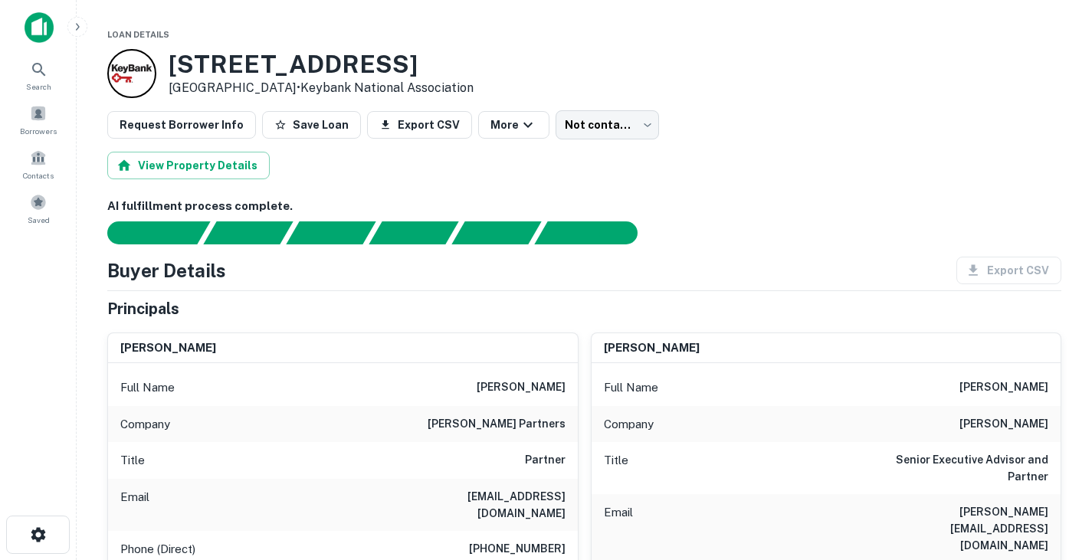
click at [494, 385] on h6 "mark hamilton" at bounding box center [520, 387] width 89 height 18
copy h6 "mark"
click at [688, 170] on div "View Property Details" at bounding box center [584, 166] width 954 height 28
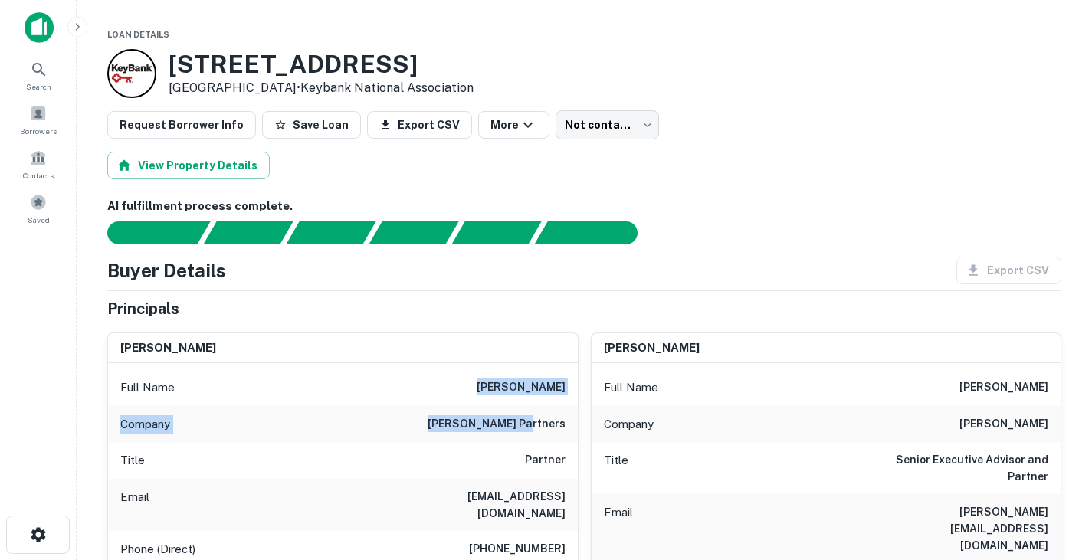
drag, startPoint x: 486, startPoint y: 385, endPoint x: 561, endPoint y: 424, distance: 83.9
drag, startPoint x: 569, startPoint y: 424, endPoint x: 480, endPoint y: 376, distance: 100.8
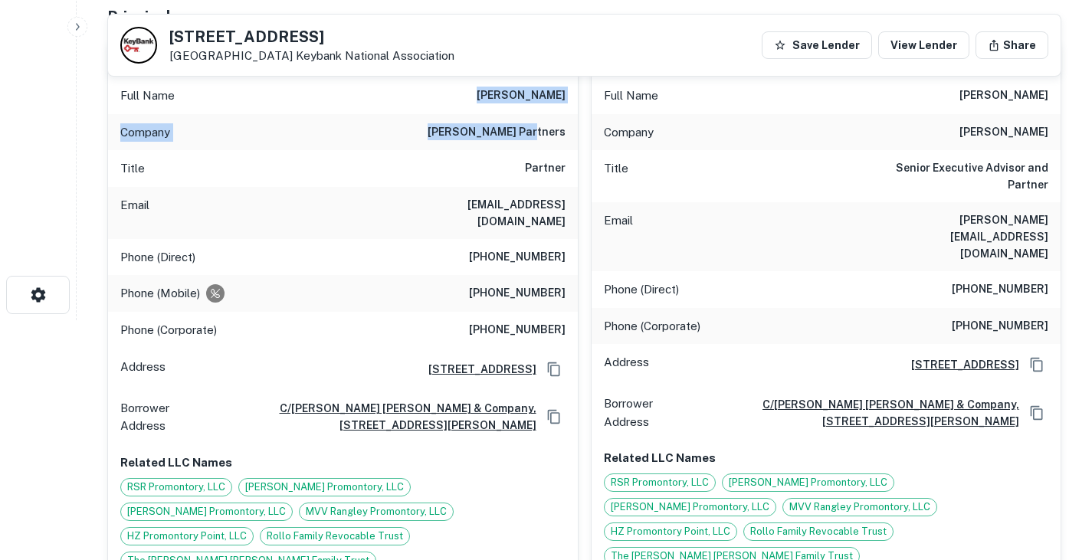
scroll to position [273, 0]
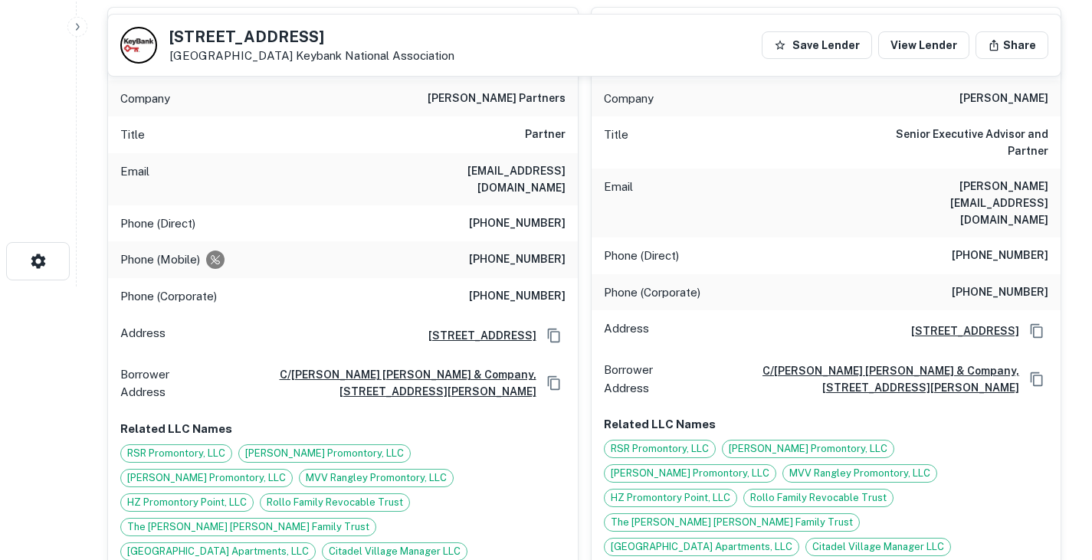
click at [379, 205] on div "Phone (Direct) (630) 250-4878" at bounding box center [343, 223] width 470 height 37
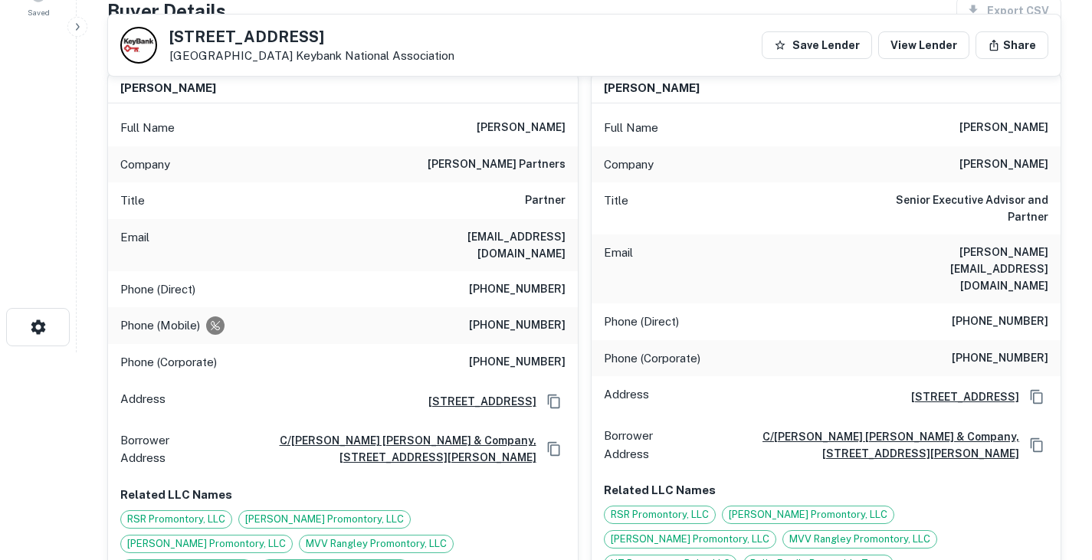
scroll to position [0, 0]
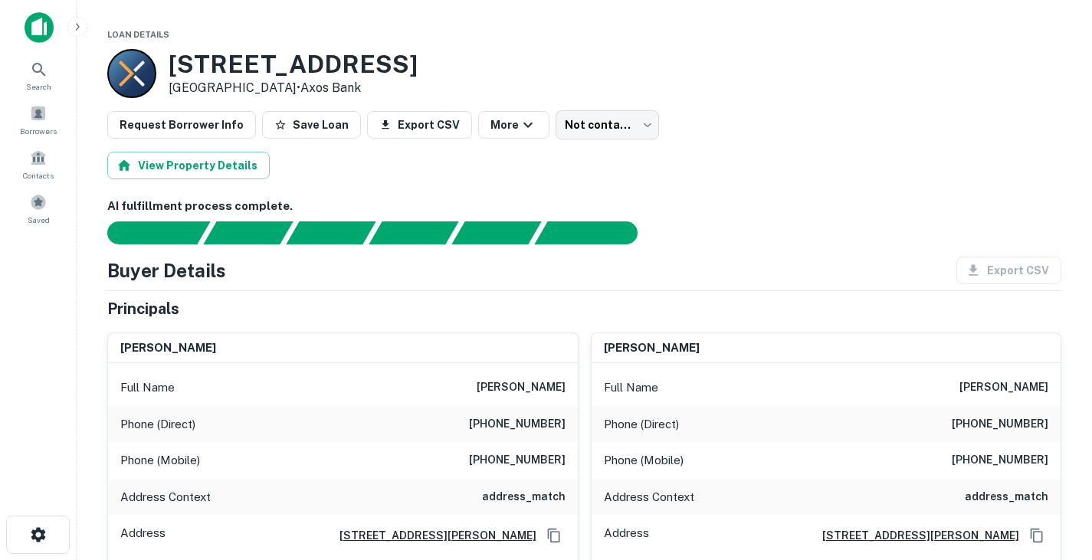
drag, startPoint x: 175, startPoint y: 65, endPoint x: 299, endPoint y: 89, distance: 126.3
click at [299, 89] on div "[STREET_ADDRESS] • Axos Bank" at bounding box center [293, 73] width 249 height 47
click at [655, 64] on div "[STREET_ADDRESS] • Axos Bank" at bounding box center [584, 73] width 954 height 49
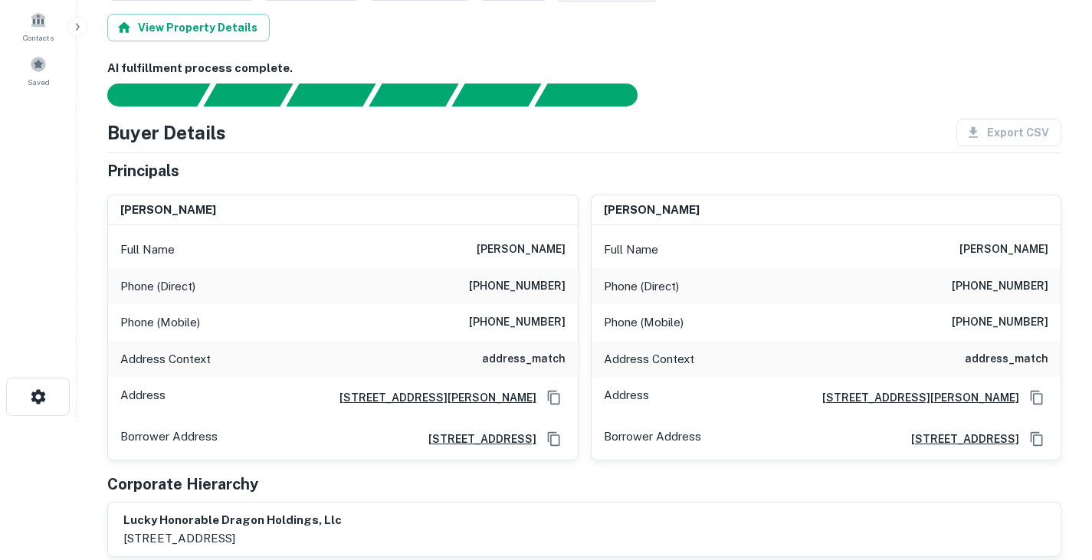
scroll to position [139, 0]
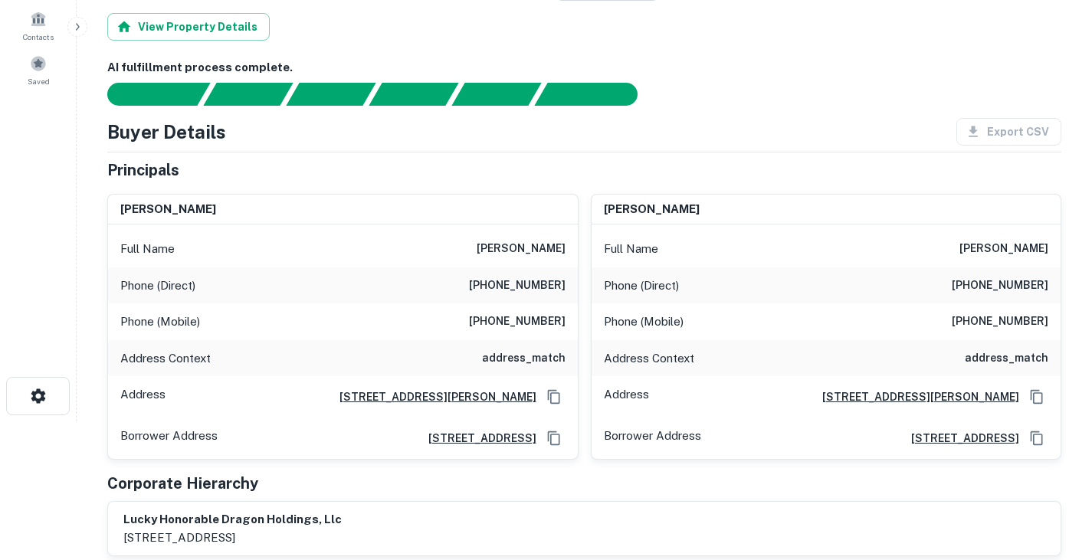
click at [526, 323] on h6 "[PHONE_NUMBER]" at bounding box center [517, 322] width 97 height 18
copy h6 "[PHONE_NUMBER]"
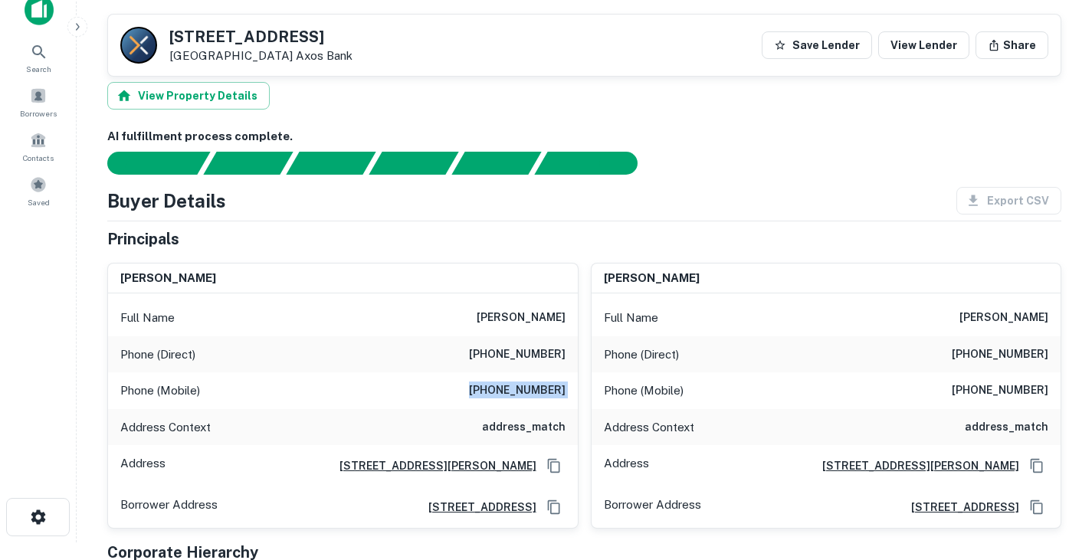
scroll to position [0, 0]
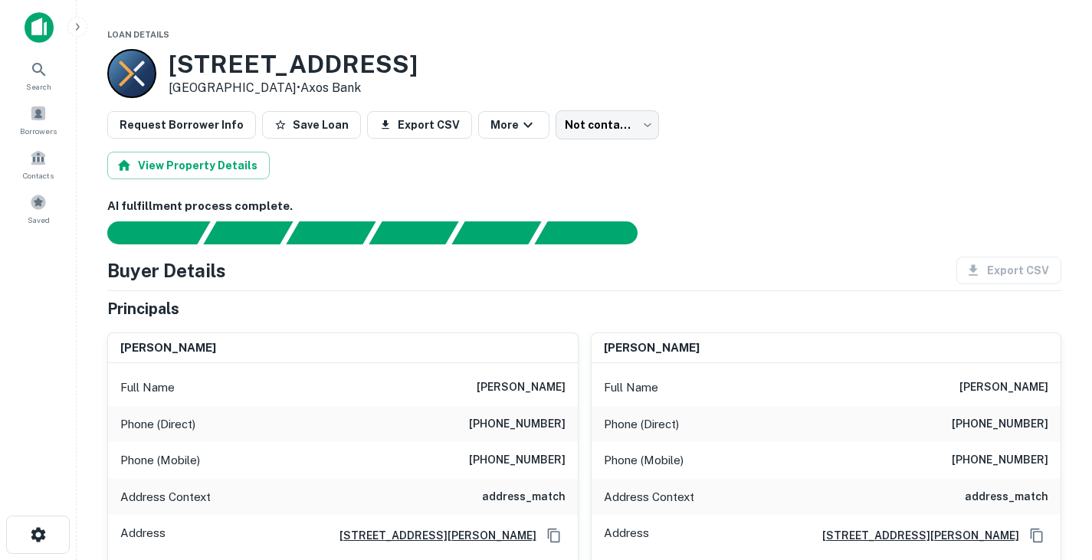
click at [519, 420] on h6 "[PHONE_NUMBER]" at bounding box center [517, 424] width 97 height 18
copy h6 "[PHONE_NUMBER]"
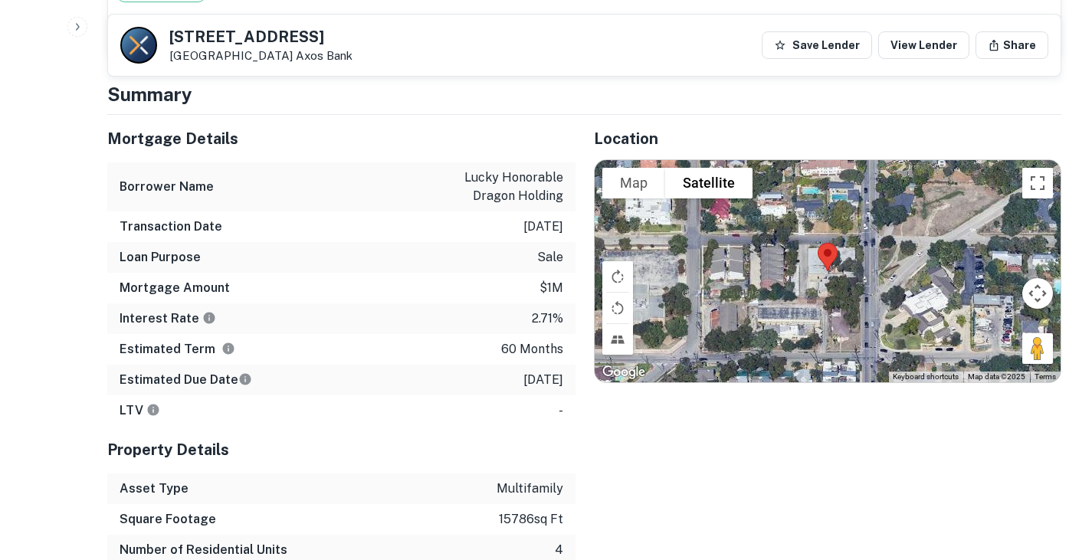
scroll to position [885, 0]
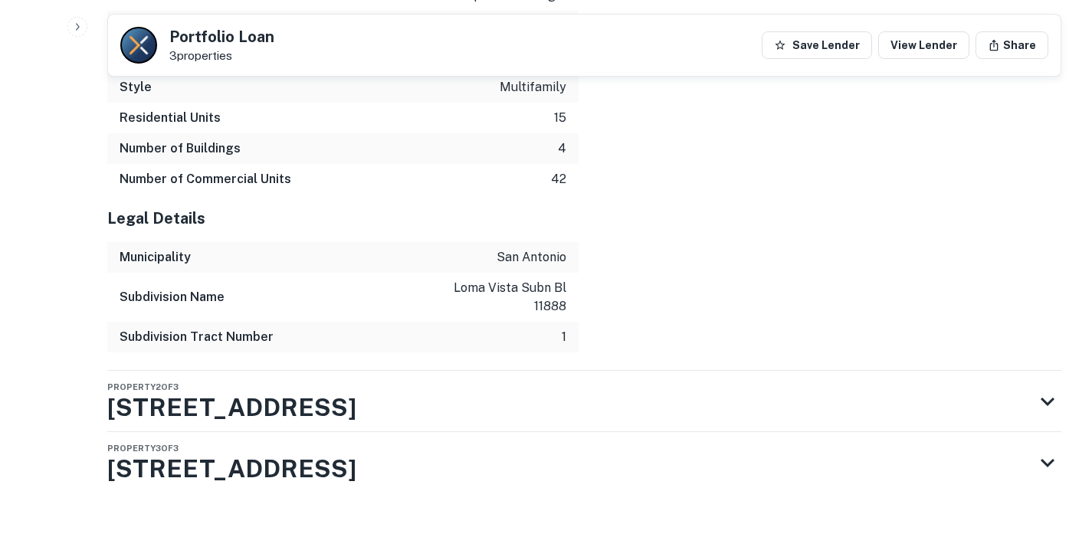
scroll to position [2853, 0]
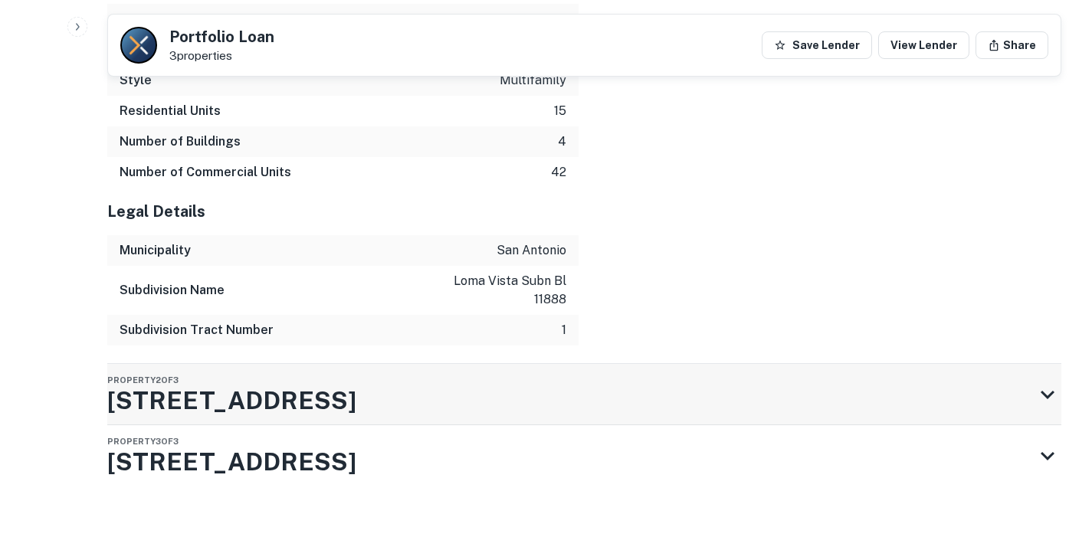
click at [426, 405] on div "Property 2 of [STREET_ADDRESS]" at bounding box center [570, 394] width 926 height 61
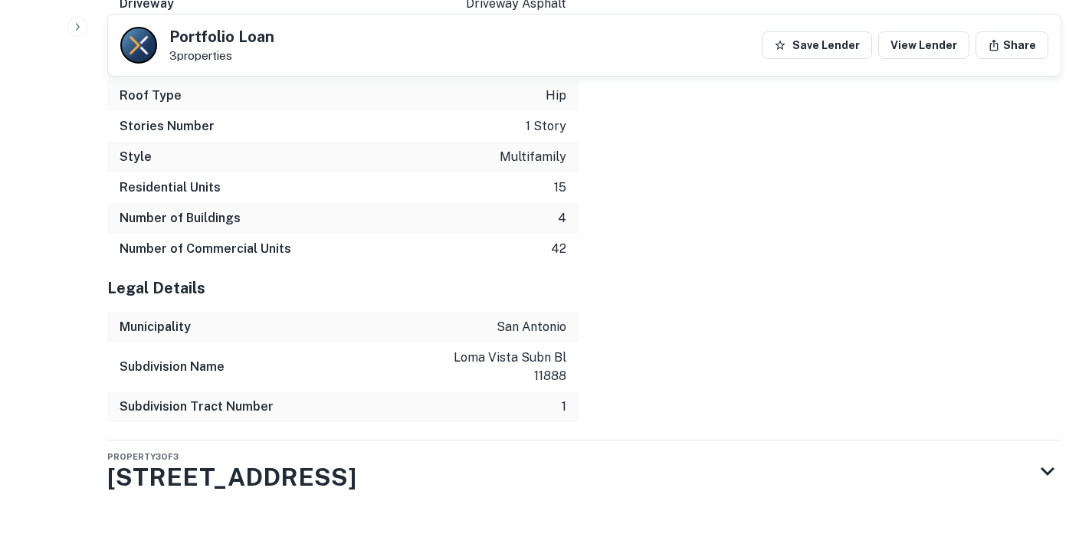
scroll to position [4351, 0]
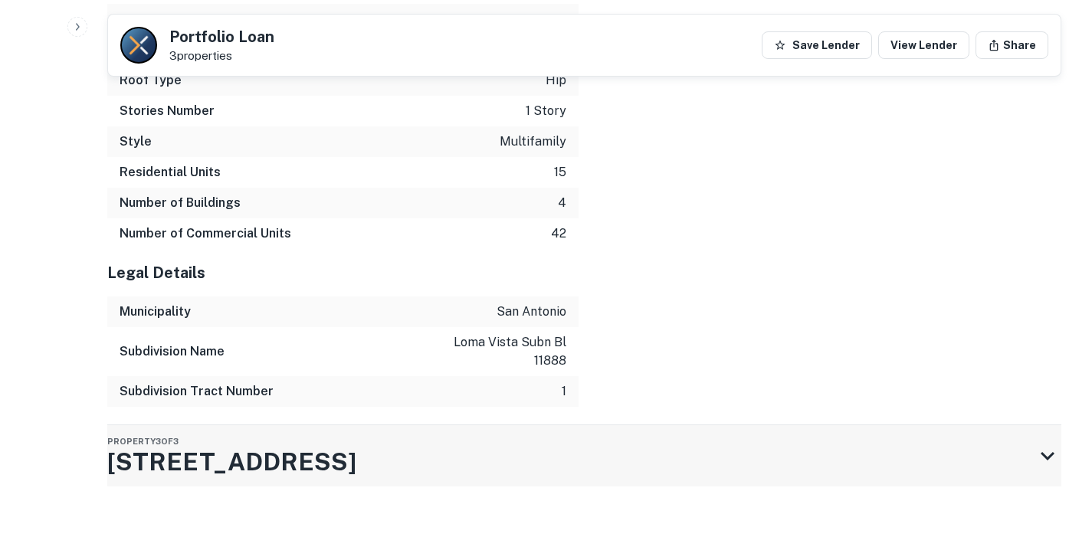
click at [533, 451] on div "Property 3 of [GEOGRAPHIC_DATA][STREET_ADDRESS]" at bounding box center [570, 455] width 926 height 61
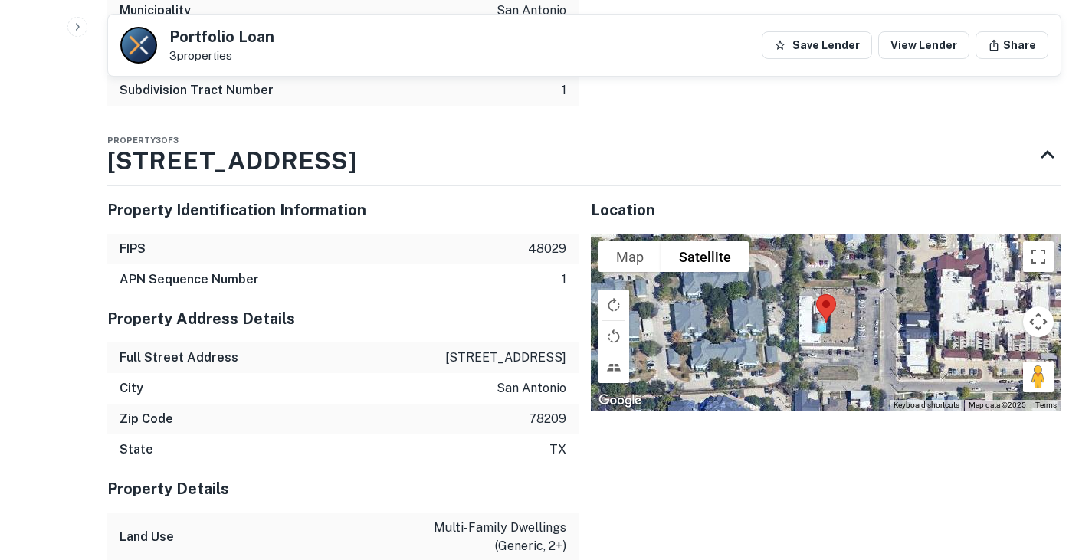
scroll to position [4651, 0]
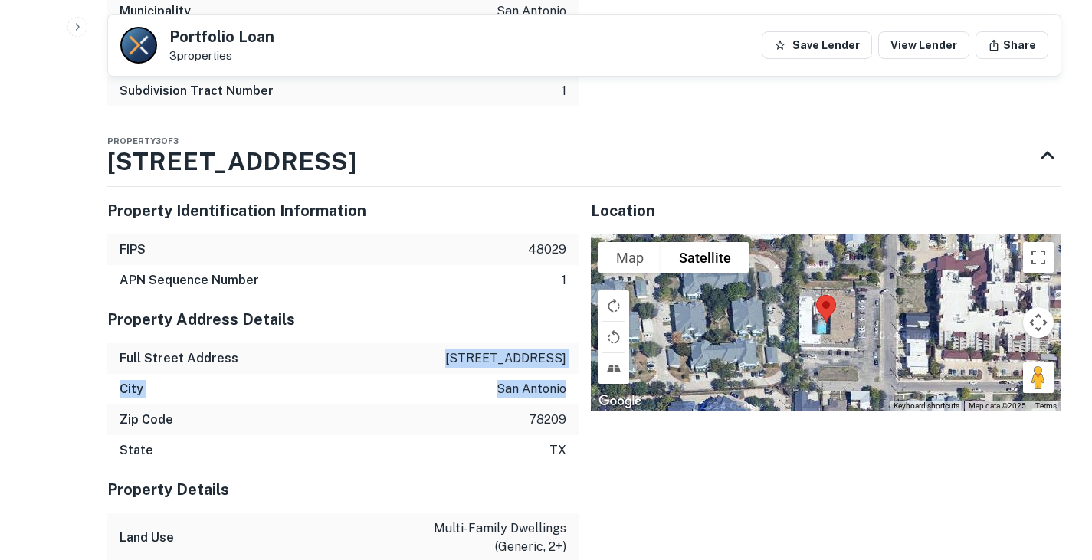
drag, startPoint x: 480, startPoint y: 354, endPoint x: 567, endPoint y: 389, distance: 94.2
click at [567, 389] on div "Property Address Details Full Street Address 411 everest ave City san antonio Z…" at bounding box center [342, 381] width 471 height 170
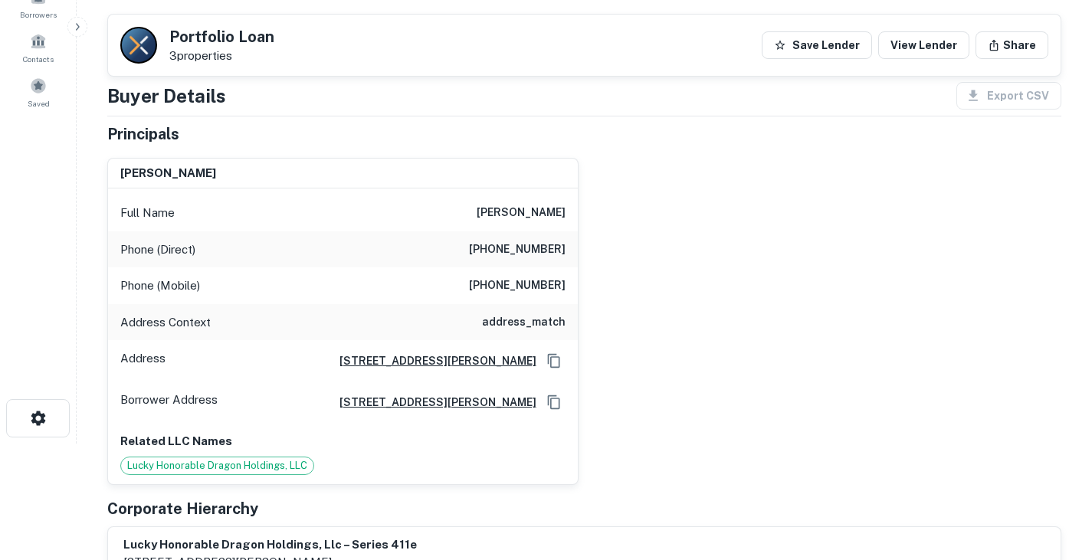
scroll to position [105, 0]
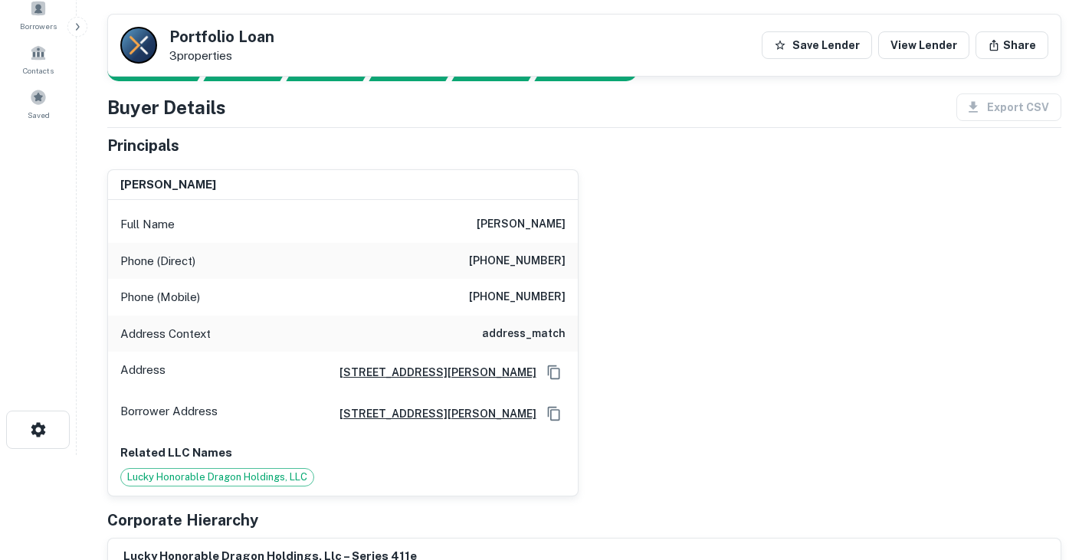
click at [525, 293] on h6 "(916) 595-8083" at bounding box center [517, 297] width 97 height 18
copy h6 "(916) 595-8083"
click at [620, 454] on div "jason m. hughes Full Name jason m. hughes Phone (Direct) (805) 482-5927 Phone (…" at bounding box center [578, 326] width 966 height 339
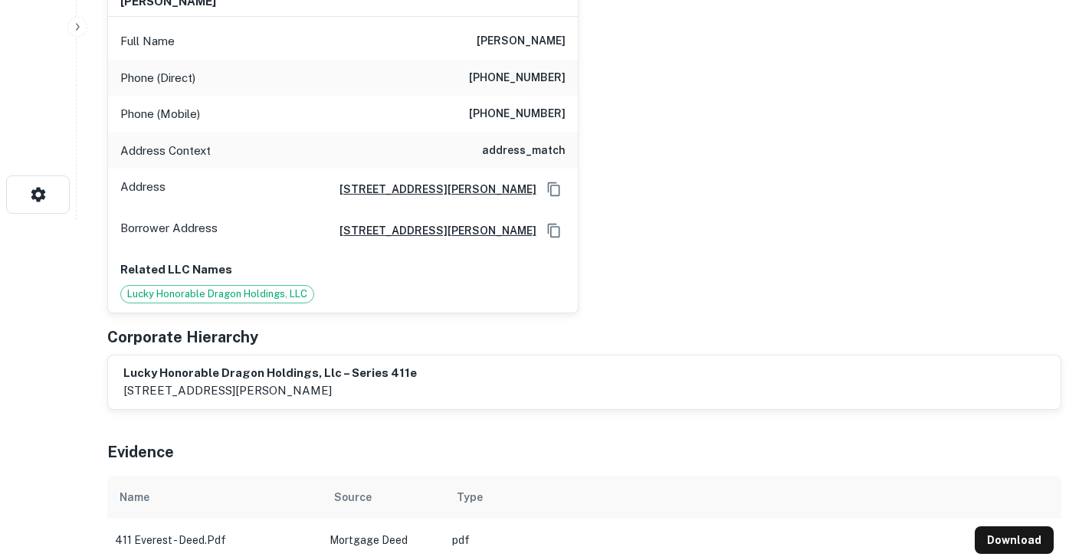
scroll to position [0, 0]
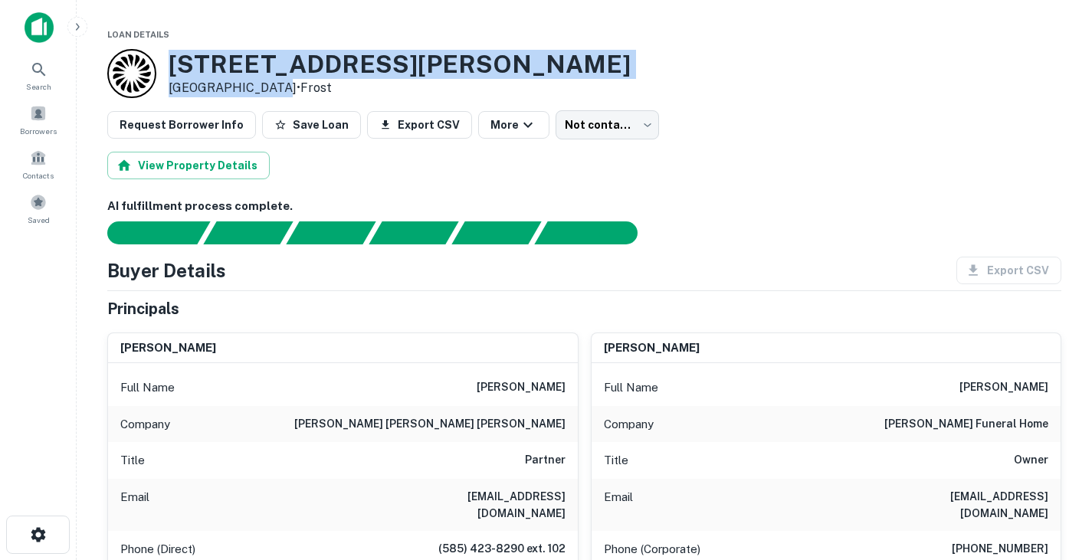
drag, startPoint x: 171, startPoint y: 64, endPoint x: 267, endPoint y: 86, distance: 99.0
click at [267, 86] on div "[STREET_ADDRESS][PERSON_NAME] • Frost" at bounding box center [400, 73] width 462 height 47
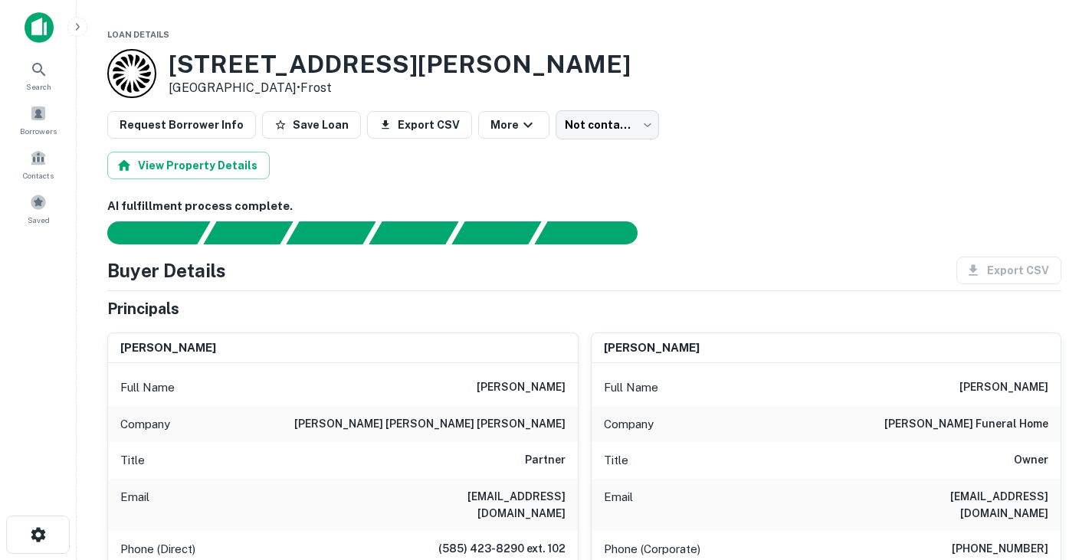
click at [708, 178] on div "View Property Details" at bounding box center [584, 166] width 954 height 28
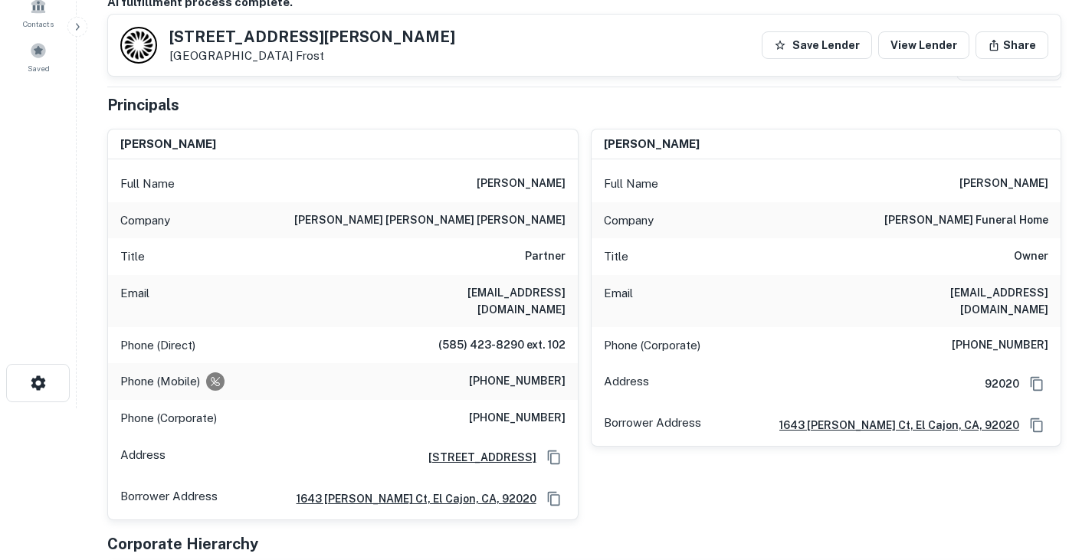
scroll to position [151, 0]
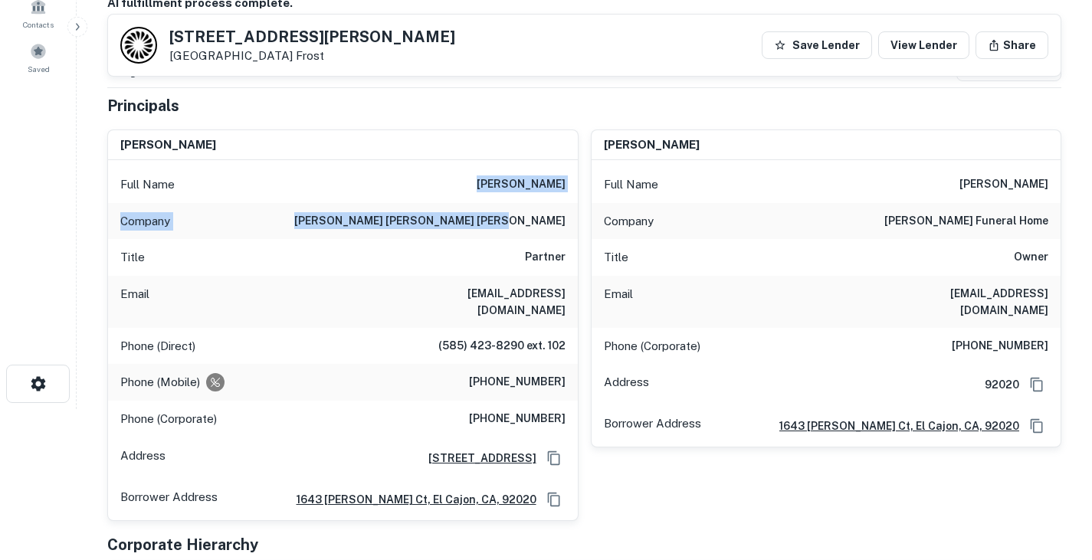
drag, startPoint x: 460, startPoint y: 185, endPoint x: 568, endPoint y: 221, distance: 114.8
click at [568, 221] on div "Full Name donald m. thompson Company easton thompson kasperek shiffrin Title Pa…" at bounding box center [343, 340] width 470 height 360
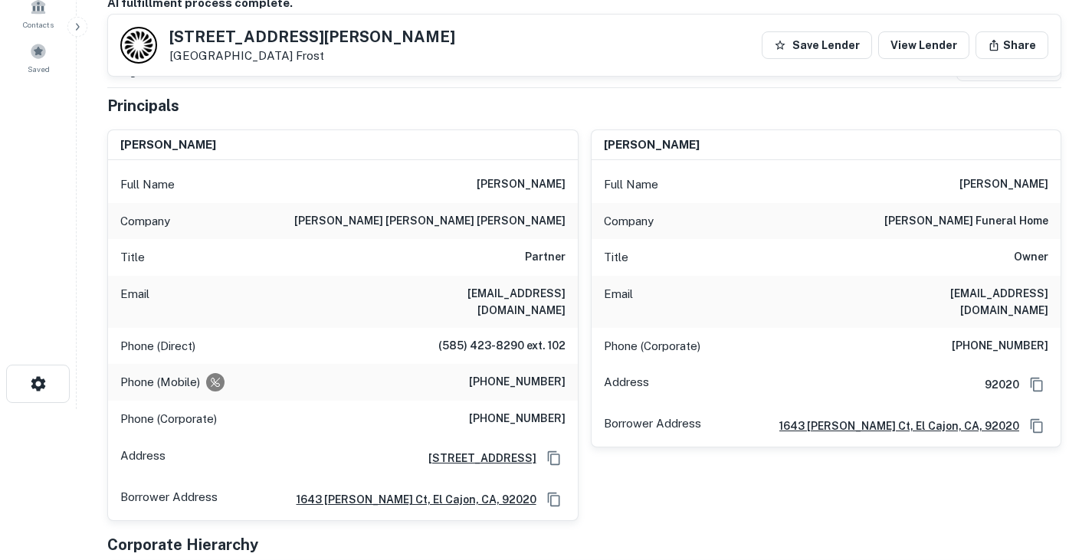
click at [503, 92] on div "Buyer Details Export CSV Principals donald m. thompson Full Name donald m. thom…" at bounding box center [584, 336] width 954 height 564
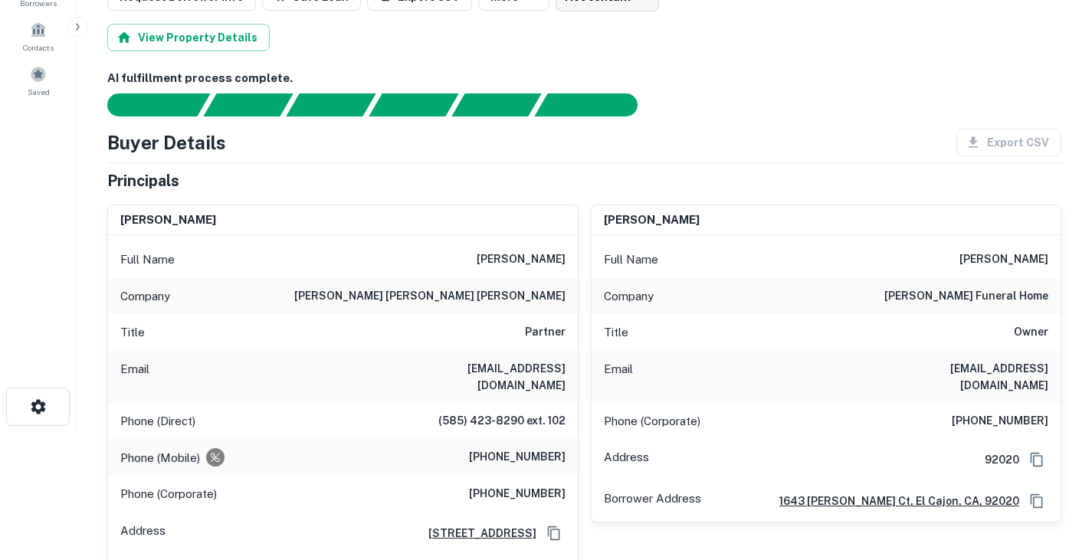
scroll to position [0, 0]
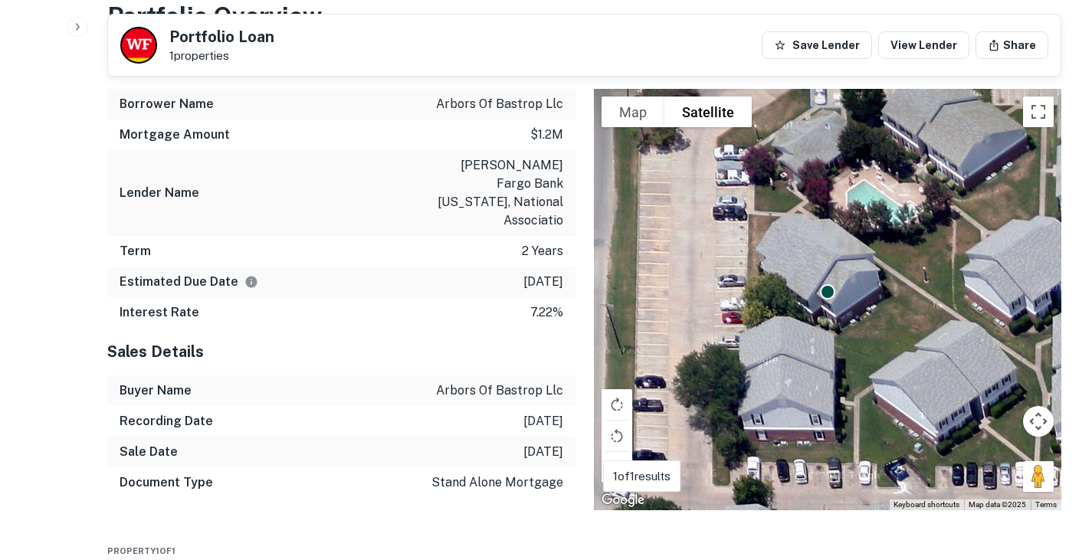
scroll to position [746, 0]
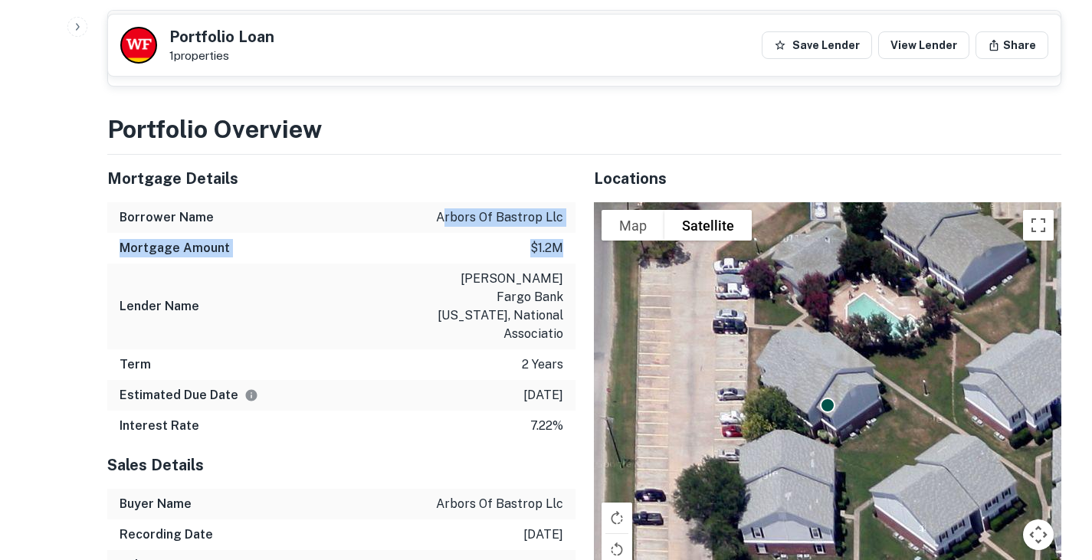
drag, startPoint x: 445, startPoint y: 201, endPoint x: 558, endPoint y: 232, distance: 117.4
click at [558, 232] on div "Mortgage Details Borrower Name arbors of bastrop llc Mortgage Amount $1.2m Lend…" at bounding box center [341, 298] width 468 height 286
click at [558, 239] on p "$1.2m" at bounding box center [546, 248] width 33 height 18
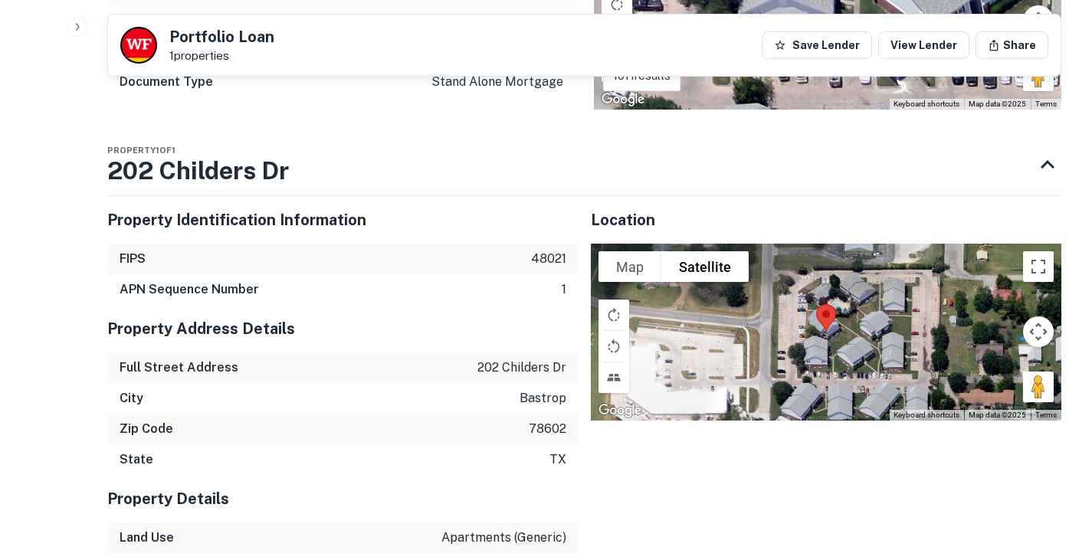
scroll to position [1261, 0]
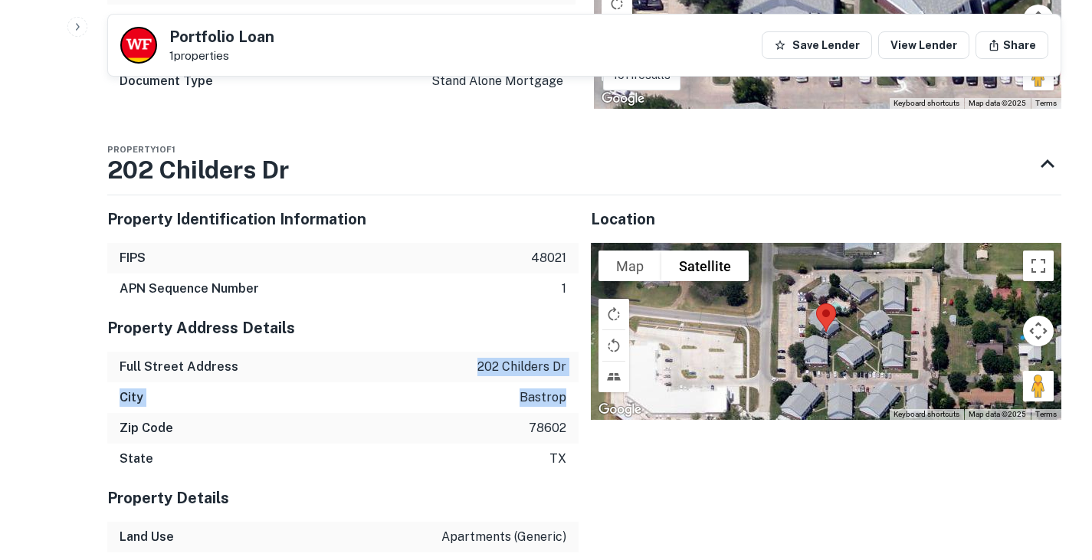
drag, startPoint x: 474, startPoint y: 307, endPoint x: 571, endPoint y: 333, distance: 100.0
click at [571, 333] on div "Property Address Details Full Street Address [STREET_ADDRESS][US_STATE]" at bounding box center [342, 389] width 471 height 170
click at [482, 208] on h5 "Property Identification Information" at bounding box center [342, 219] width 471 height 23
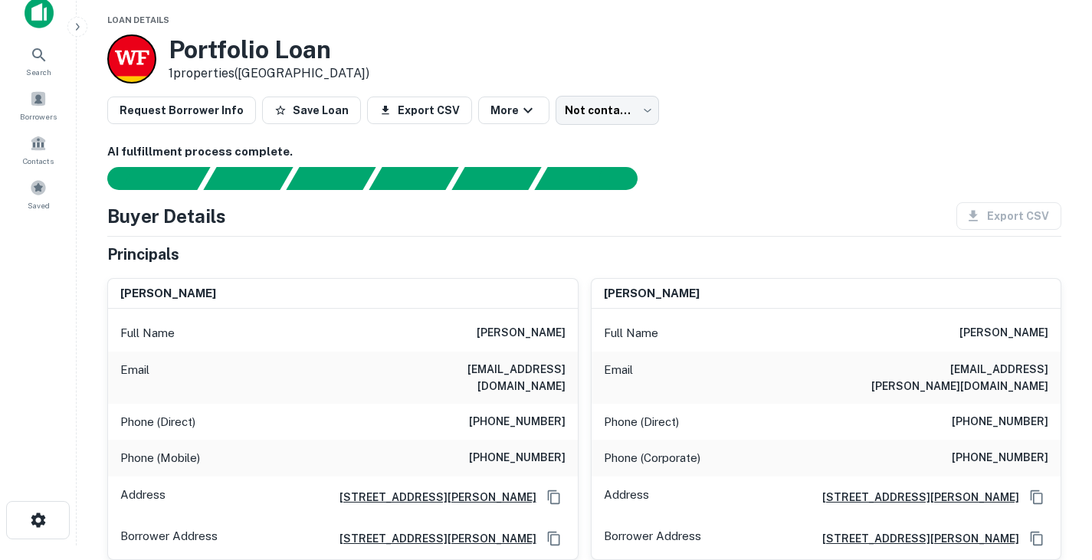
scroll to position [15, 0]
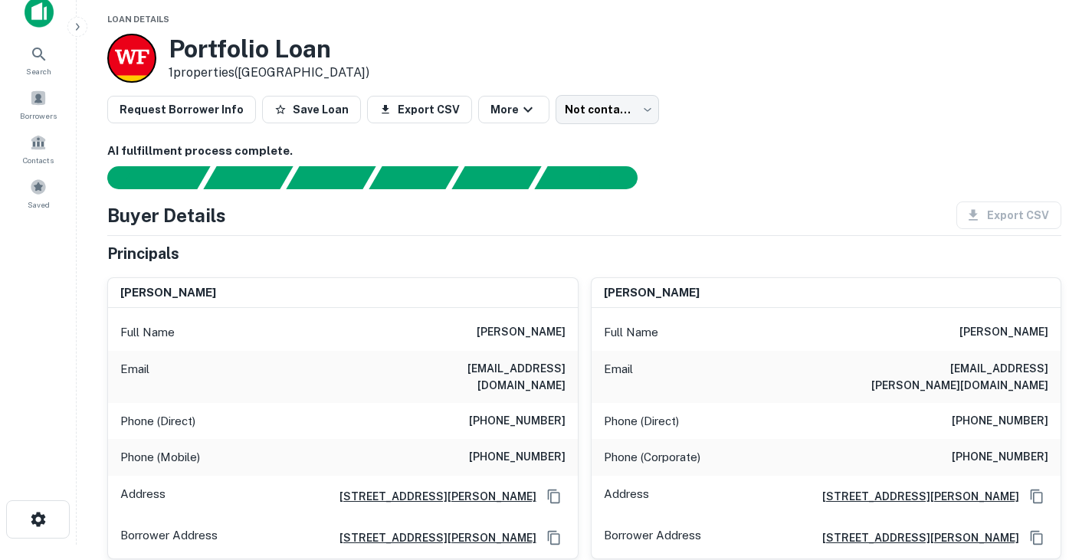
click at [535, 448] on h6 "[PHONE_NUMBER]" at bounding box center [517, 457] width 97 height 18
copy h6 "[PHONE_NUMBER]"
click at [444, 254] on div "Principals" at bounding box center [584, 253] width 954 height 23
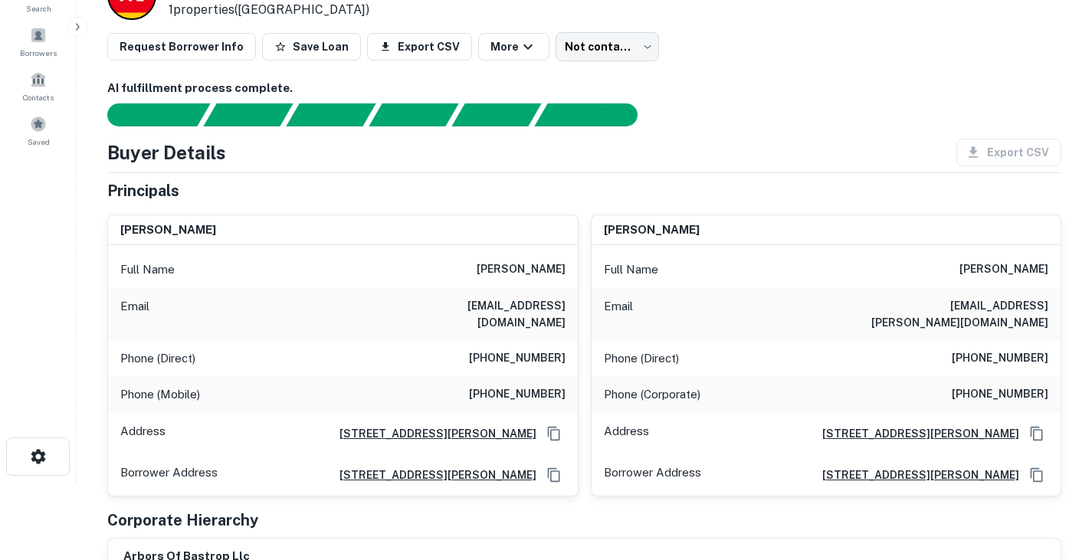
scroll to position [81, 0]
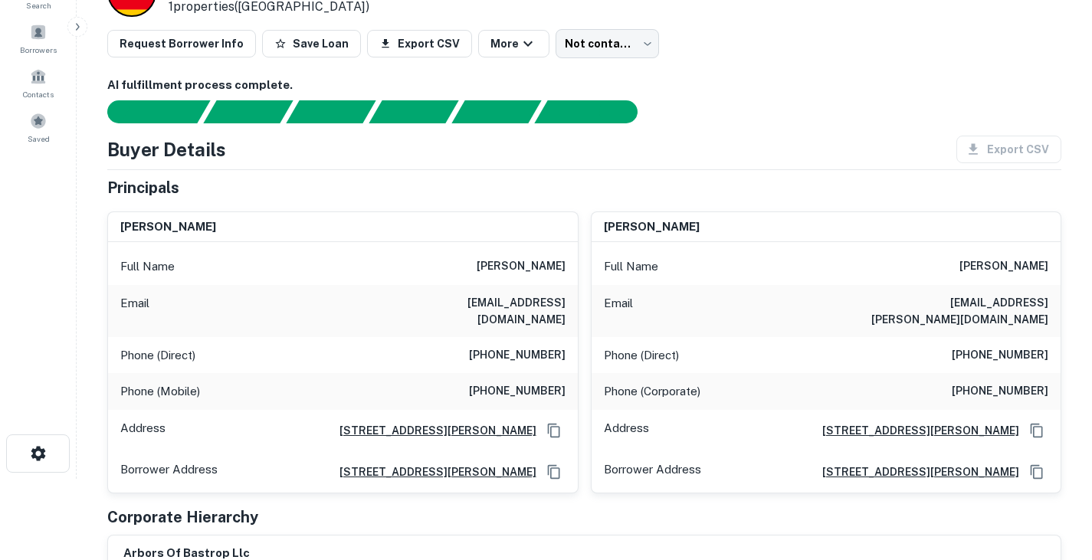
click at [517, 346] on h6 "[PHONE_NUMBER]" at bounding box center [517, 355] width 97 height 18
copy h6 "[PHONE_NUMBER]"
click at [692, 100] on div at bounding box center [575, 111] width 972 height 23
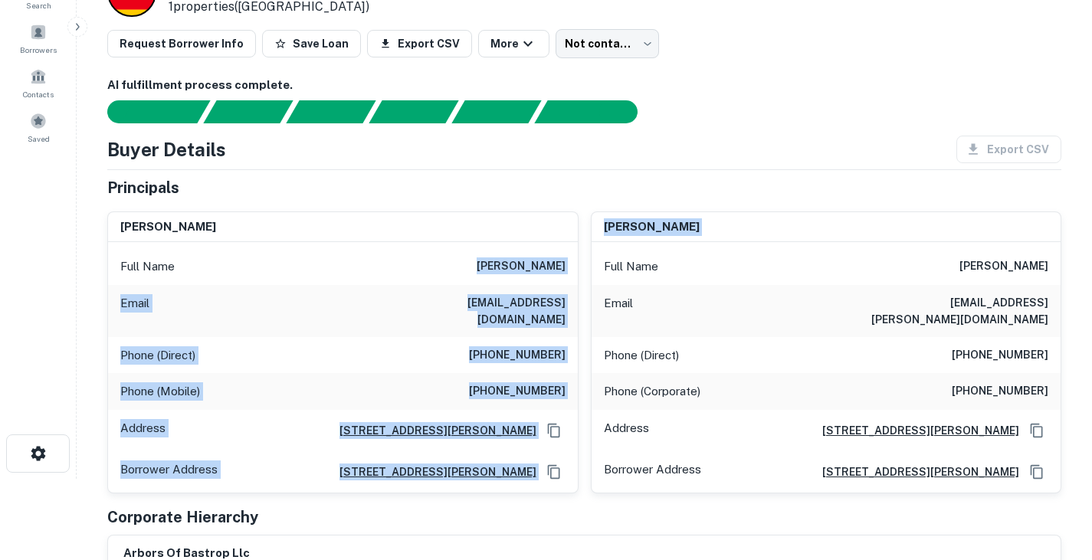
drag, startPoint x: 514, startPoint y: 259, endPoint x: 579, endPoint y: 280, distance: 68.3
click at [579, 280] on div "prati shah Full Name prati shah Email pratideep@att.net Phone (Direct) (941) 75…" at bounding box center [578, 346] width 966 height 294
click at [564, 270] on h6 "prati shah" at bounding box center [520, 266] width 89 height 18
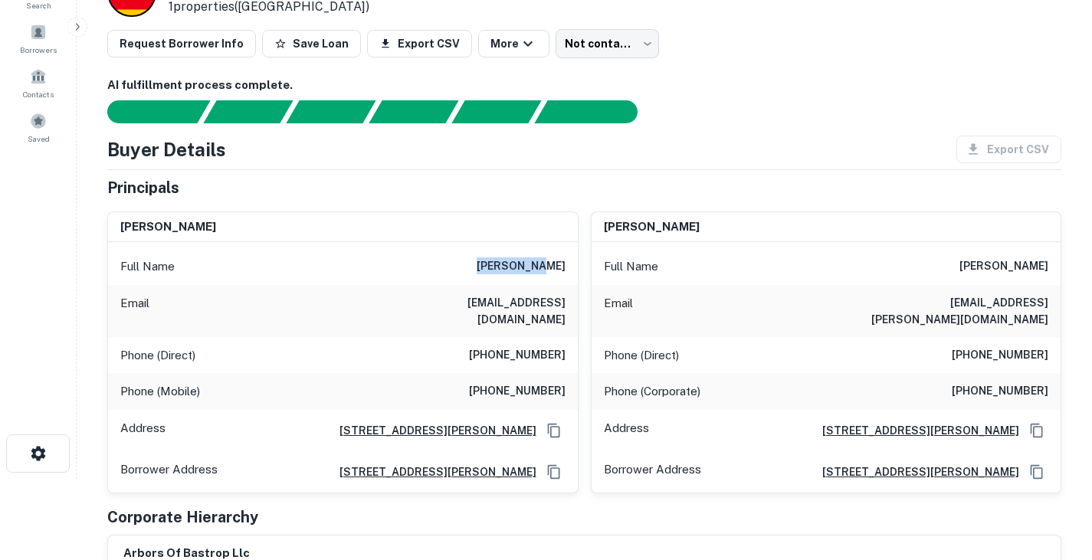
drag, startPoint x: 567, startPoint y: 267, endPoint x: 499, endPoint y: 267, distance: 67.4
click at [499, 267] on div "Full Name prati shah" at bounding box center [343, 266] width 470 height 37
click at [1019, 263] on h6 "pradeep mistry" at bounding box center [1003, 266] width 89 height 18
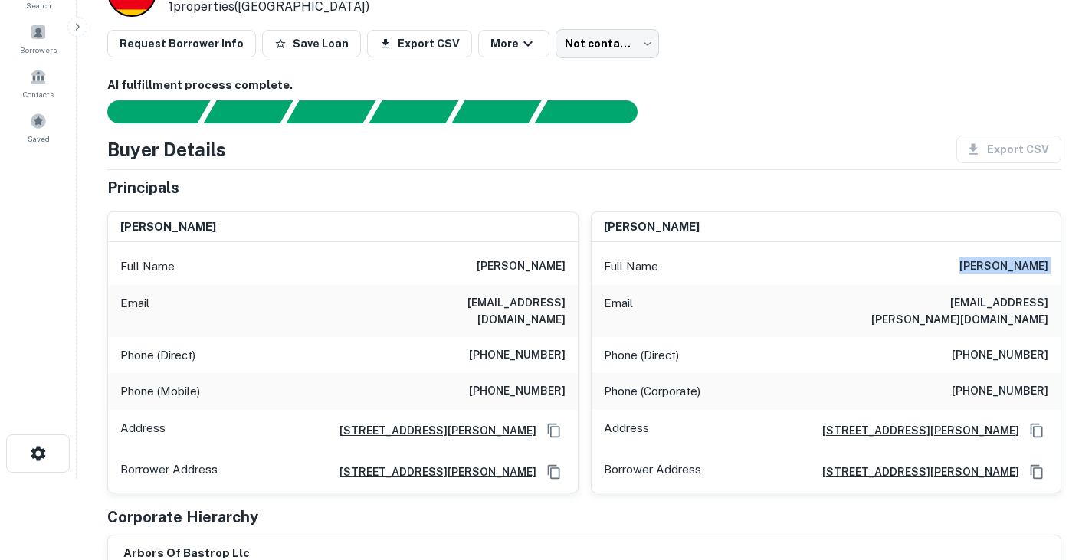
copy h6 "pradeep mistry"
click at [967, 302] on h6 "pradeep.mistry@att.net" at bounding box center [956, 311] width 184 height 34
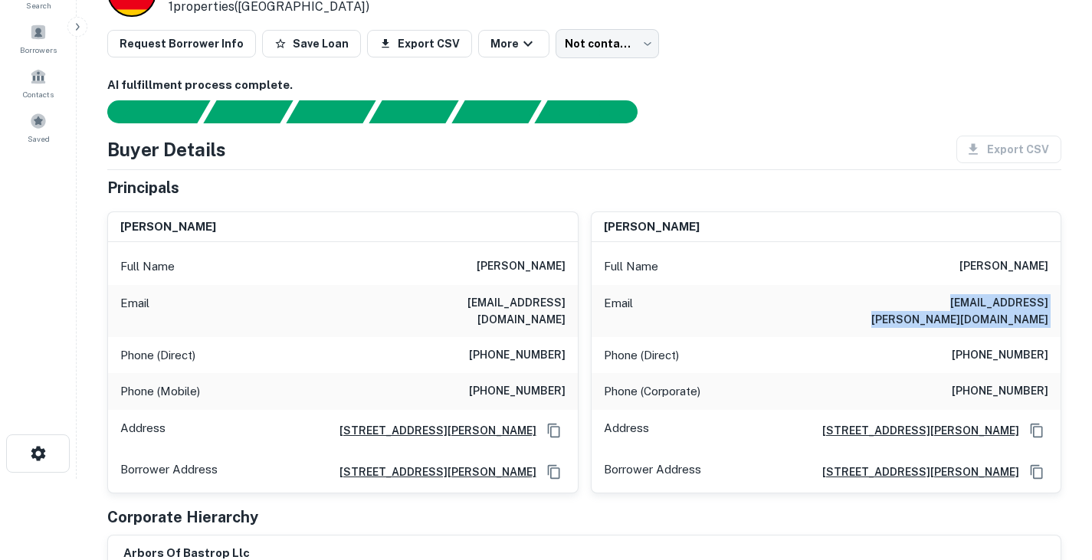
click at [967, 302] on h6 "pradeep.mistry@att.net" at bounding box center [956, 311] width 184 height 34
copy h6 "pradeep.mistry@att.net"
click at [1028, 346] on h6 "(972) 686-5776" at bounding box center [999, 355] width 97 height 18
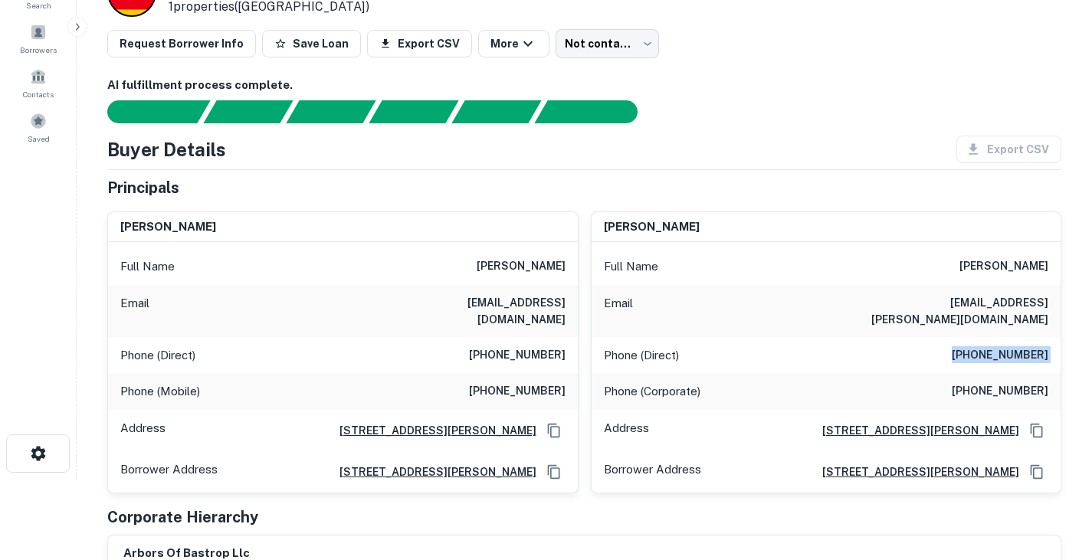
click at [1028, 346] on h6 "(972) 686-5776" at bounding box center [999, 355] width 97 height 18
copy h6 "(972) 686-5776"
click at [871, 57] on div "Request Borrower Info Save Loan Export CSV More Not contacted **** ​" at bounding box center [584, 43] width 954 height 29
drag, startPoint x: 973, startPoint y: 265, endPoint x: 1054, endPoint y: 264, distance: 81.2
click at [1054, 264] on div "Full Name pradeep mistry" at bounding box center [826, 266] width 470 height 37
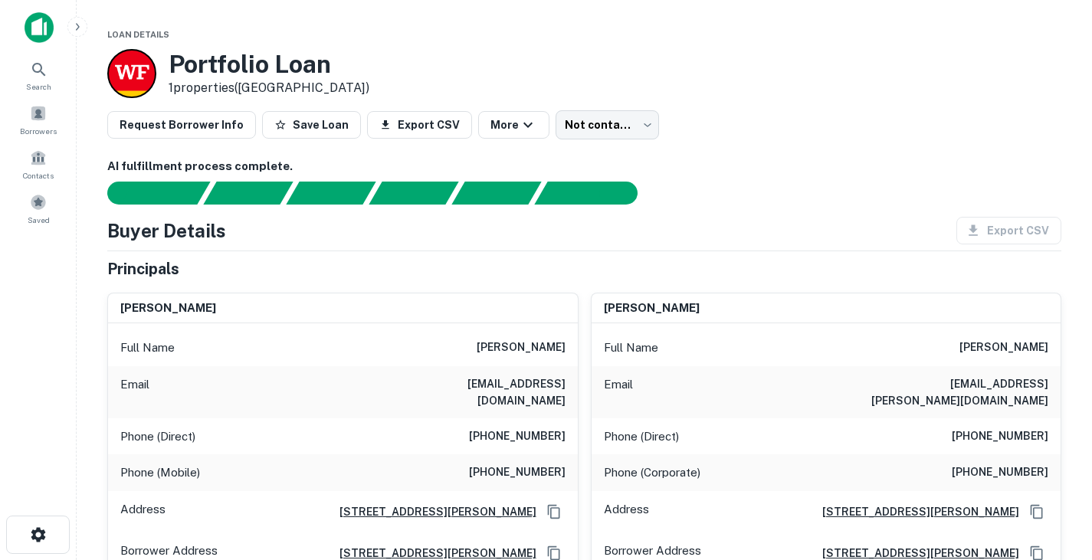
scroll to position [163, 0]
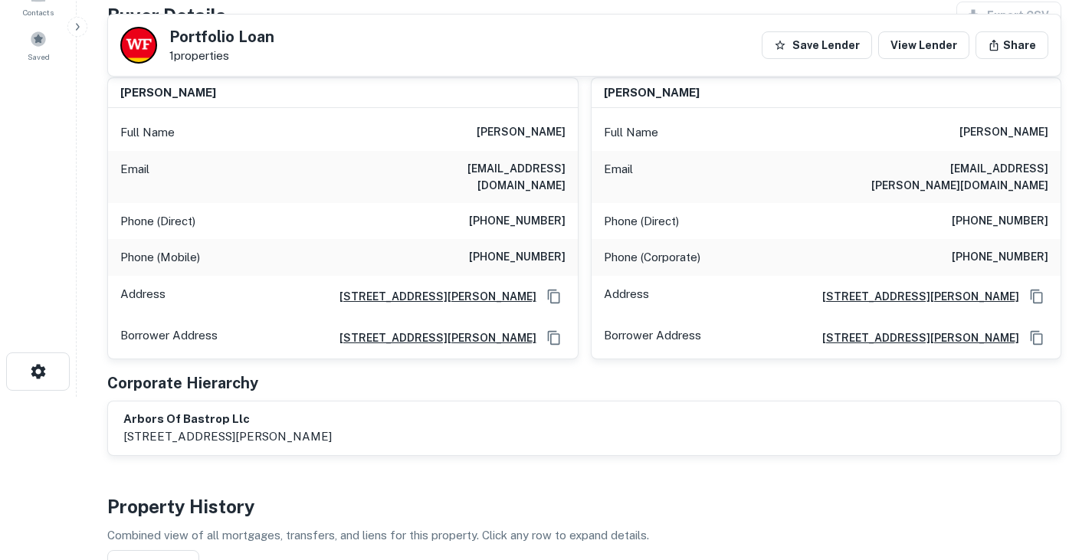
click at [1005, 248] on h6 "[PHONE_NUMBER]" at bounding box center [999, 257] width 97 height 18
copy h6 "[PHONE_NUMBER]"
click at [708, 346] on div "Principals [PERSON_NAME] Full Name prati [PERSON_NAME] Email [EMAIL_ADDRESS][DO…" at bounding box center [584, 249] width 954 height 414
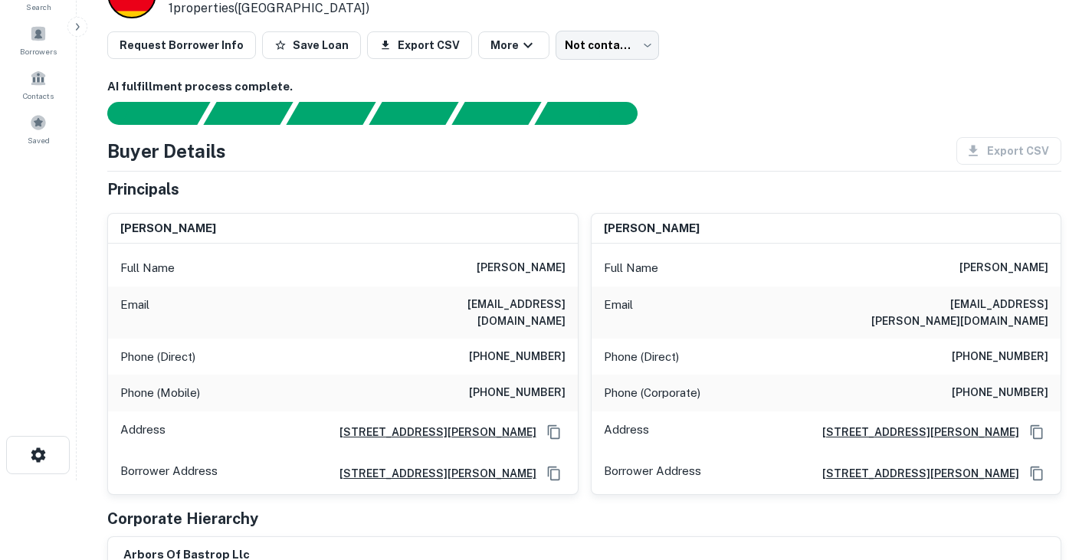
scroll to position [0, 0]
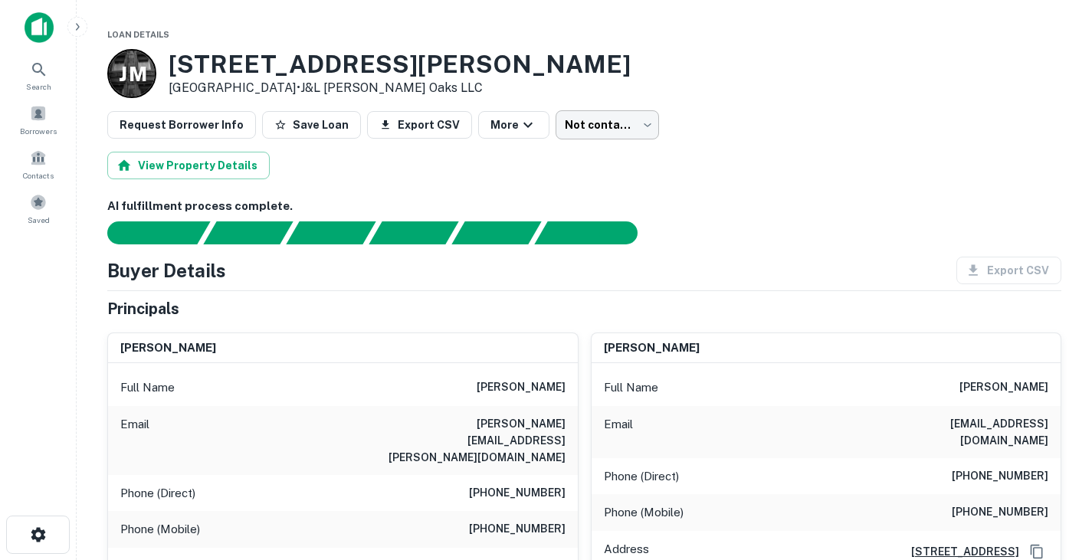
click at [619, 120] on body "Search Borrowers Contacts Saved Loan Details [PERSON_NAME] [STREET_ADDRESS][PER…" at bounding box center [546, 280] width 1092 height 560
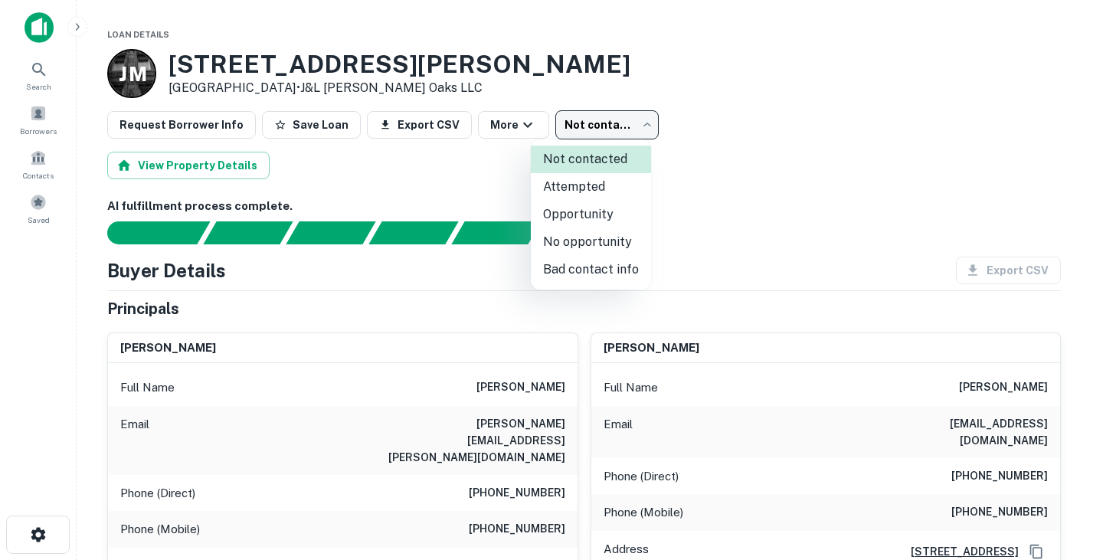
click at [615, 185] on li "Attempted" at bounding box center [591, 187] width 120 height 28
type input "*********"
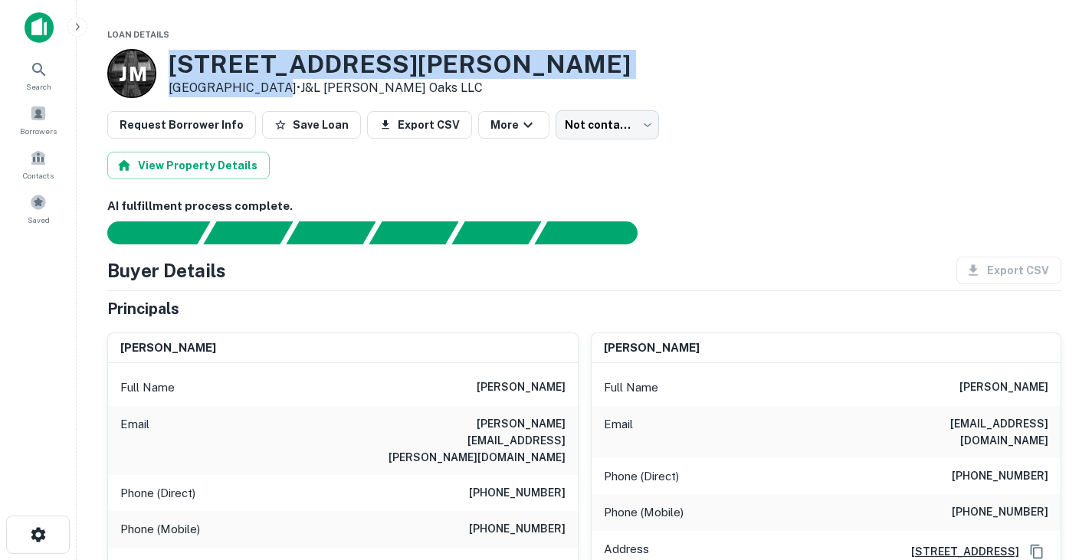
drag, startPoint x: 183, startPoint y: 64, endPoint x: 264, endPoint y: 87, distance: 84.4
click at [264, 87] on div "J M 17708 Dickerson St Dallas, TX 75252 • J&L Mccallum Oaks LLC" at bounding box center [368, 73] width 523 height 49
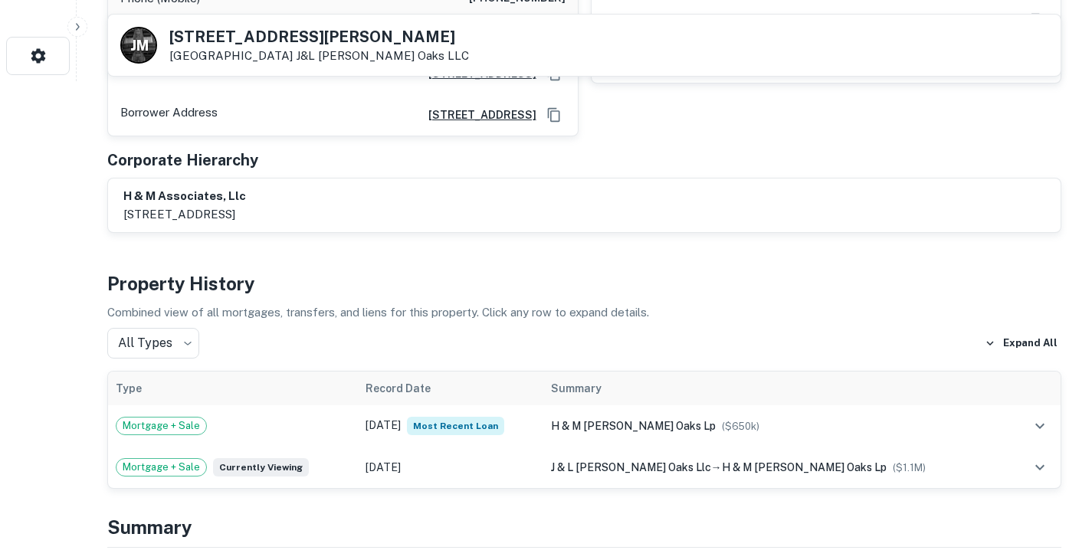
scroll to position [480, 0]
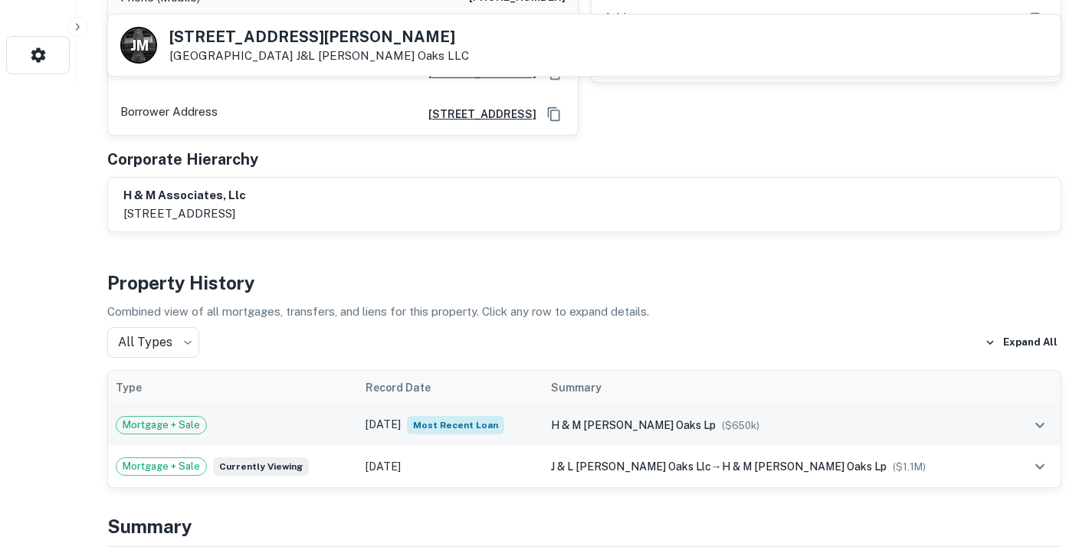
click at [616, 419] on span "h & m [PERSON_NAME] oaks lp" at bounding box center [633, 425] width 165 height 12
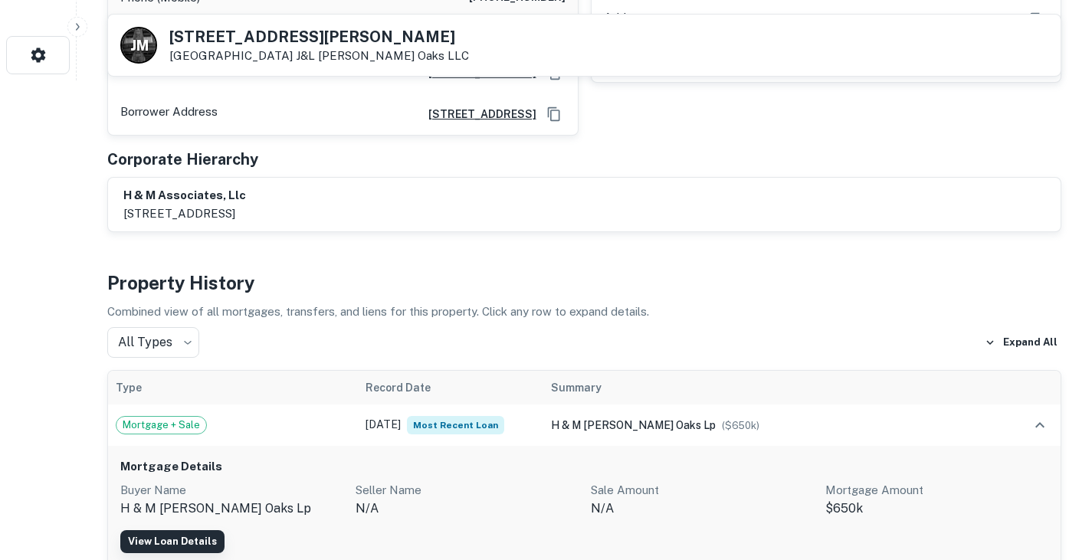
click at [185, 530] on link "View Loan Details" at bounding box center [172, 541] width 104 height 23
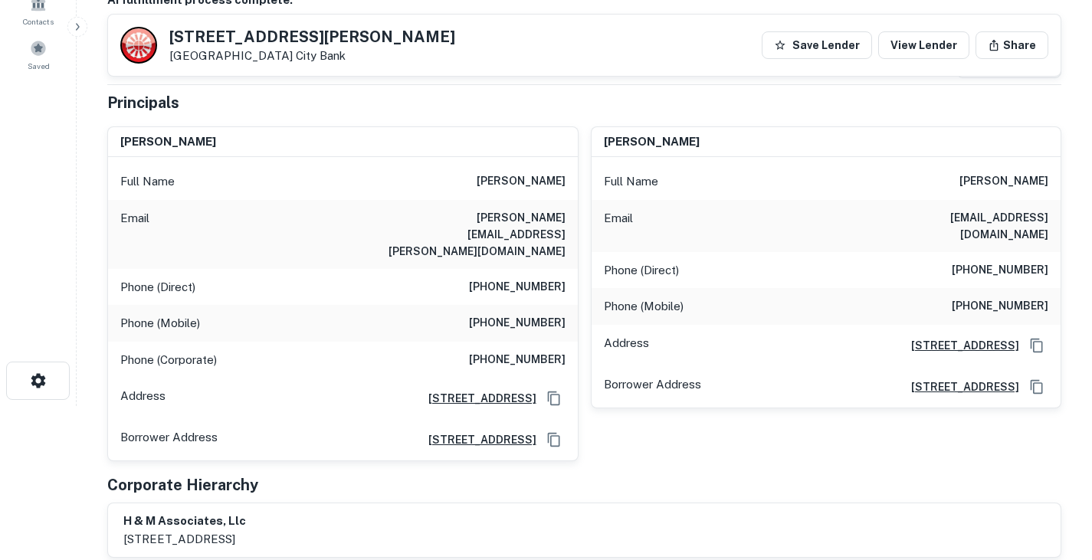
scroll to position [149, 0]
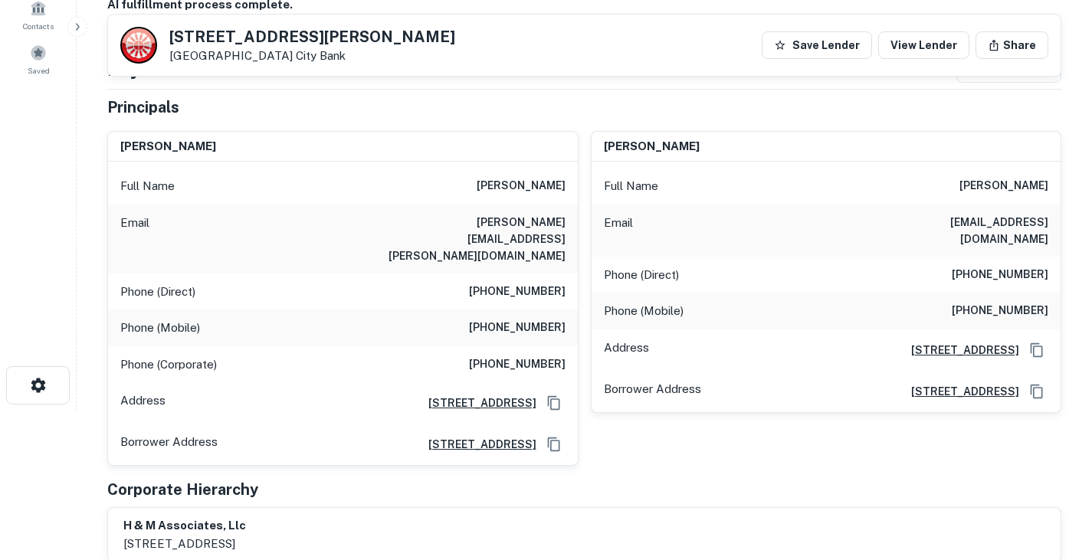
click at [516, 185] on h6 "[PERSON_NAME]" at bounding box center [520, 186] width 89 height 18
click at [532, 182] on h6 "[PERSON_NAME]" at bounding box center [520, 186] width 89 height 18
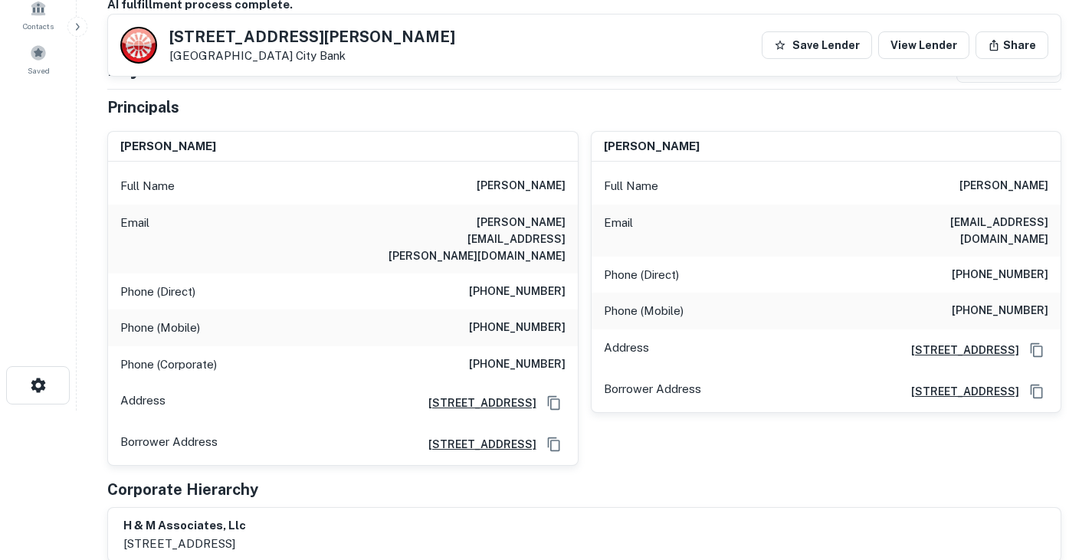
click at [537, 106] on div "Principals" at bounding box center [584, 107] width 954 height 23
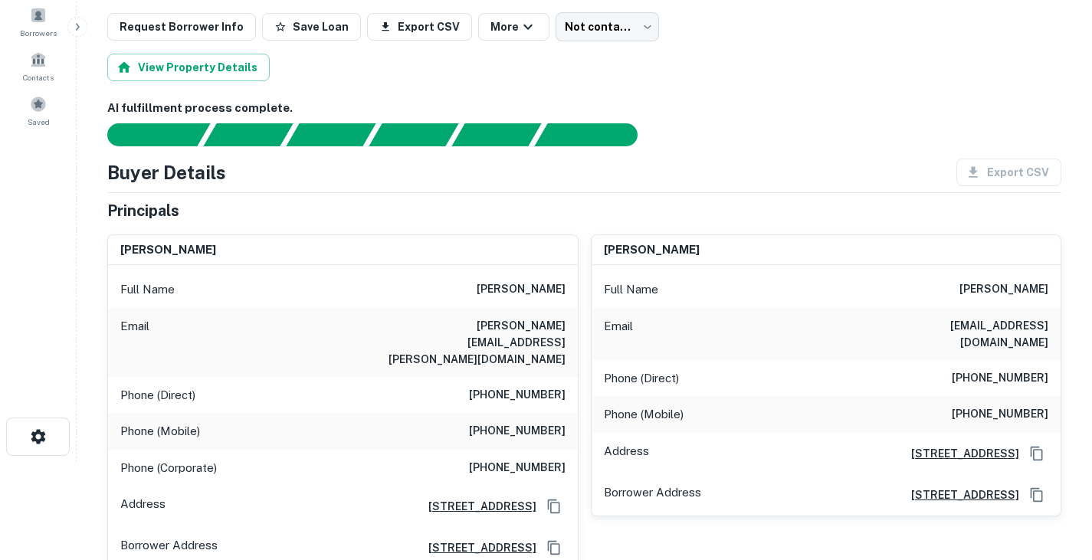
scroll to position [97, 0]
click at [525, 423] on h6 "[PHONE_NUMBER]" at bounding box center [517, 432] width 97 height 18
copy h6 "[PHONE_NUMBER]"
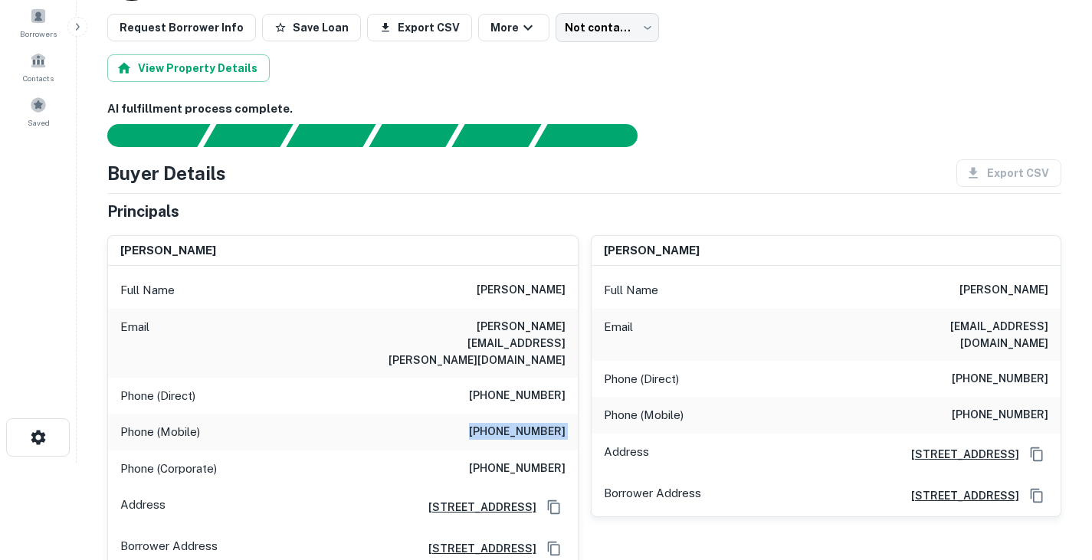
copy h6 "[PHONE_NUMBER]"
click at [517, 460] on h6 "[PHONE_NUMBER]" at bounding box center [517, 469] width 97 height 18
click at [517, 460] on h6 "(901) 759-9922" at bounding box center [517, 469] width 97 height 18
copy h6 "(901) 759-9922"
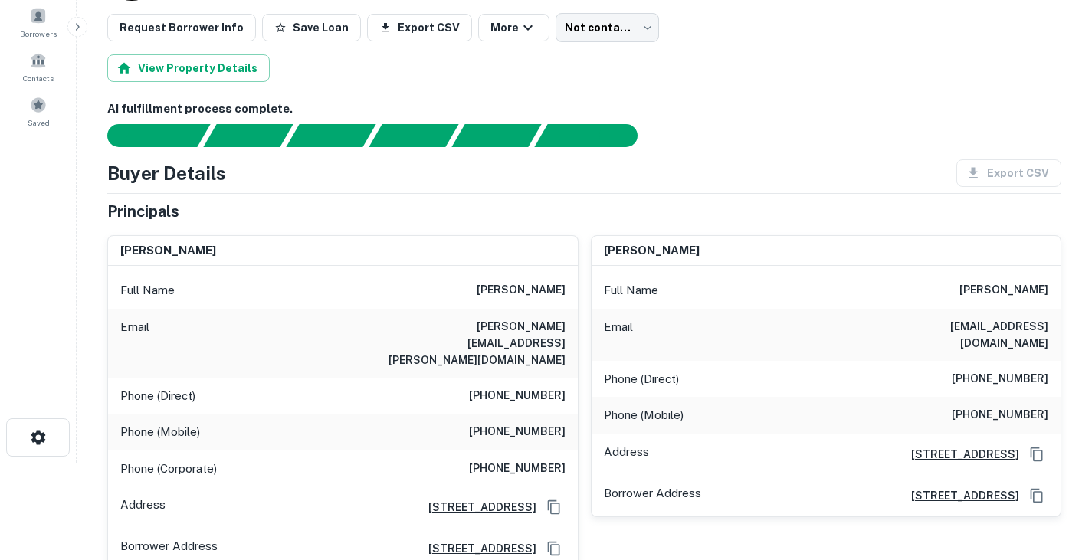
click at [489, 324] on h6 "levon.horton@frontiernet.net" at bounding box center [473, 343] width 184 height 51
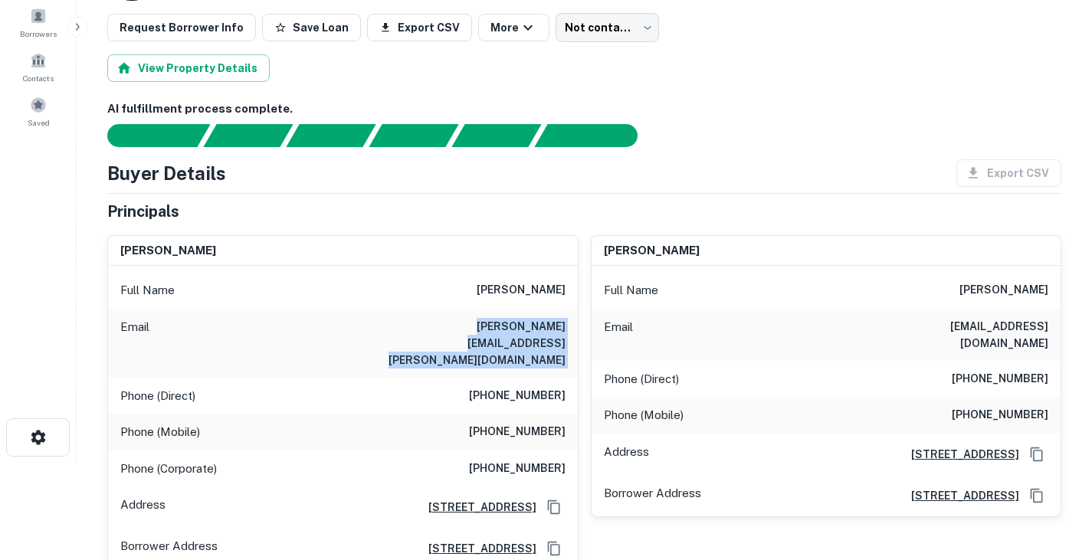
click at [489, 324] on h6 "levon.horton@frontiernet.net" at bounding box center [473, 343] width 184 height 51
copy h6 "levon.horton@frontiernet.net"
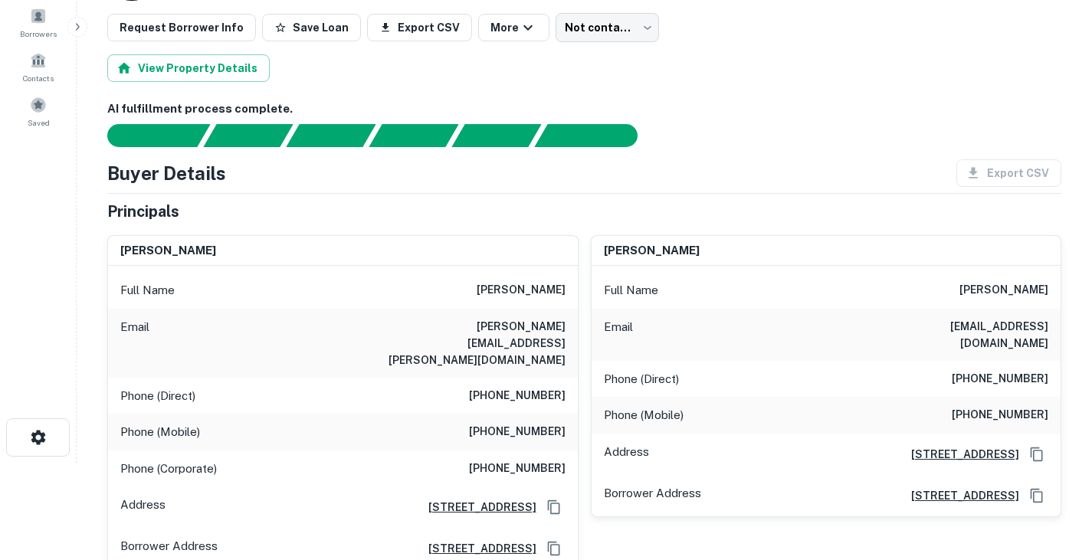
click at [504, 287] on h6 "levon horton" at bounding box center [520, 290] width 89 height 18
copy h6 "levon"
click at [609, 193] on hr at bounding box center [584, 193] width 954 height 1
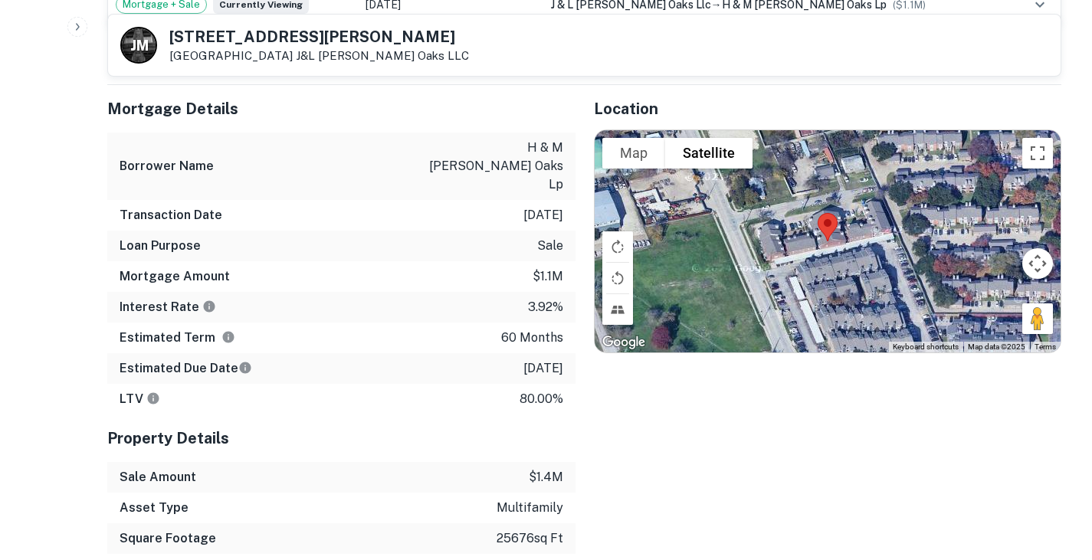
scroll to position [942, 0]
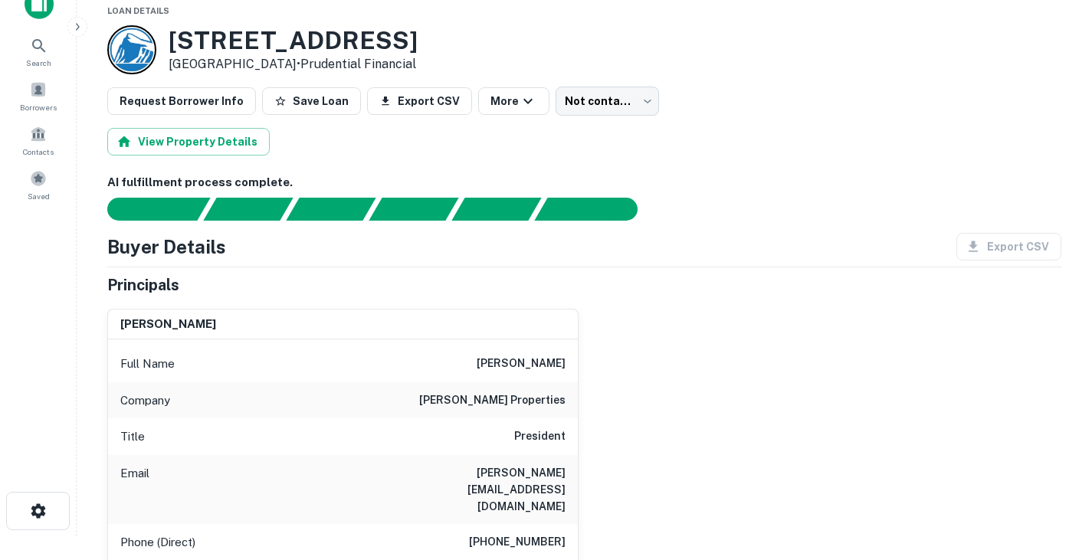
scroll to position [104, 0]
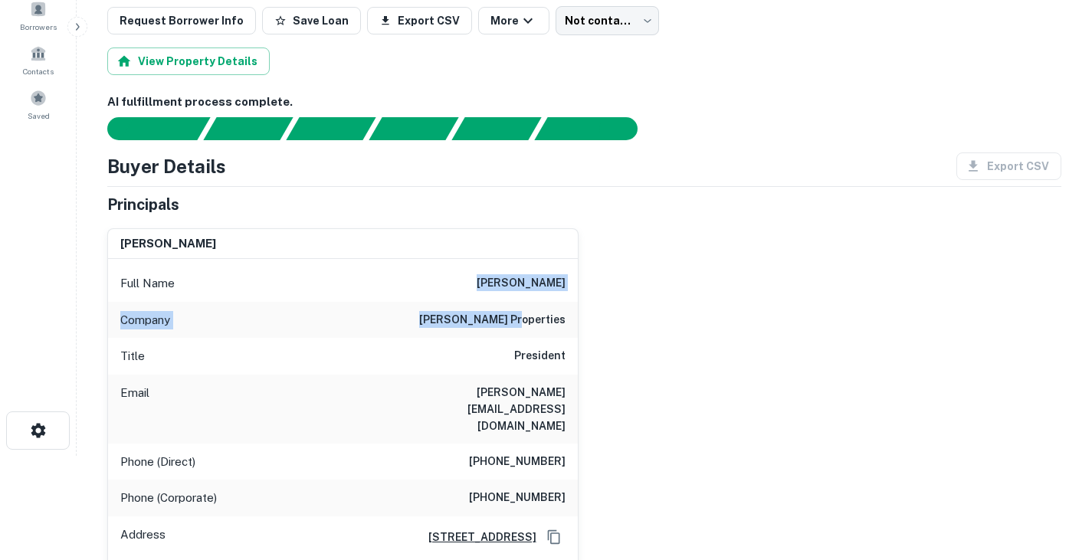
drag, startPoint x: 513, startPoint y: 281, endPoint x: 565, endPoint y: 321, distance: 65.6
click at [565, 321] on div "Full Name [PERSON_NAME] Company [PERSON_NAME] properties Title President Email …" at bounding box center [343, 517] width 470 height 516
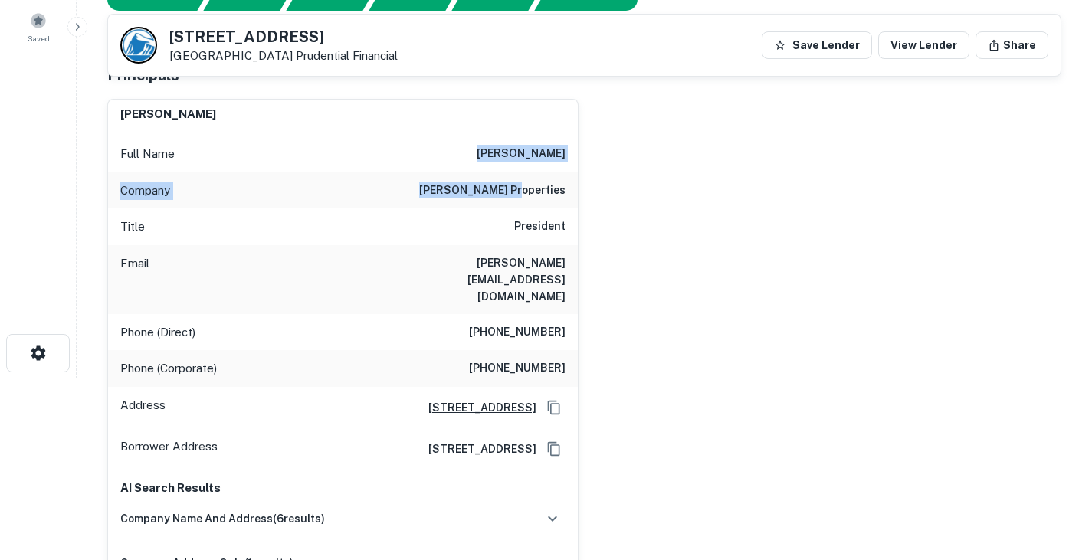
scroll to position [185, 0]
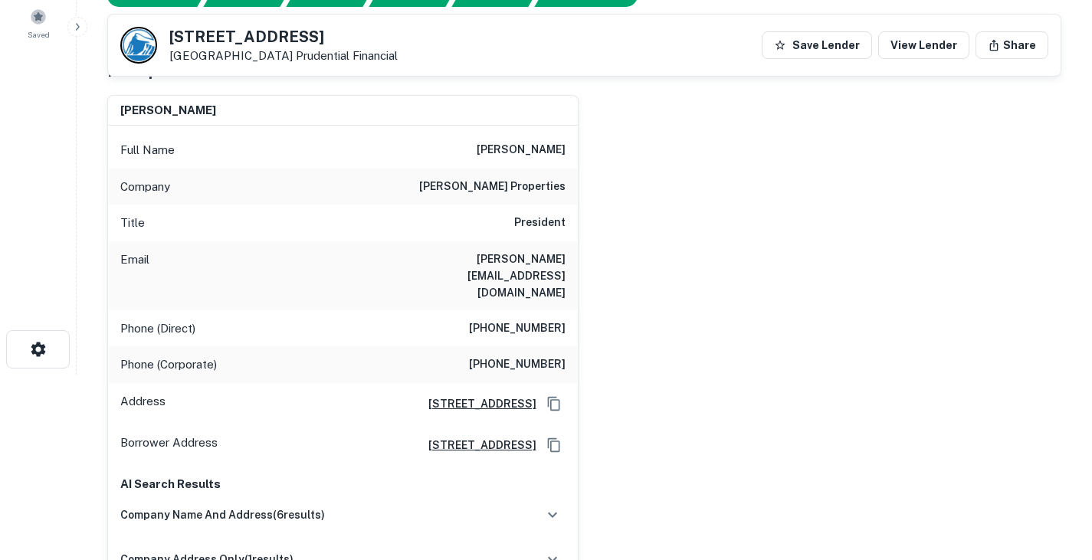
click at [633, 220] on div "[PERSON_NAME] Full Name [PERSON_NAME] Company [PERSON_NAME] properties Title Pr…" at bounding box center [578, 363] width 966 height 560
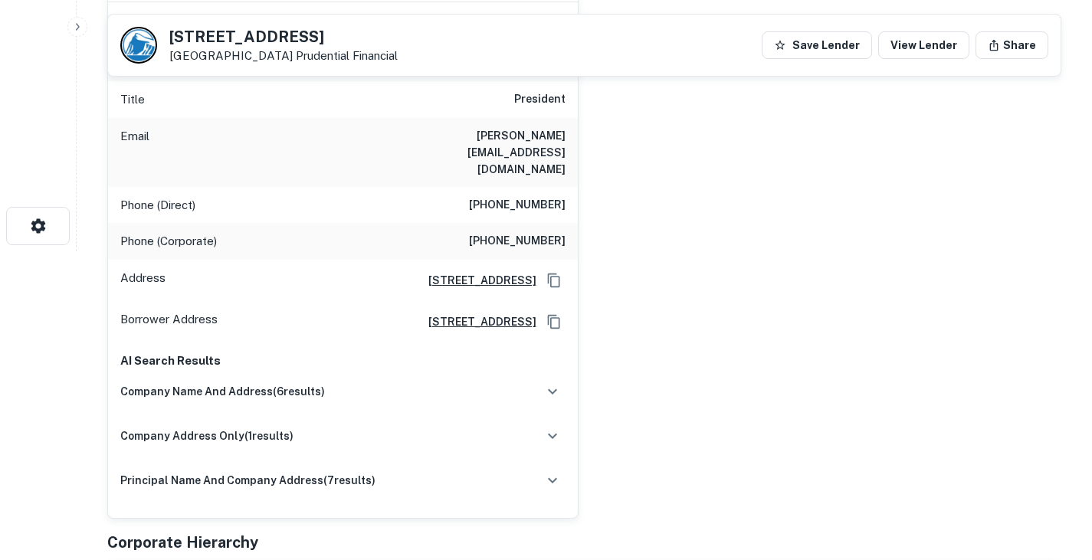
scroll to position [0, 0]
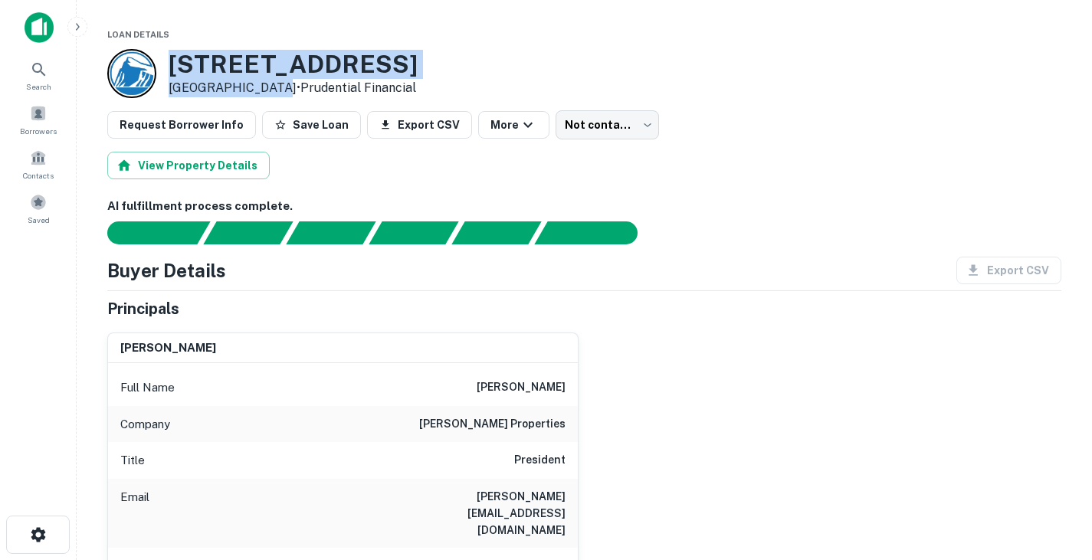
drag, startPoint x: 172, startPoint y: 58, endPoint x: 266, endPoint y: 85, distance: 97.2
click at [266, 85] on div "[STREET_ADDRESS] • Prudential Financial" at bounding box center [293, 73] width 249 height 47
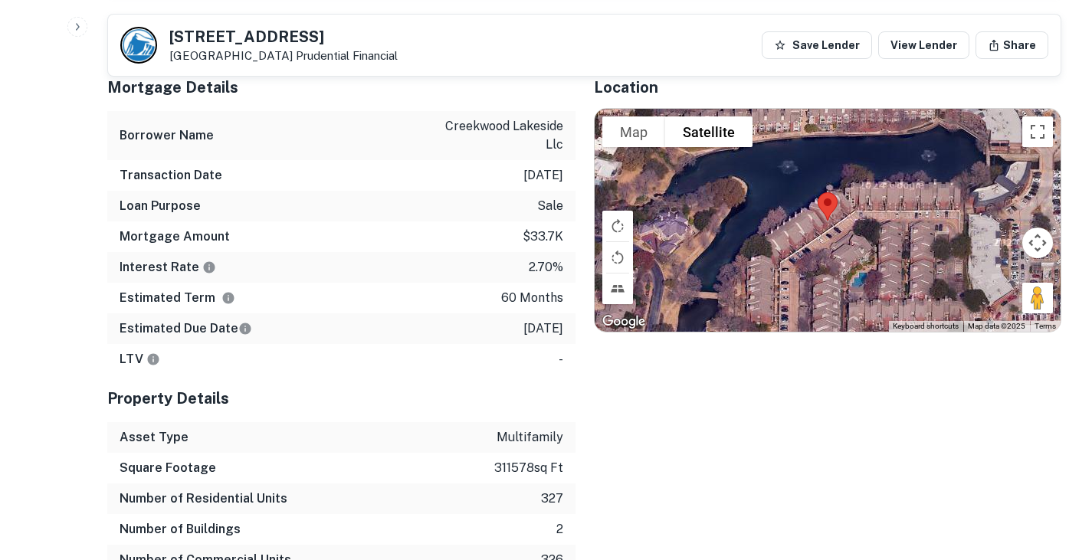
scroll to position [932, 0]
drag, startPoint x: 444, startPoint y: 90, endPoint x: 560, endPoint y: 114, distance: 118.1
click at [560, 116] on p "creekwood lakeside llc" at bounding box center [494, 134] width 138 height 37
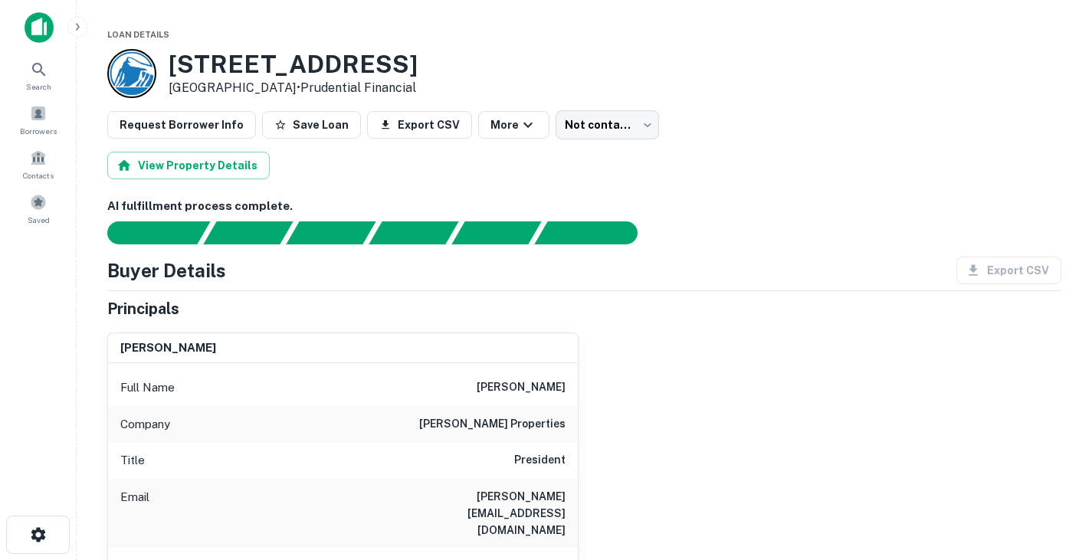
scroll to position [30, 0]
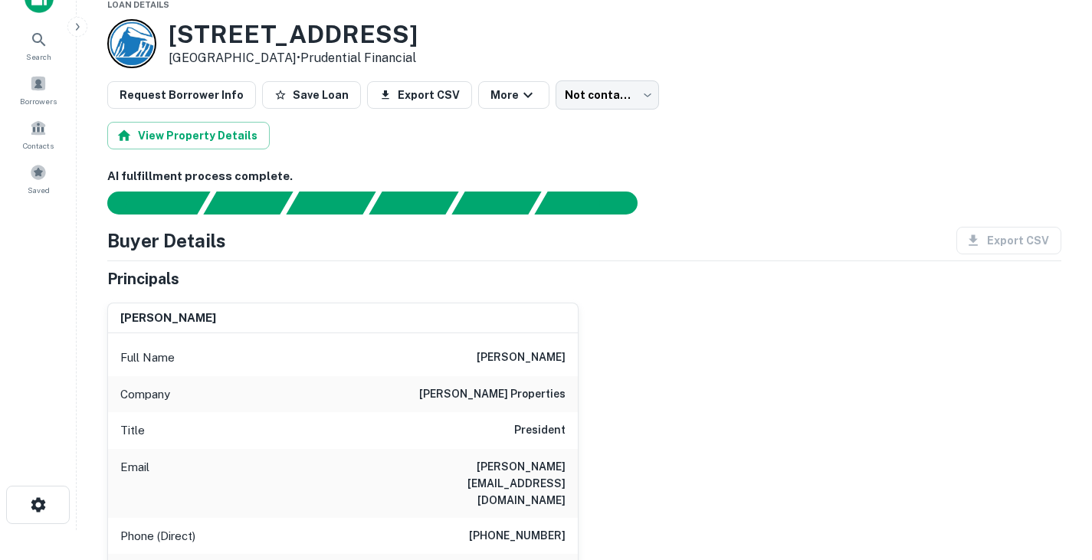
click at [523, 358] on h6 "[PERSON_NAME]" at bounding box center [520, 358] width 89 height 18
click at [523, 358] on h6 "mike tonti" at bounding box center [520, 358] width 89 height 18
copy h6 "mike"
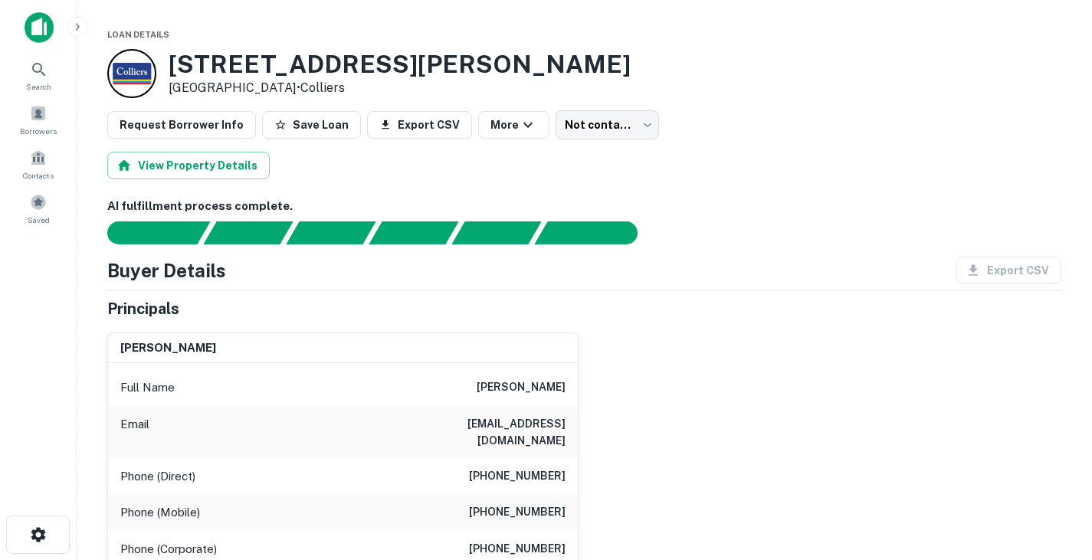
drag, startPoint x: 174, startPoint y: 64, endPoint x: 283, endPoint y: 89, distance: 111.5
click at [283, 89] on div "1100 Raiford Rd Carrollton, TX 75007 • Colliers" at bounding box center [400, 73] width 462 height 47
drag, startPoint x: 286, startPoint y: 89, endPoint x: 173, endPoint y: 70, distance: 114.1
click at [173, 70] on div "1100 Raiford Rd Carrollton, TX 75007 • Colliers" at bounding box center [400, 73] width 462 height 47
click at [726, 262] on div "Buyer Details Export CSV" at bounding box center [584, 271] width 954 height 28
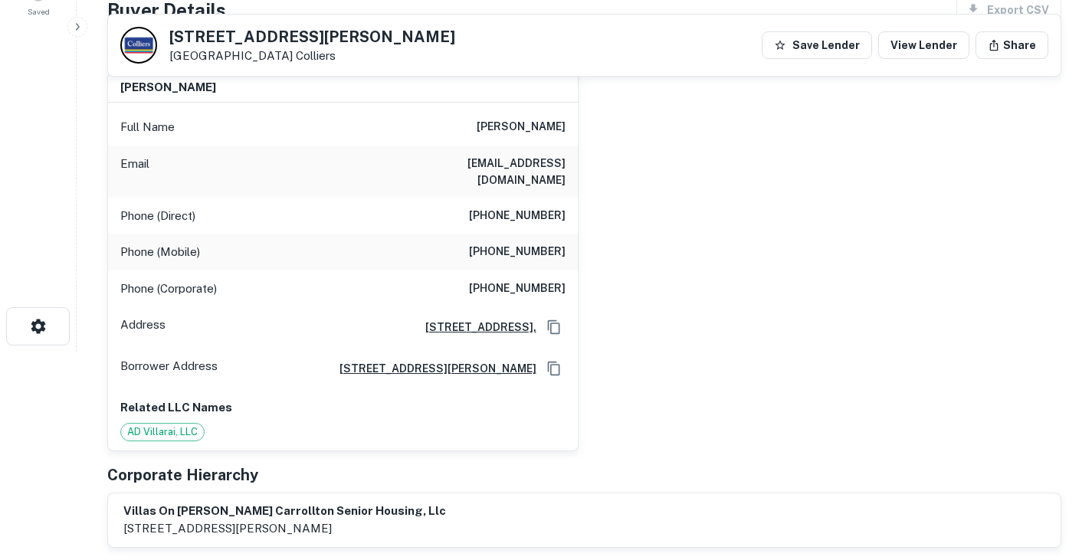
scroll to position [208, 0]
click at [539, 244] on h6 "[PHONE_NUMBER]" at bounding box center [517, 253] width 97 height 18
copy h6 "[PHONE_NUMBER]"
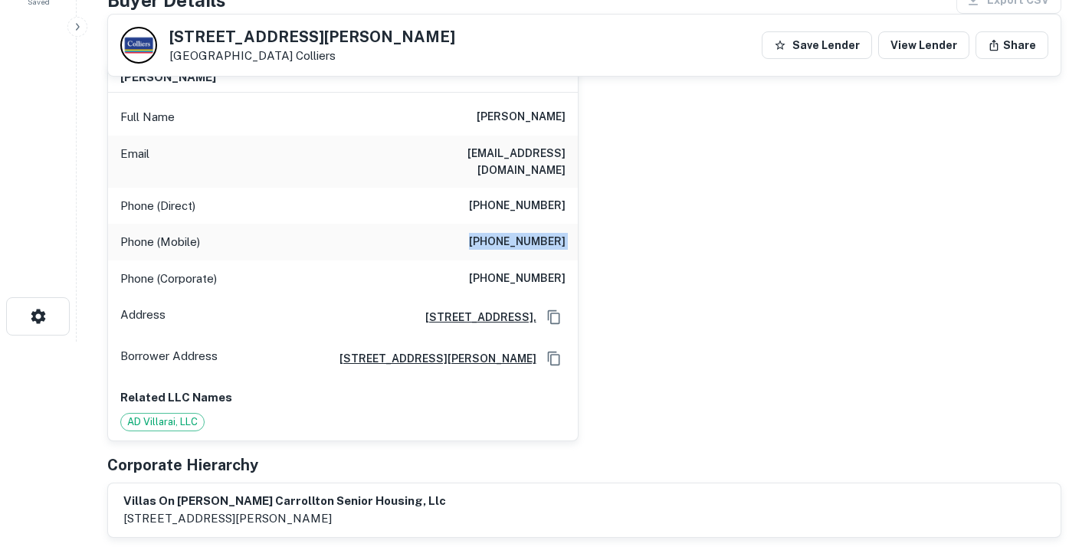
scroll to position [0, 0]
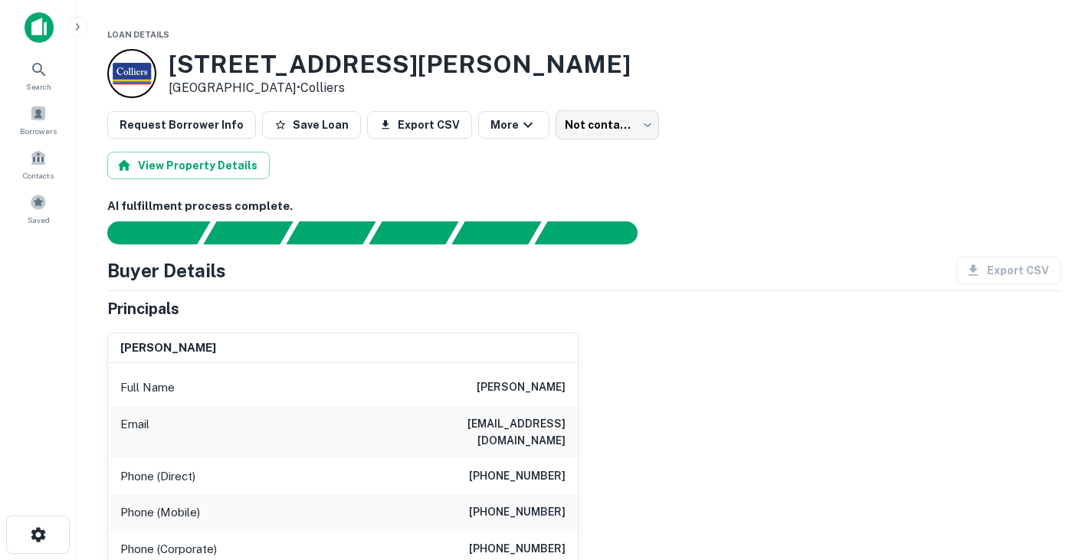
click at [488, 385] on h6 "[PERSON_NAME]" at bounding box center [520, 387] width 89 height 18
copy h6 "terri"
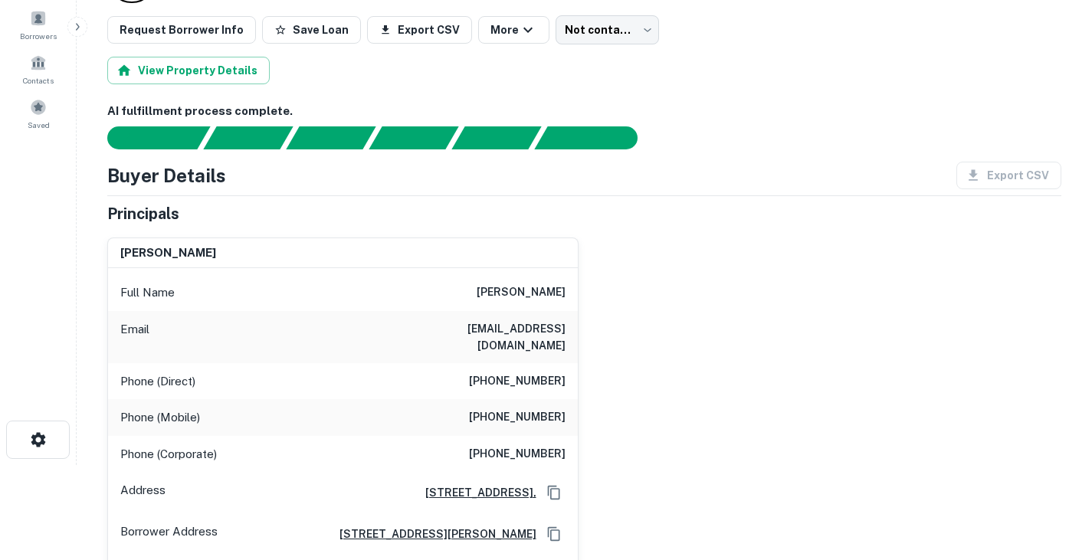
scroll to position [96, 0]
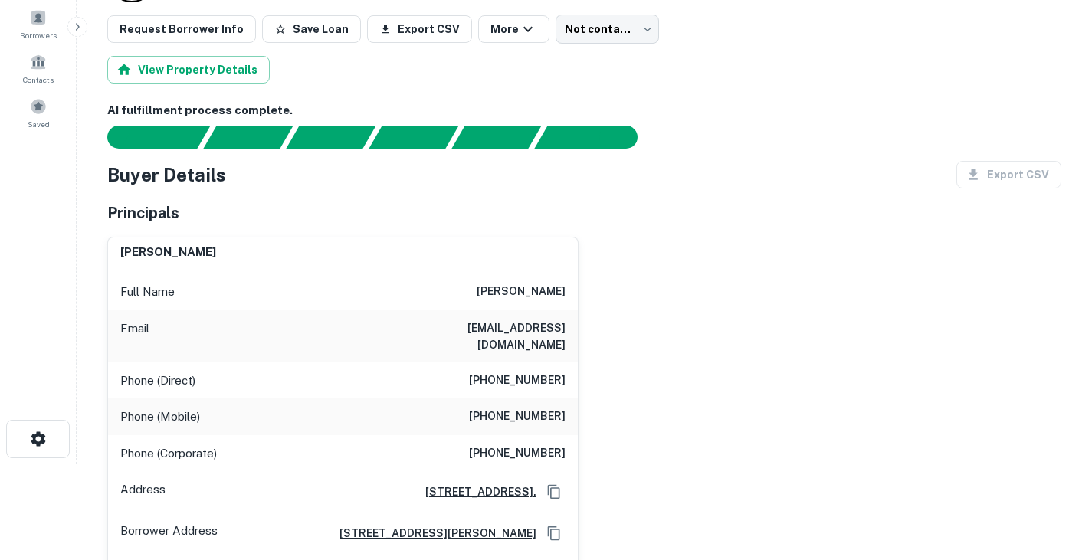
click at [508, 334] on h6 "[EMAIL_ADDRESS][DOMAIN_NAME]" at bounding box center [473, 336] width 184 height 34
copy h6 "[EMAIL_ADDRESS][DOMAIN_NAME]"
